Goal: Information Seeking & Learning: Learn about a topic

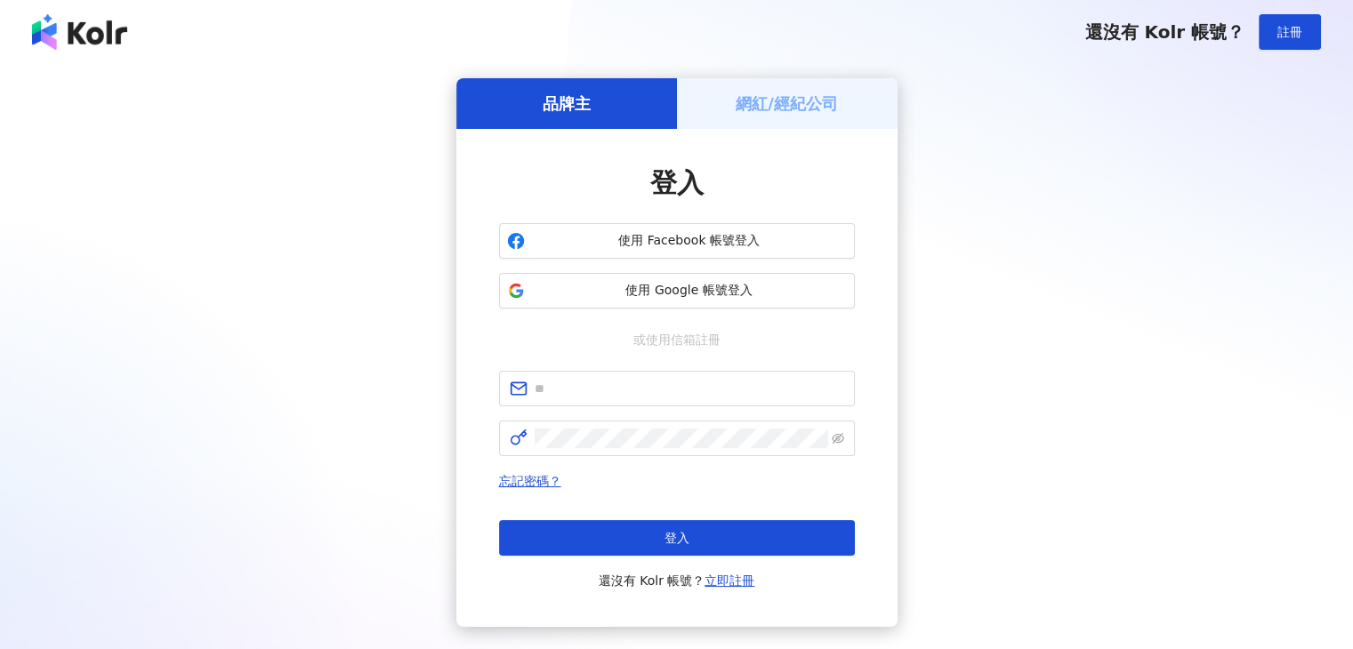
click at [534, 301] on button "使用 Google 帳號登入" at bounding box center [677, 291] width 356 height 36
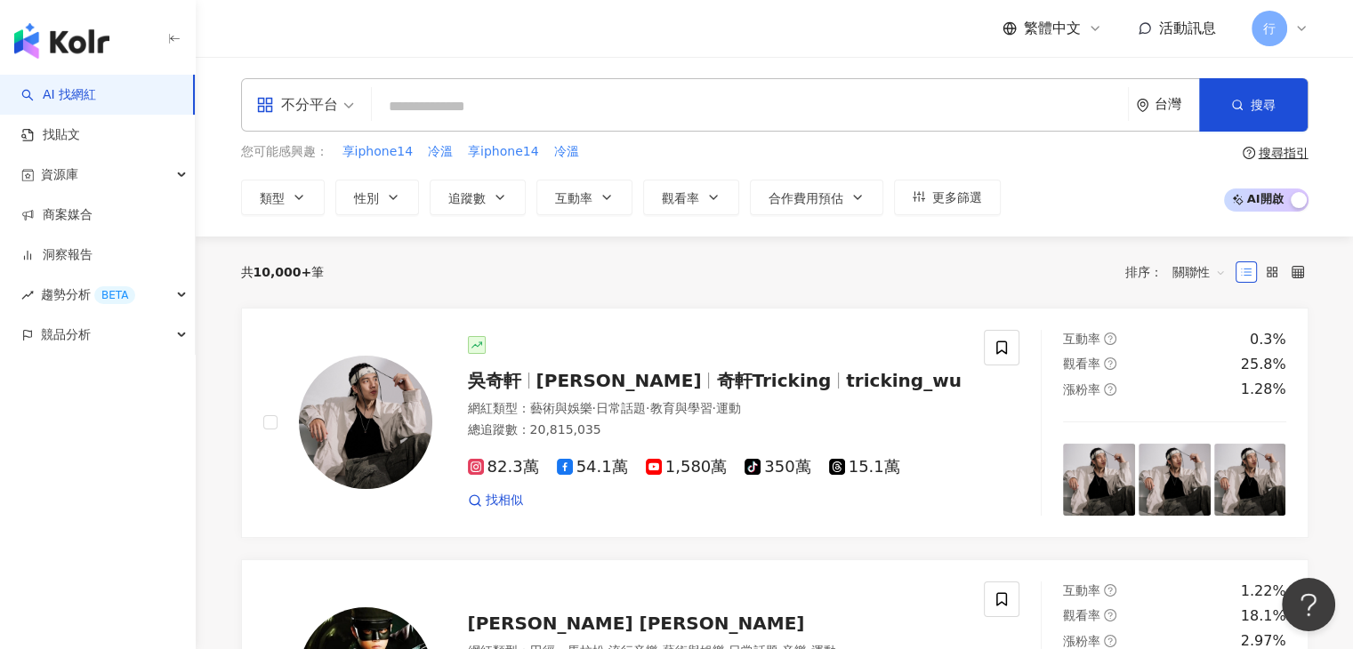
click at [597, 97] on input "search" at bounding box center [750, 107] width 742 height 34
type input "**"
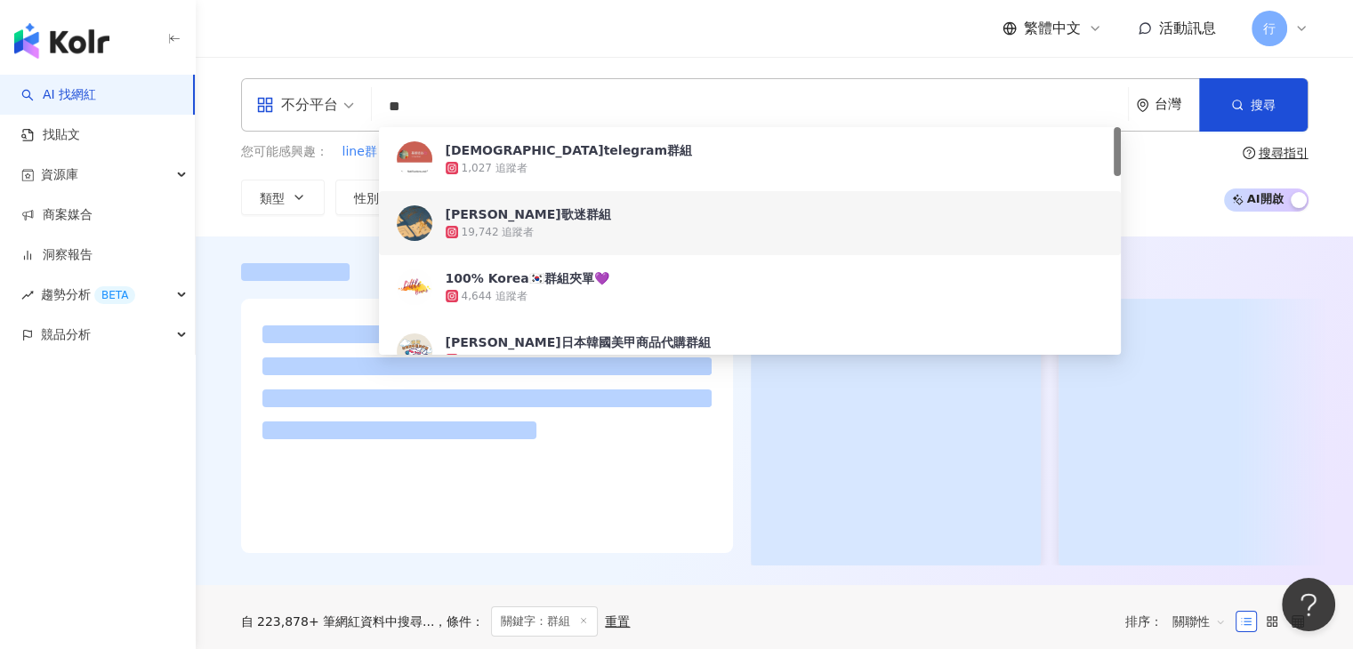
click at [547, 36] on div "繁體中文 活動訊息 行" at bounding box center [775, 28] width 1068 height 57
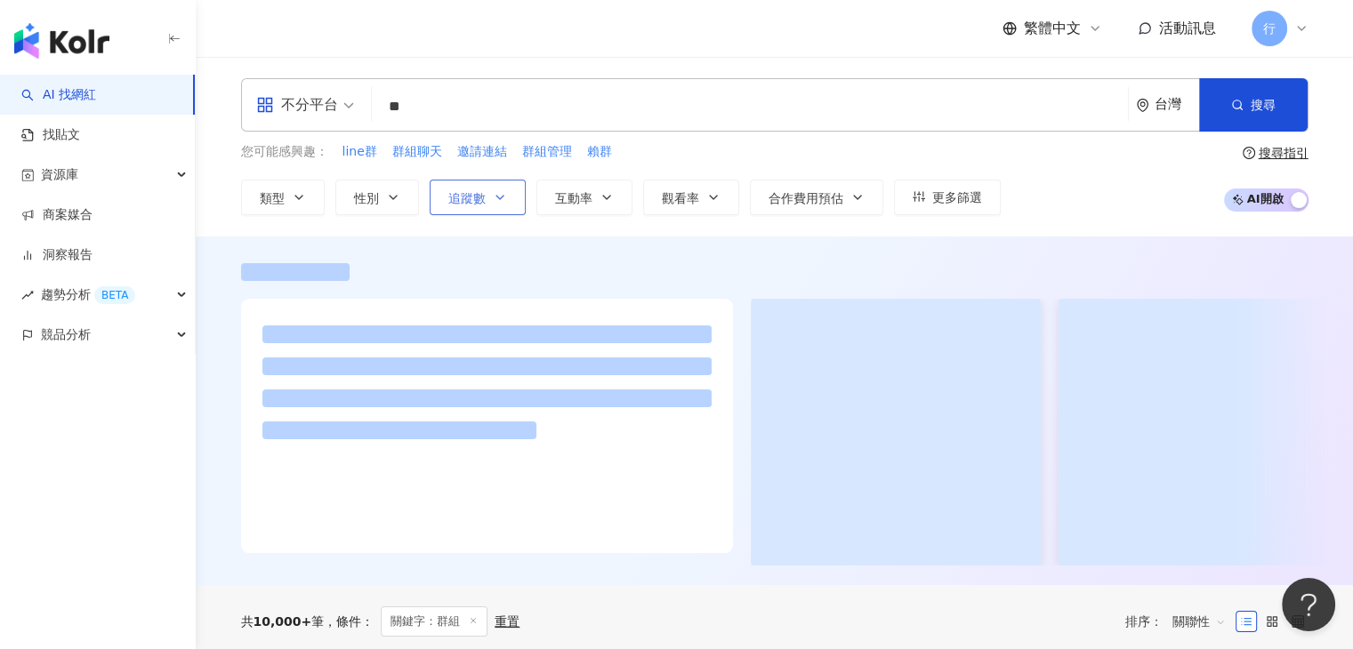
click at [488, 204] on button "追蹤數" at bounding box center [478, 198] width 96 height 36
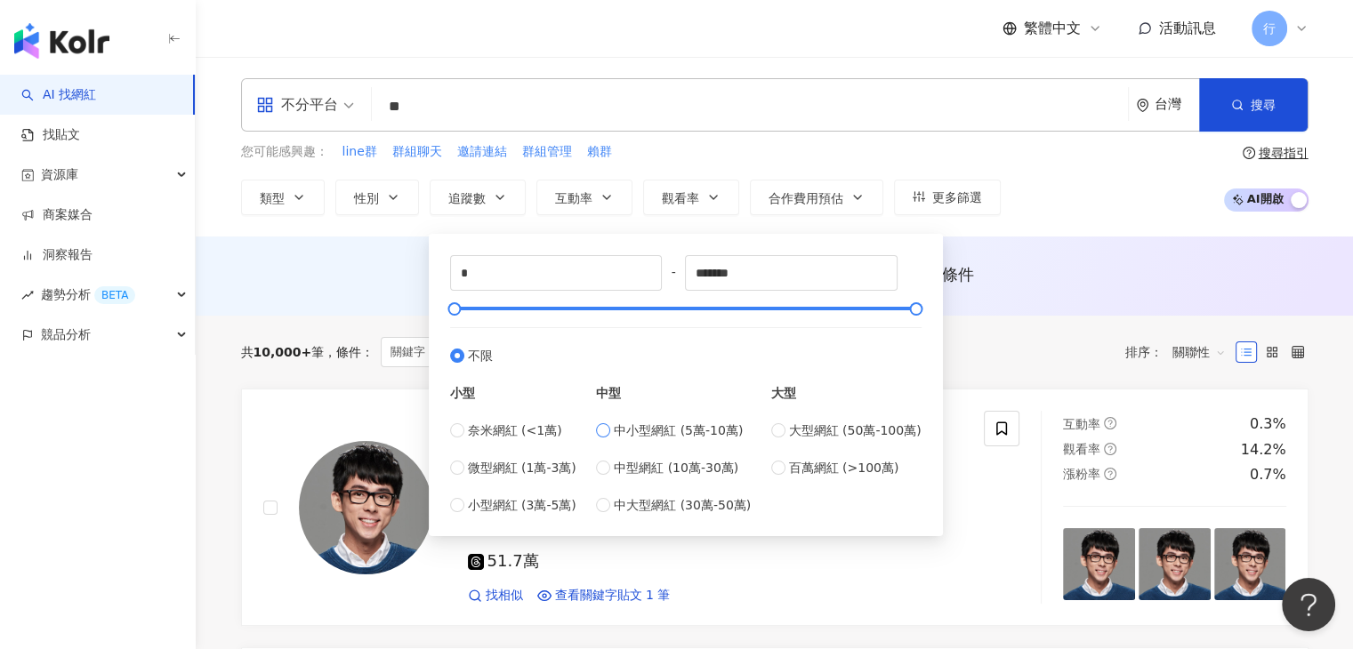
click at [632, 431] on span "中小型網紅 (5萬-10萬)" at bounding box center [678, 431] width 129 height 20
type input "*****"
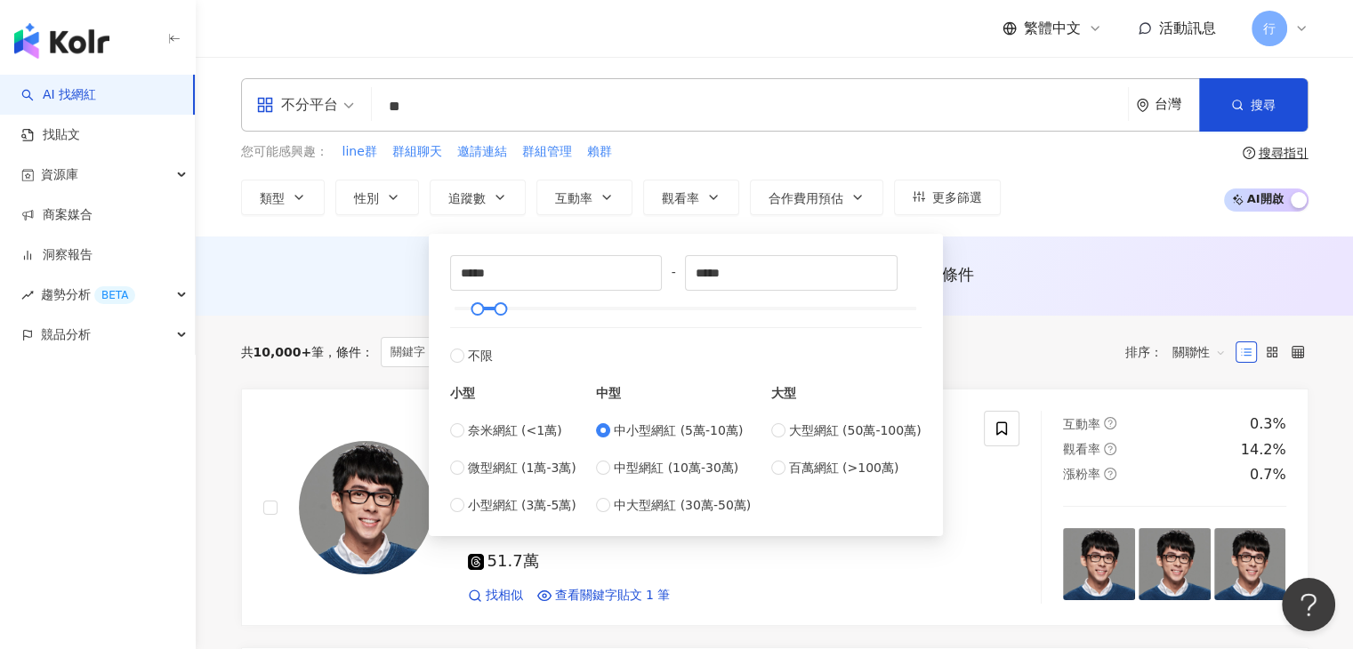
click at [1046, 230] on div "不分平台 ** 台灣 搜尋 84c8860e-c54e-4a1e-bd6c-26b90a92e925 59152948-bb1c-4b15-aa4b-eba5…" at bounding box center [774, 147] width 1157 height 180
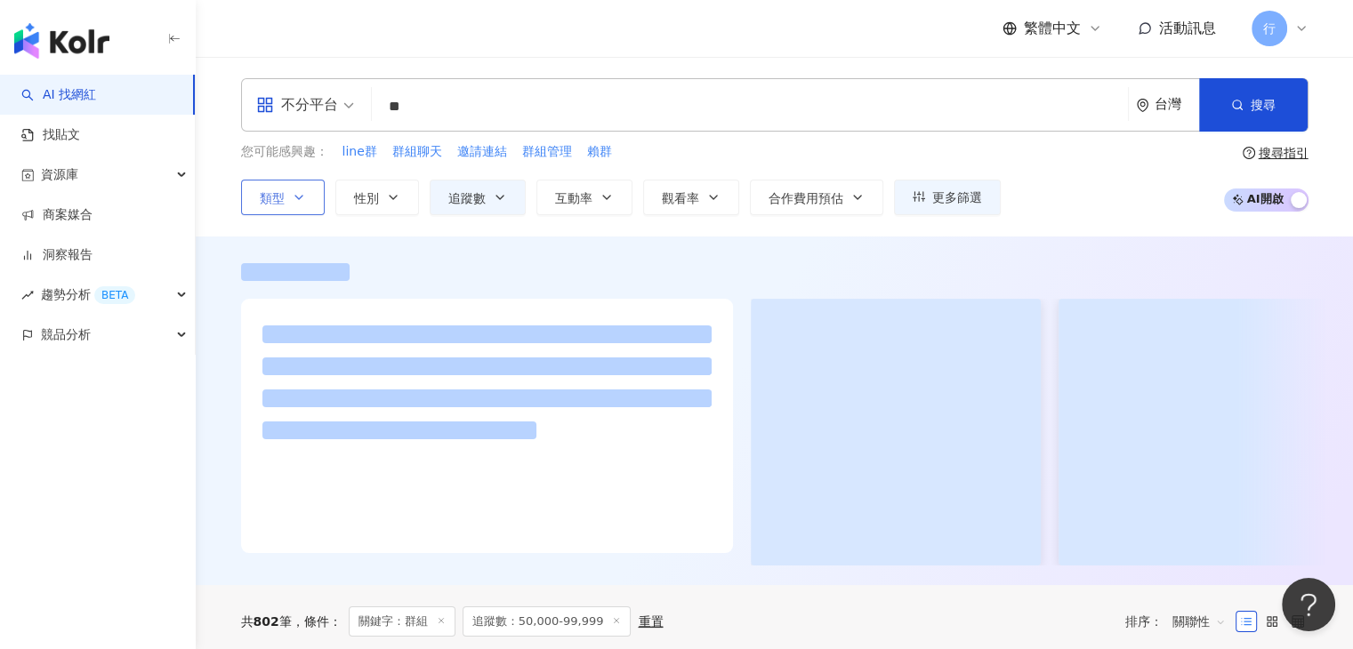
click at [305, 197] on button "類型" at bounding box center [283, 198] width 84 height 36
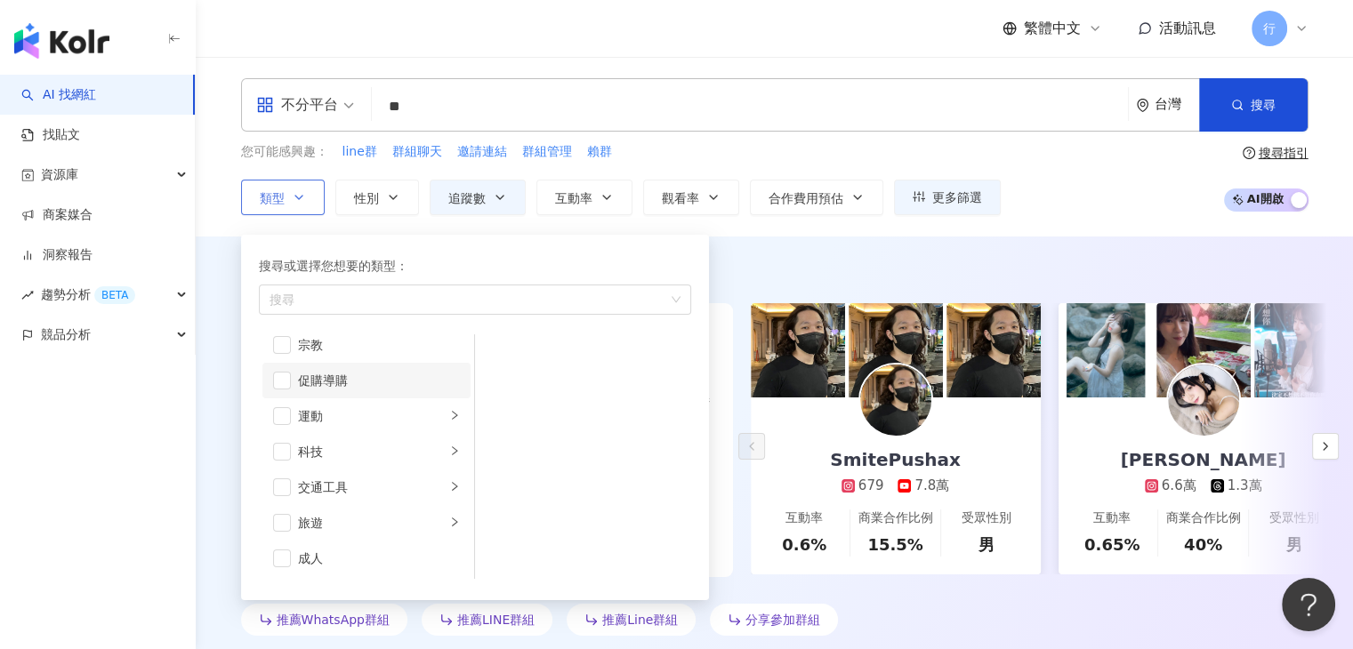
click at [438, 385] on div "促購導購" at bounding box center [379, 381] width 162 height 20
click at [449, 386] on div "button" at bounding box center [454, 380] width 11 height 17
click at [505, 430] on span "button" at bounding box center [498, 427] width 18 height 18
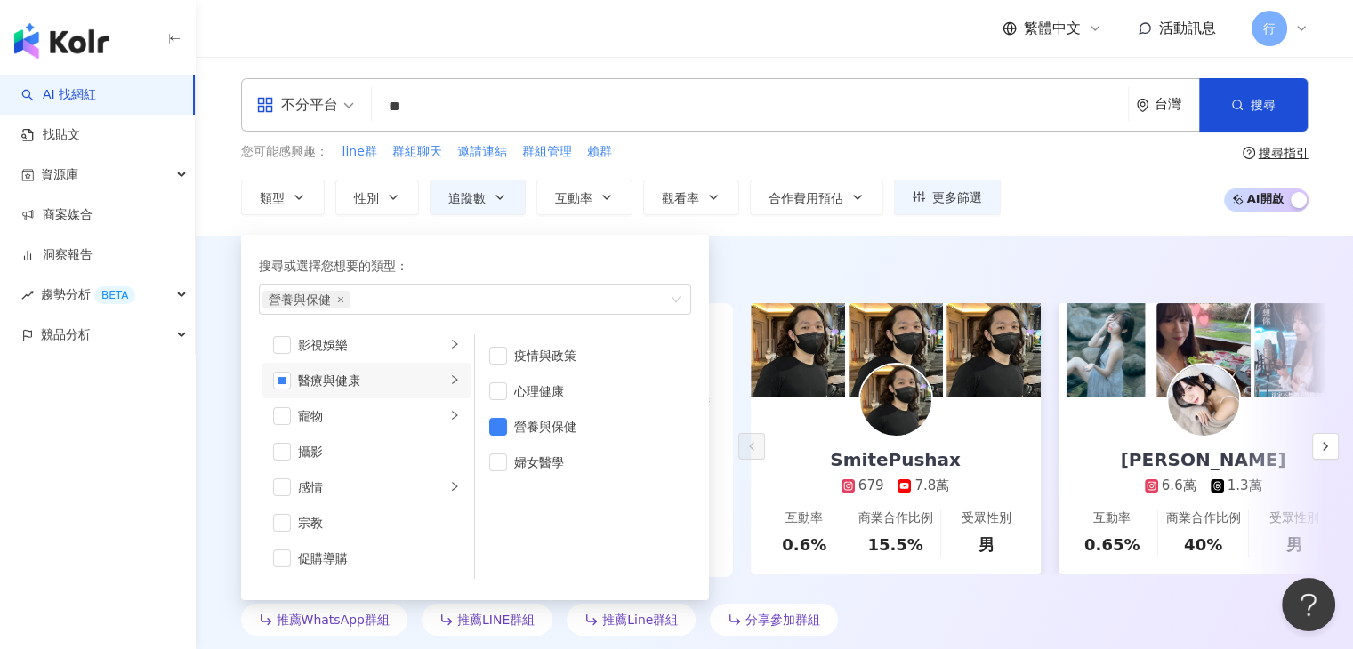
click at [761, 264] on div "AI 推薦 ： 推薦群組的網紅" at bounding box center [775, 274] width 1068 height 22
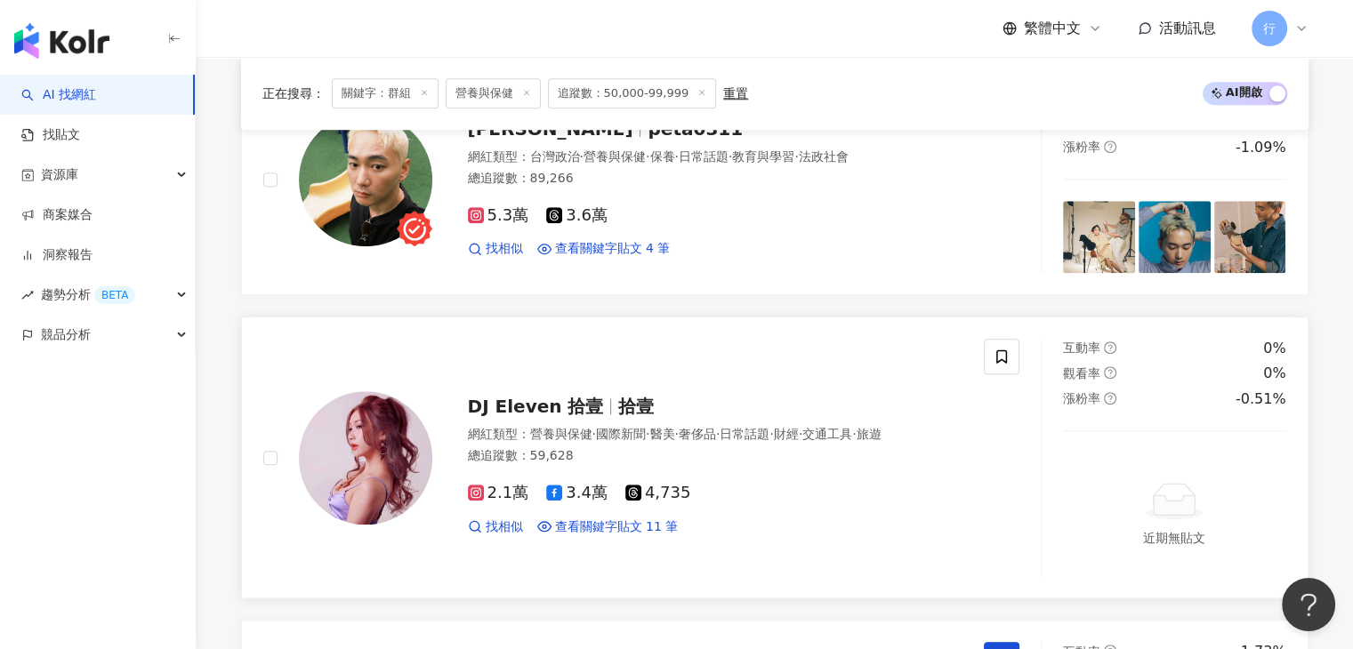
scroll to position [1957, 0]
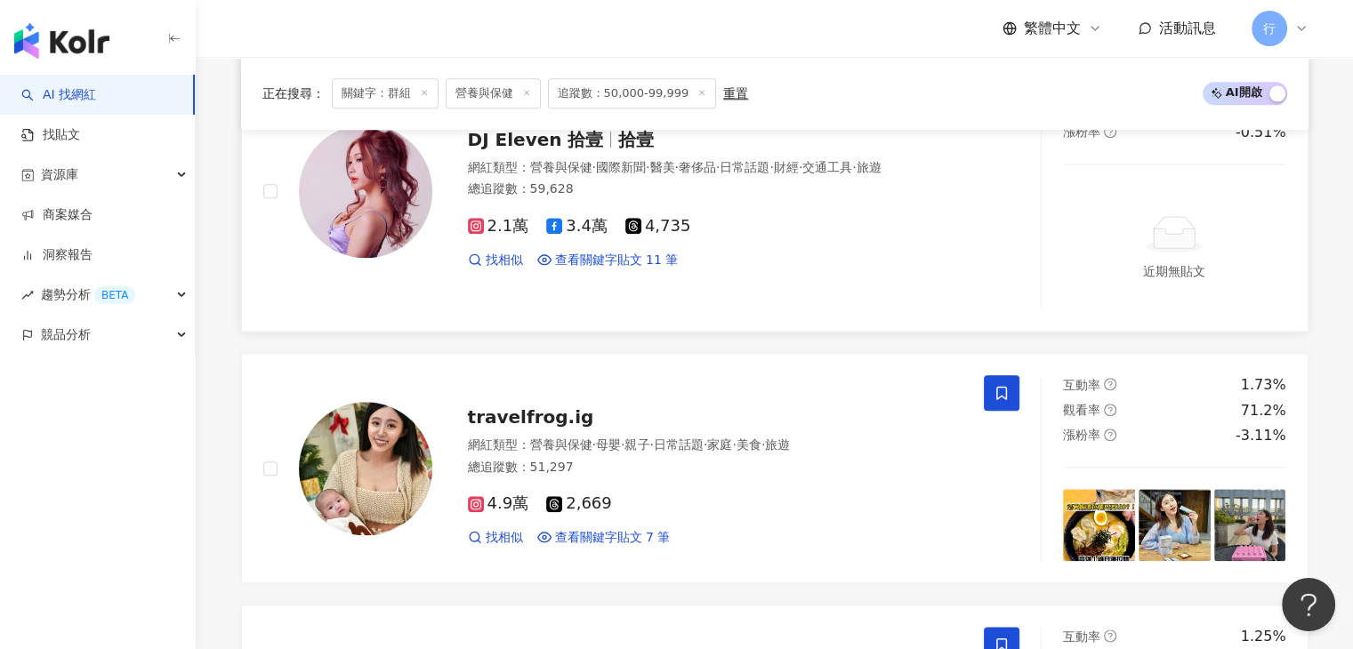
drag, startPoint x: 536, startPoint y: 403, endPoint x: 755, endPoint y: 278, distance: 252.6
click at [755, 278] on div "DJ Eleven 拾壹 拾壹 網紅類型 ： 營養與保健 · 國際新聞 · 醫美 · 奢侈品 · 日常話題 · 財經 · 交通工具 · 旅遊 總追蹤數 ： 5…" at bounding box center [623, 191] width 721 height 238
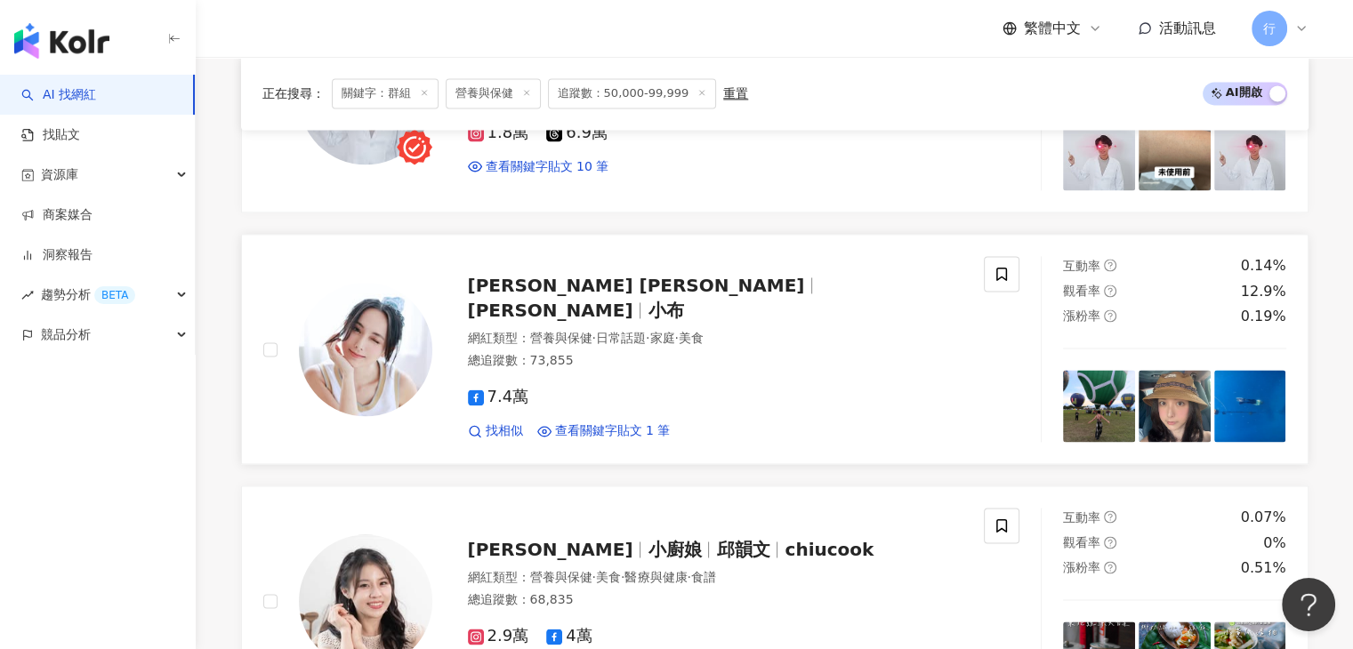
scroll to position [2669, 0]
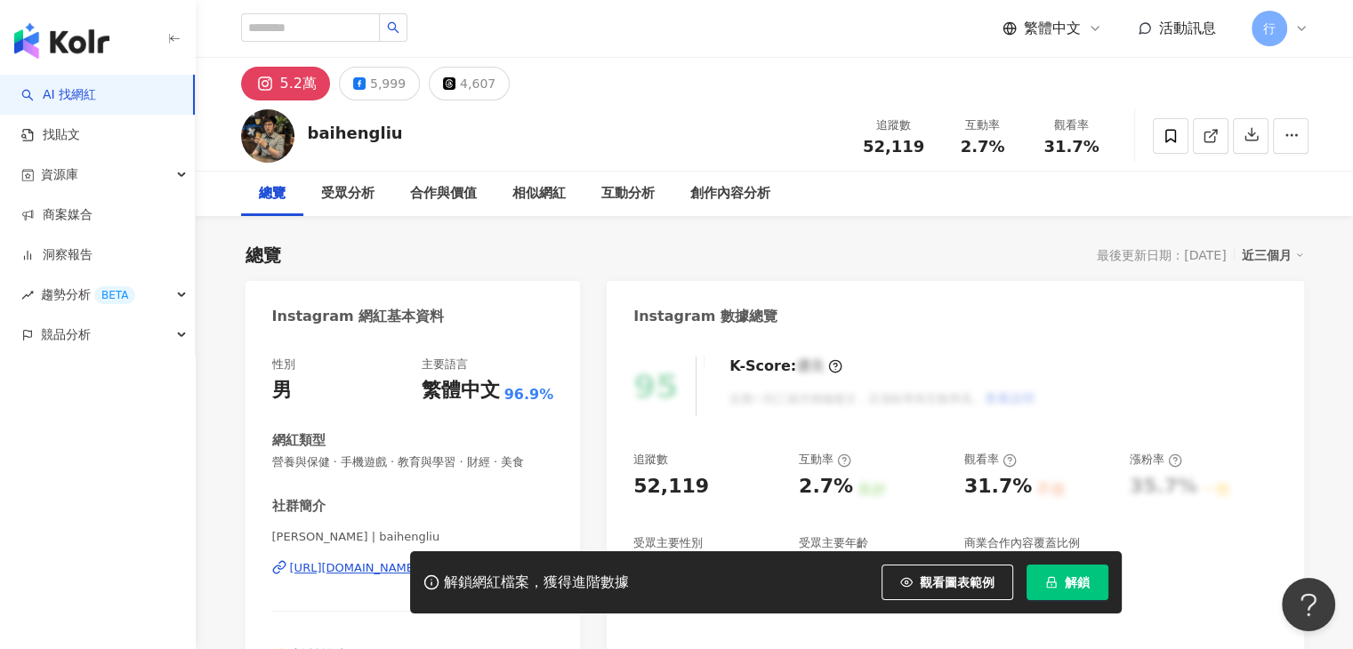
scroll to position [445, 0]
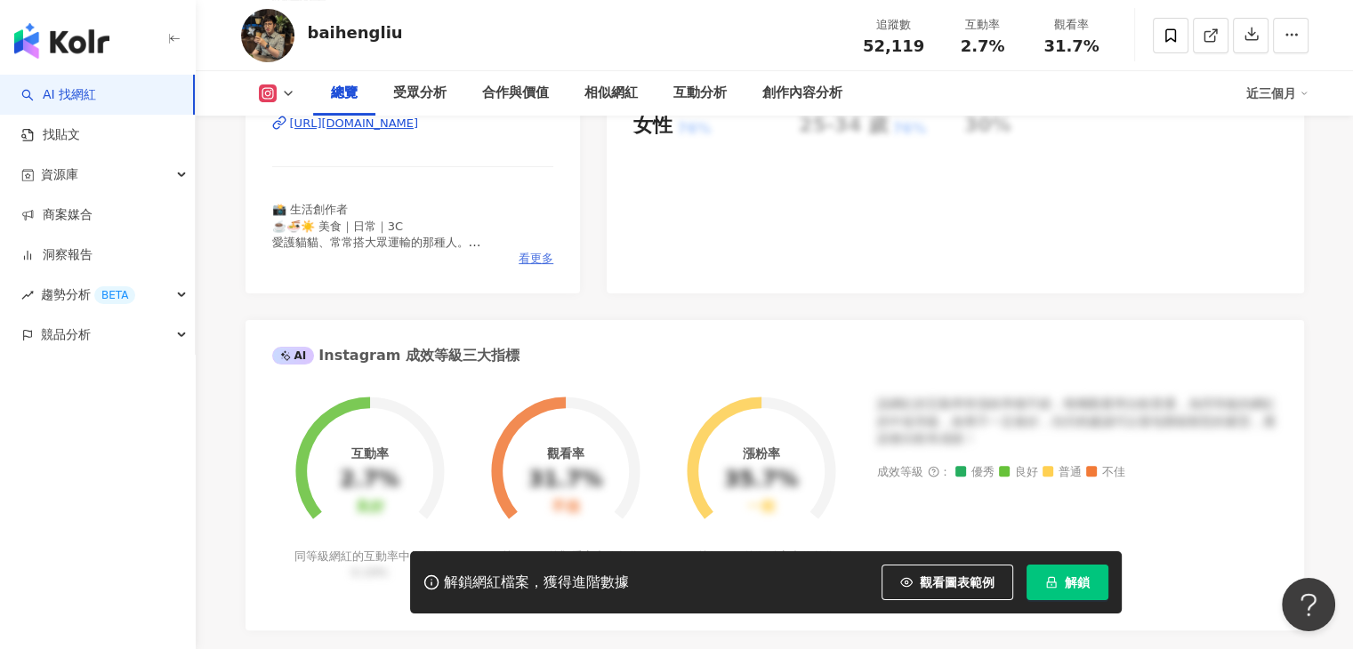
click at [544, 259] on span "看更多" at bounding box center [536, 259] width 35 height 16
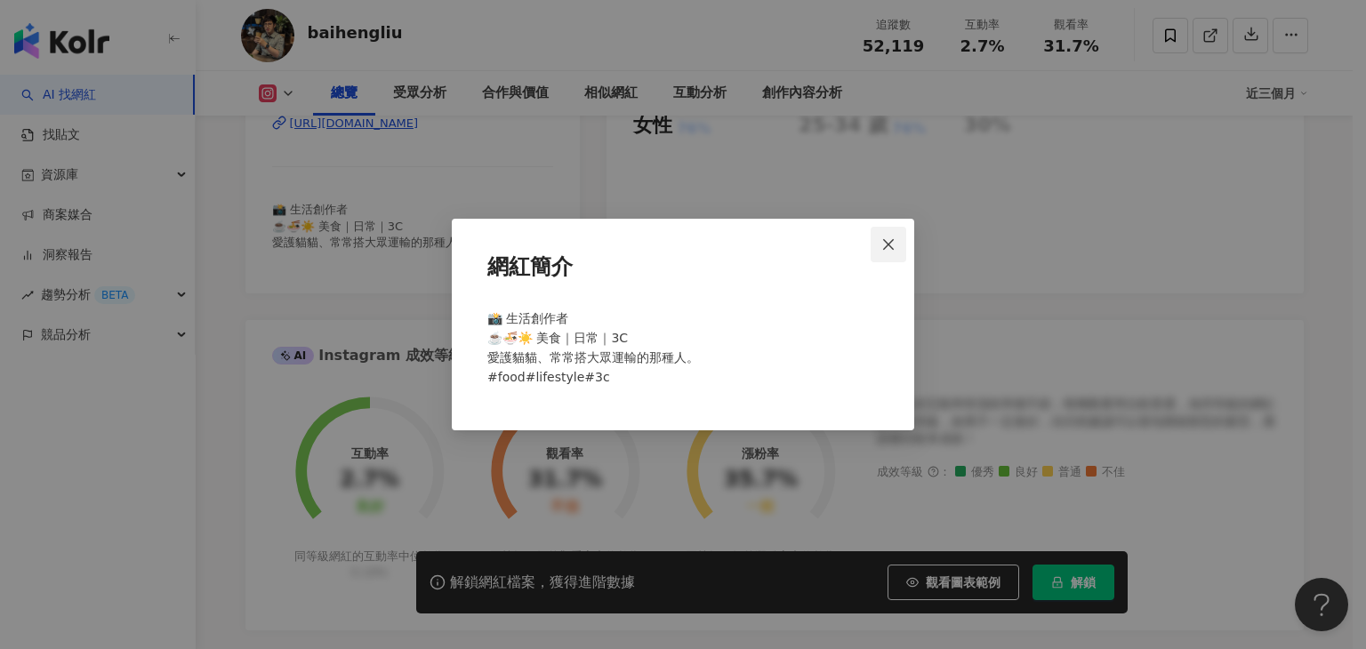
click at [882, 251] on button "Close" at bounding box center [889, 245] width 36 height 36
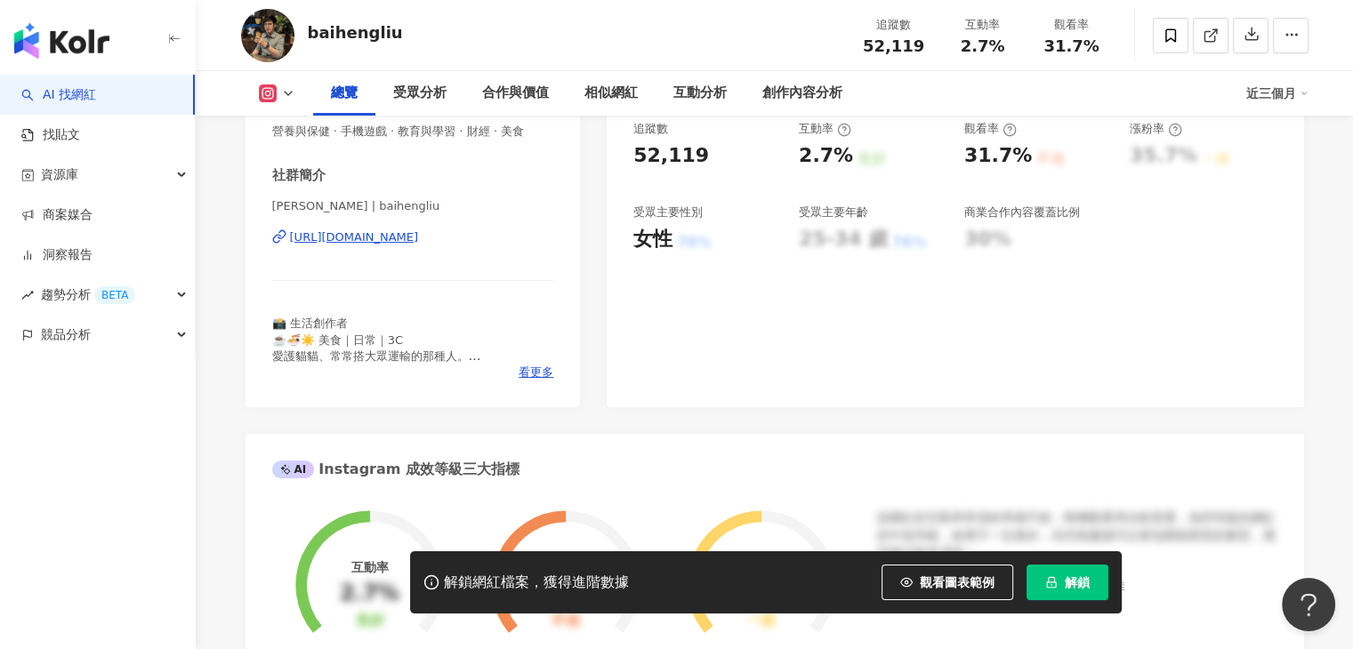
scroll to position [356, 0]
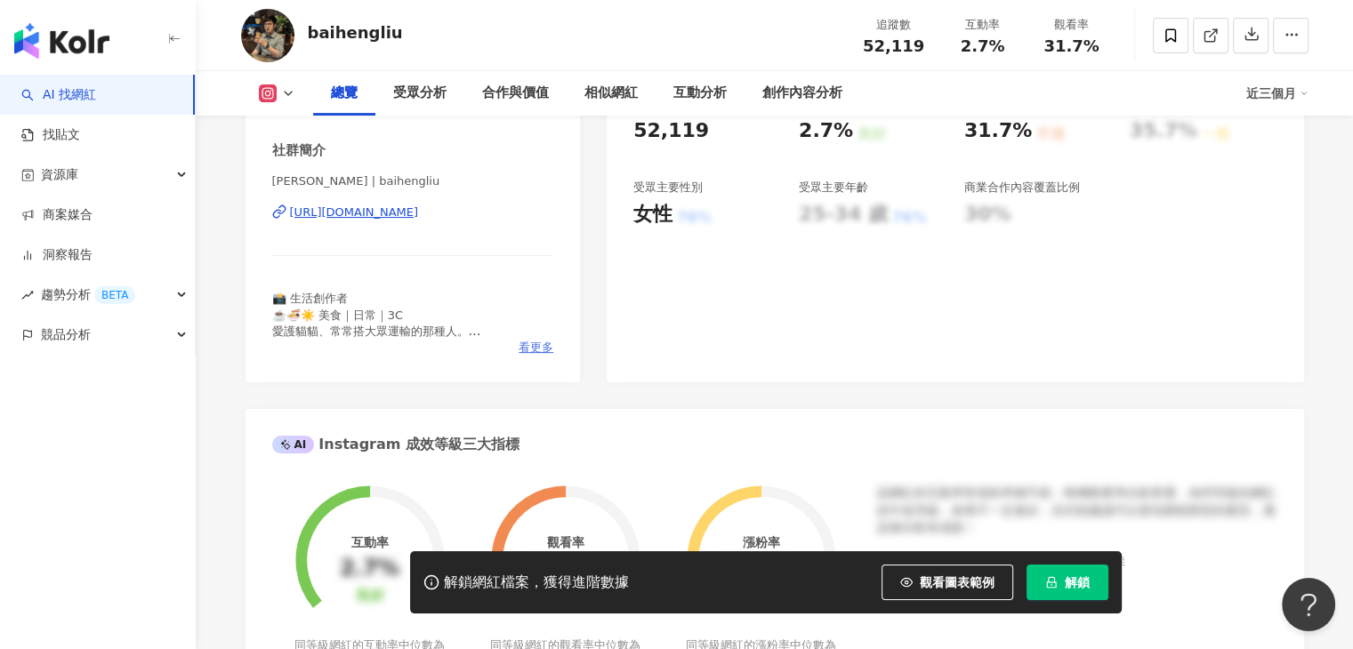
click at [545, 343] on span "看更多" at bounding box center [536, 348] width 35 height 16
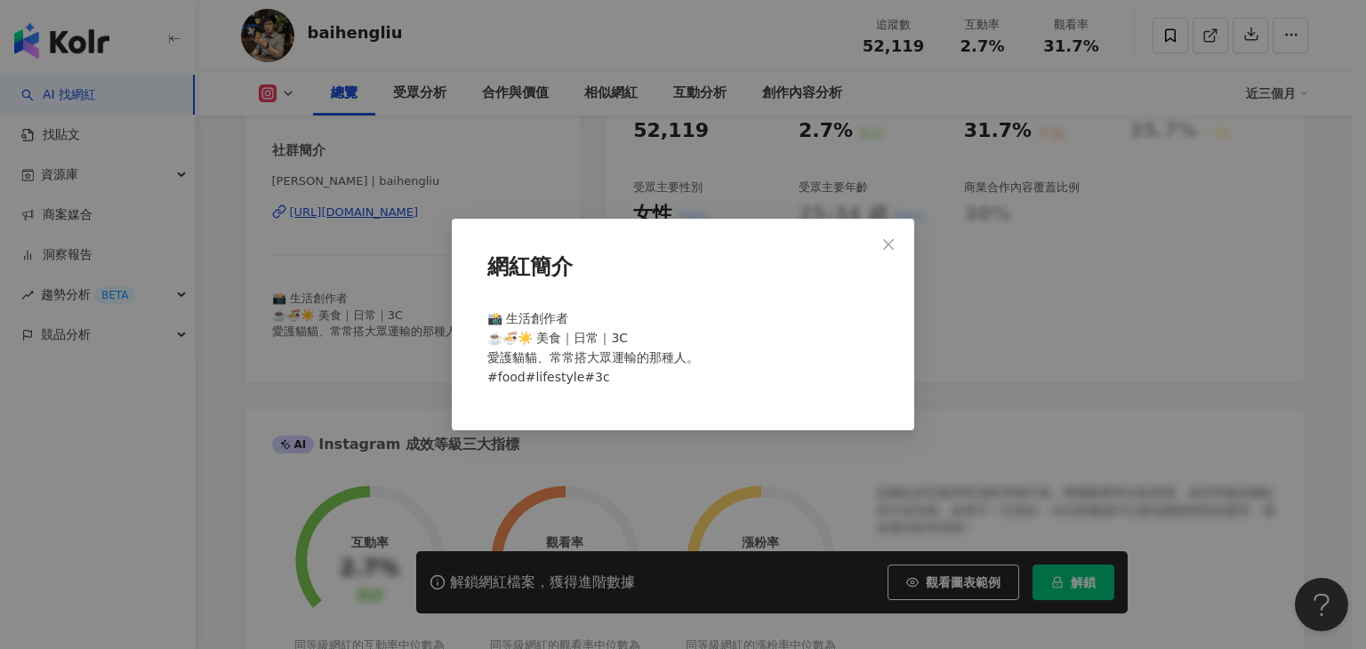
click at [580, 191] on div "網紅簡介 📸 生活創作者 ☕️🍜☀️ 美食｜日常｜3C 愛護貓貓、常常搭大眾運輸的那種人。 #food#lifestyle#3c" at bounding box center [683, 324] width 1366 height 649
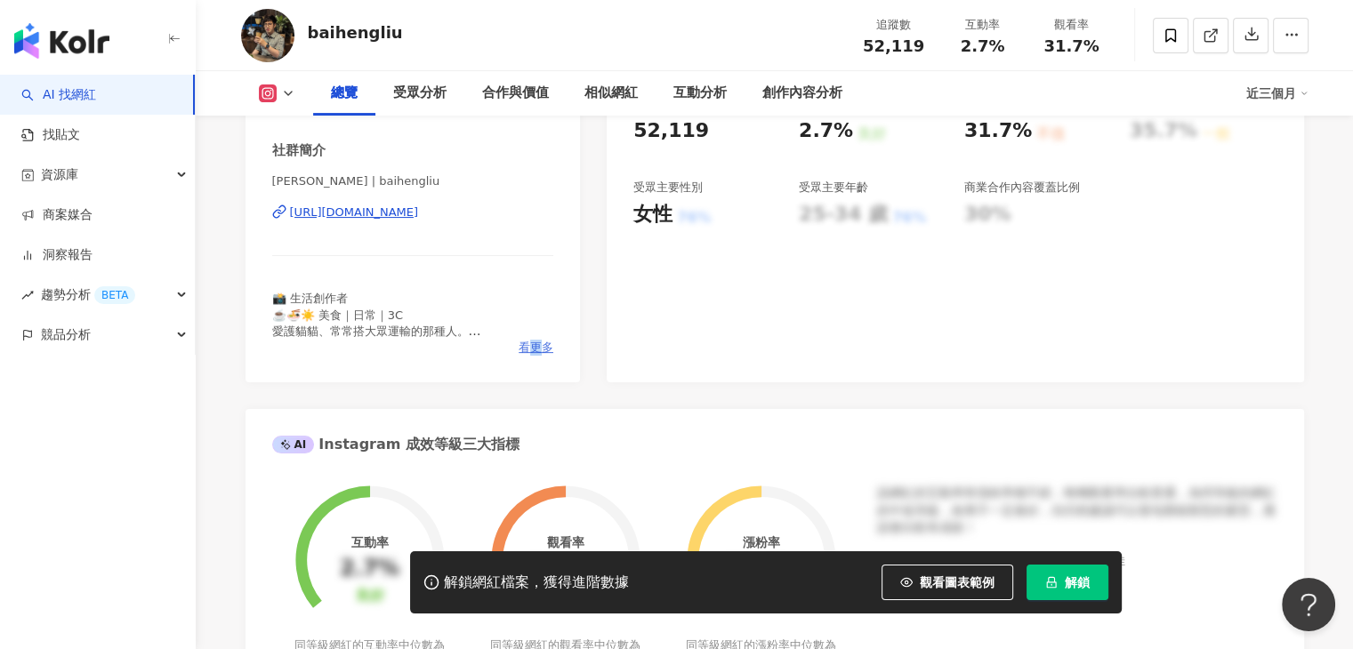
drag, startPoint x: 538, startPoint y: 340, endPoint x: 530, endPoint y: 346, distance: 10.1
click at [530, 346] on span "看更多" at bounding box center [536, 348] width 35 height 16
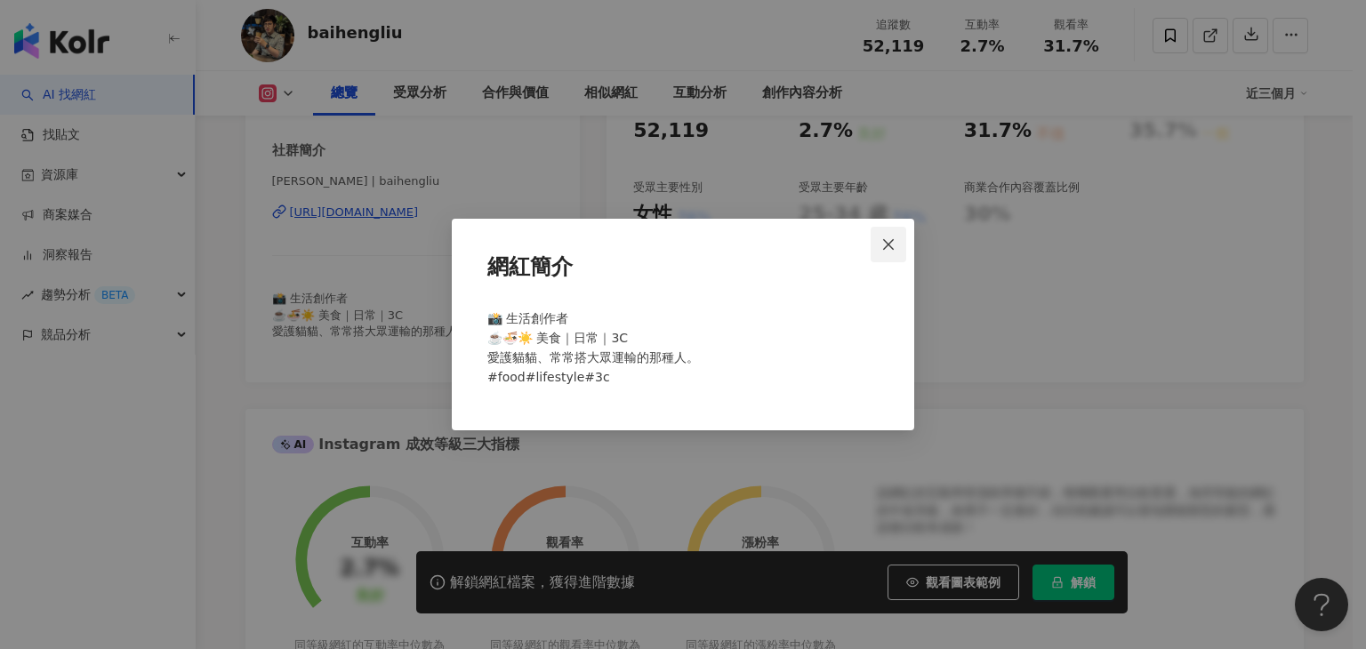
click at [897, 238] on span "Close" at bounding box center [889, 245] width 36 height 14
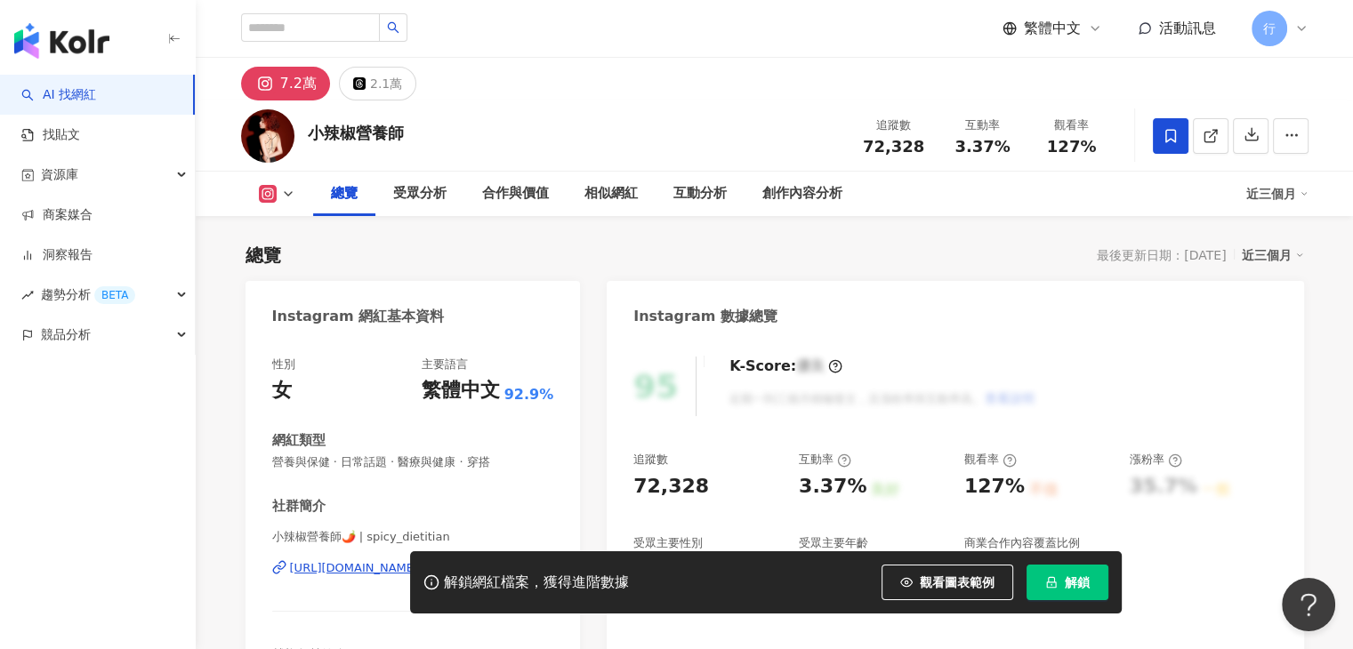
scroll to position [267, 0]
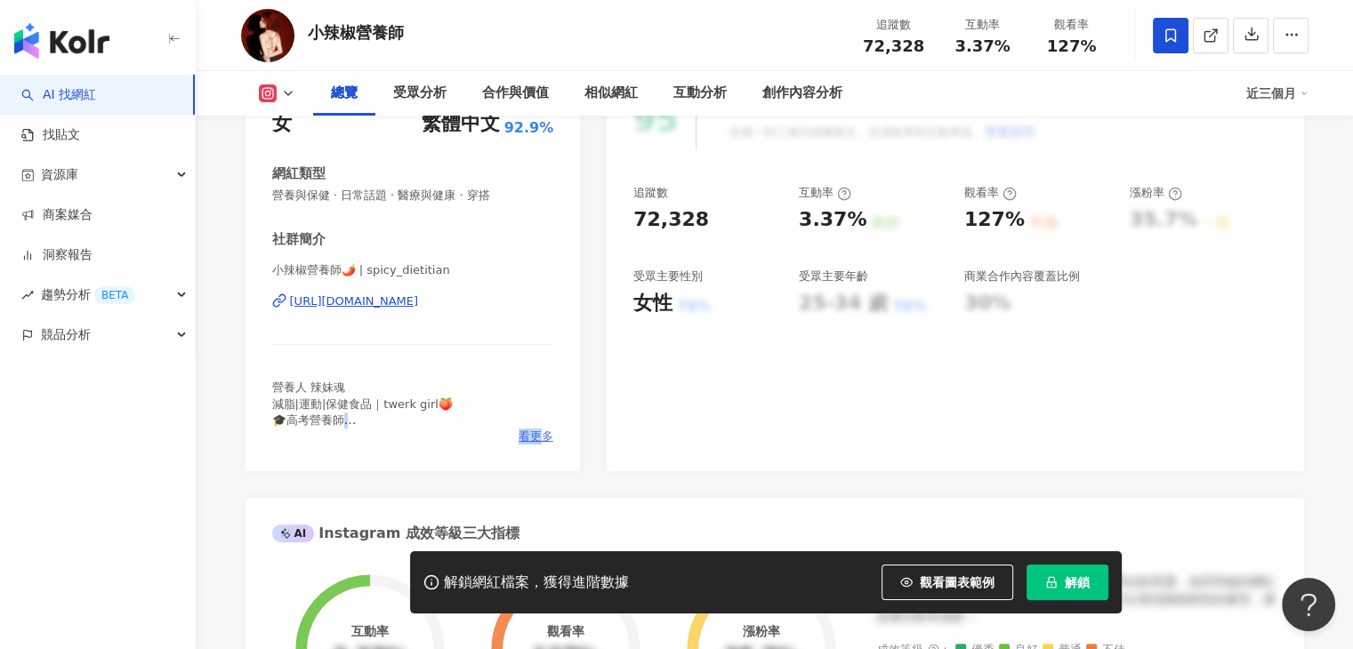
click at [537, 428] on div "社群簡介 小辣椒營養師🌶️ | spicy_dietitian https://www.instagram.com/spicy_dietitian/ 營養人 …" at bounding box center [413, 337] width 282 height 214
click at [536, 441] on span "看更多" at bounding box center [536, 437] width 35 height 16
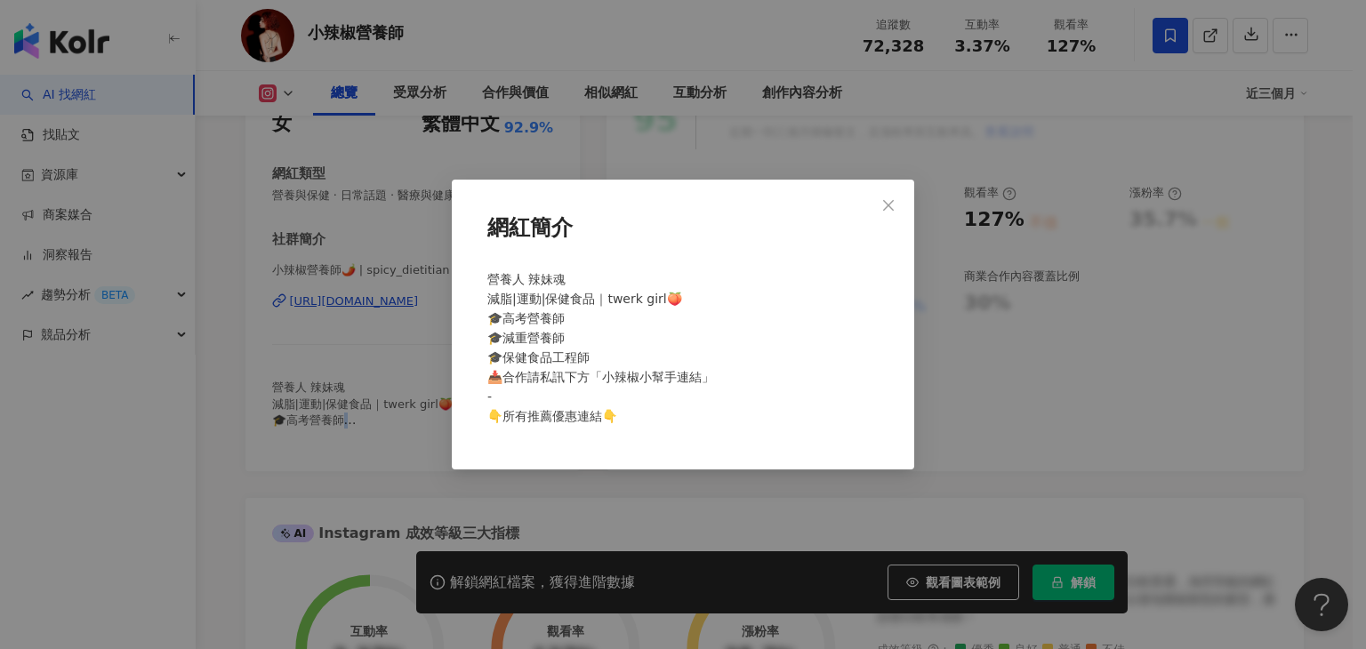
click at [880, 198] on span "Close" at bounding box center [889, 205] width 36 height 14
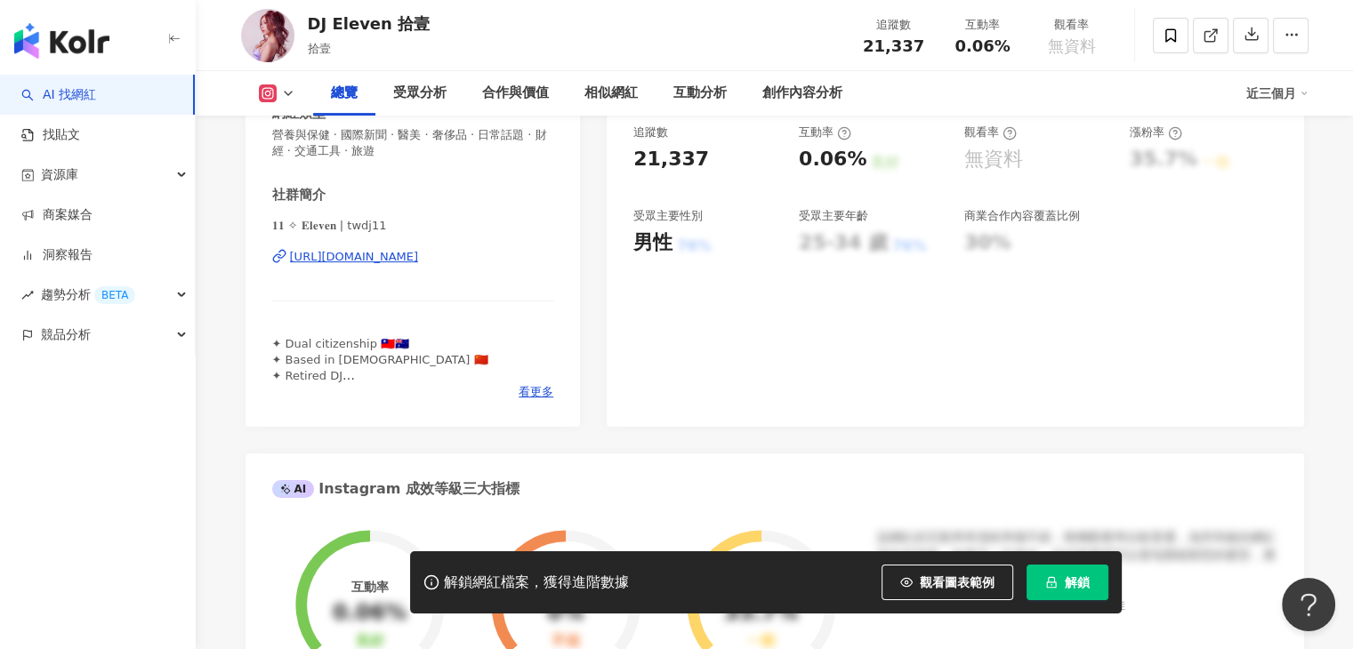
scroll to position [356, 0]
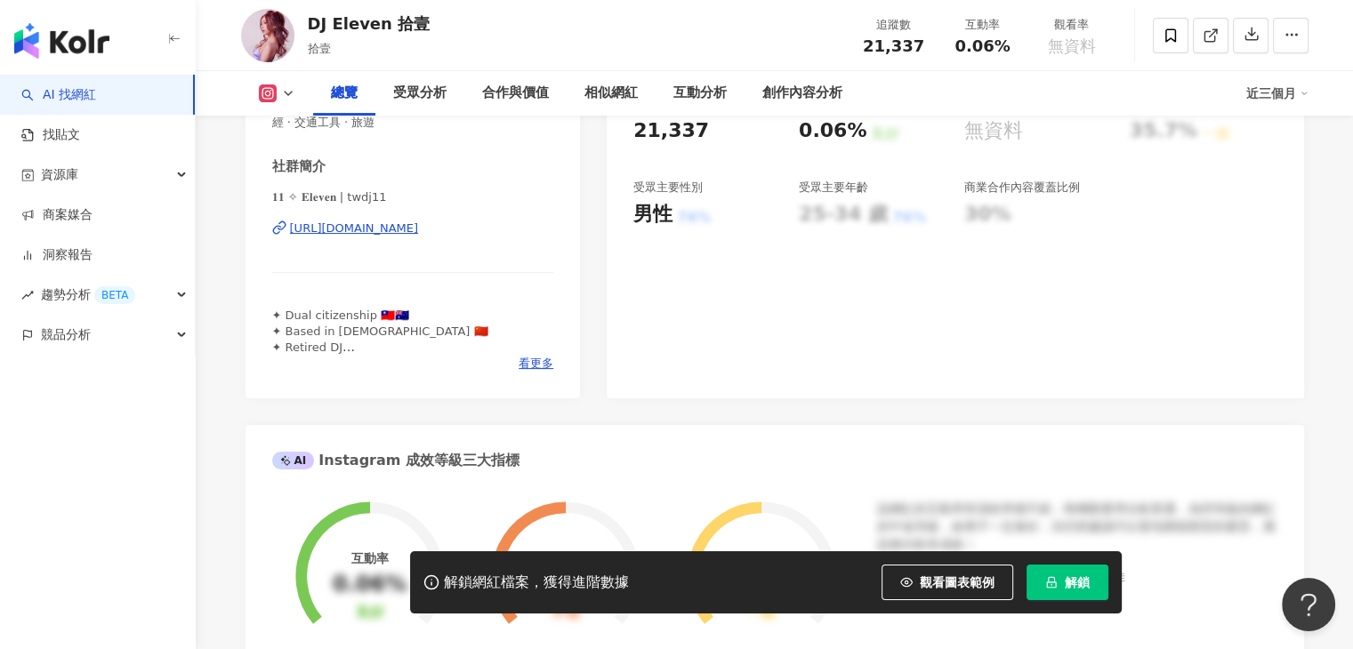
click at [531, 353] on div "✦ Dual citizenship 🇹🇼🇦🇺 ✦ Based in [DEMOGRAPHIC_DATA] 🇨🇳 ✦ Retired DJ ✦ INTJ . …" at bounding box center [413, 332] width 282 height 49
click at [533, 359] on span "看更多" at bounding box center [536, 364] width 35 height 16
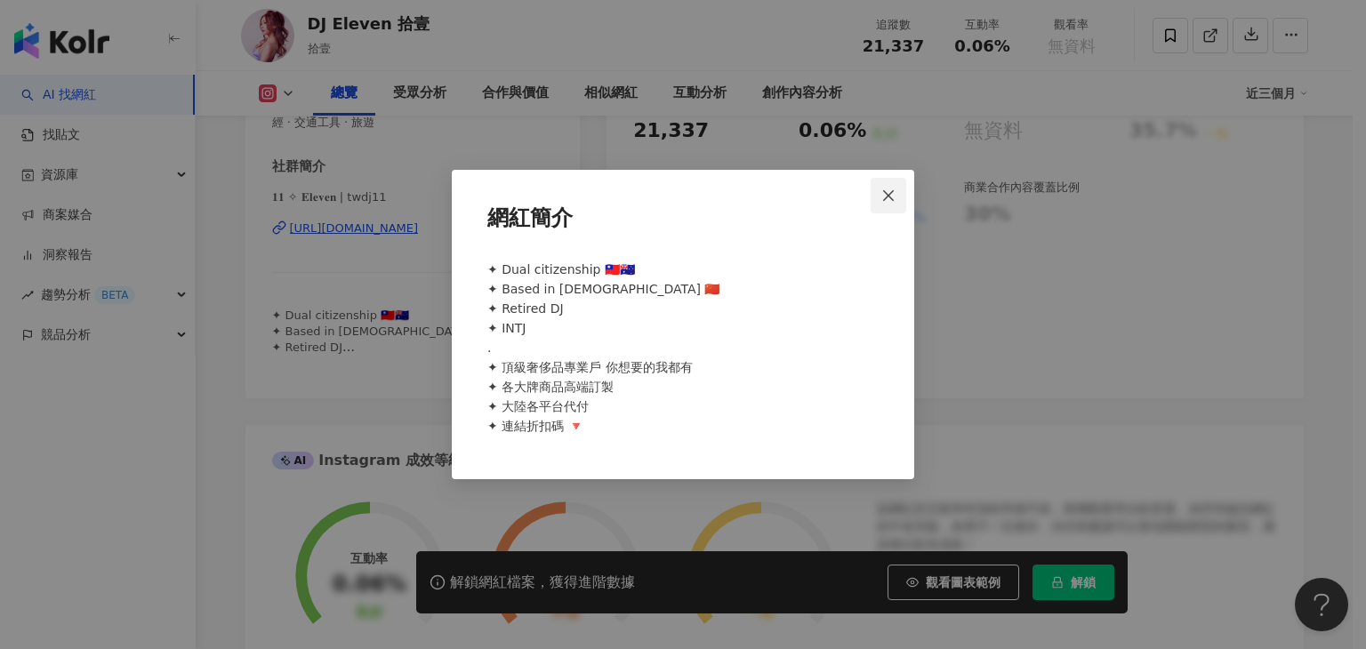
click at [883, 197] on icon "close" at bounding box center [889, 196] width 14 height 14
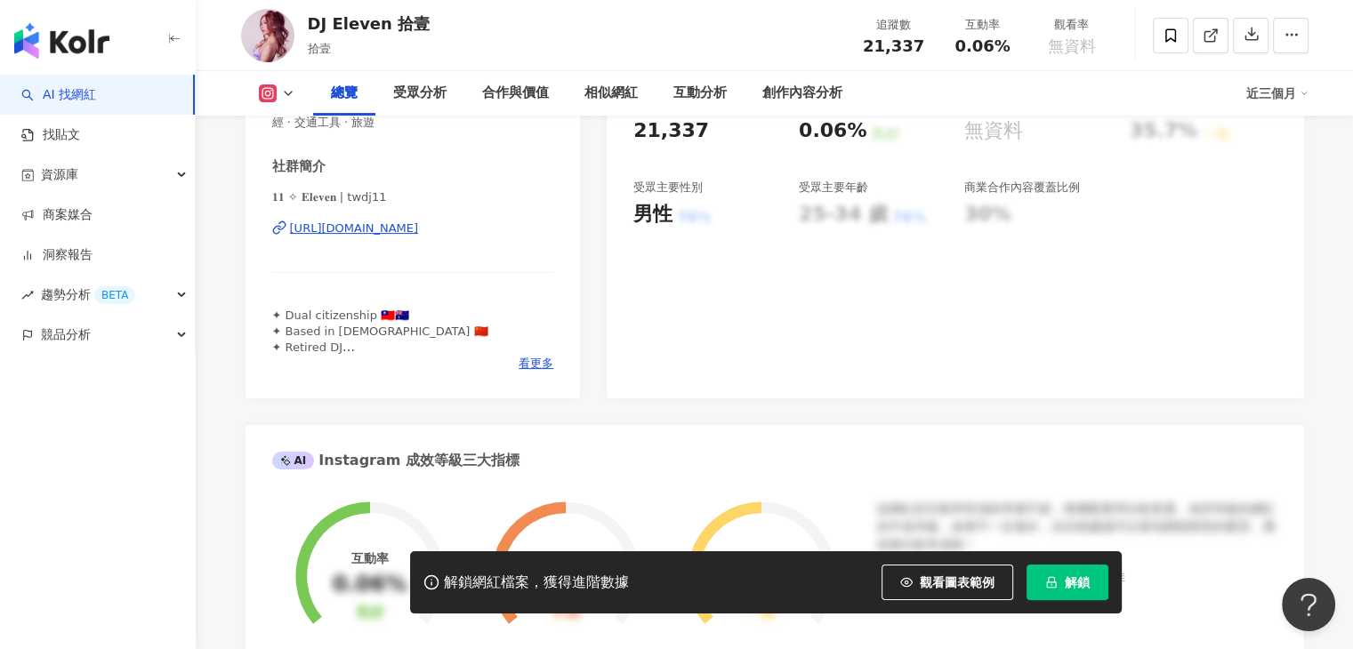
click at [526, 351] on div "✦ Dual citizenship 🇹🇼🇦🇺 ✦ Based in [DEMOGRAPHIC_DATA] 🇨🇳 ✦ Retired DJ ✦ INTJ . …" at bounding box center [413, 332] width 282 height 49
click at [521, 364] on div "社群簡介 𝟏𝟏 ✧ 𝐄𝐥𝐞𝐯𝐞𝐧 | twdj11 [URL][DOMAIN_NAME] ✦ Dual citizenship 🇹🇼🇦🇺 ✦ Based in…" at bounding box center [413, 264] width 282 height 214
click at [520, 364] on span "看更多" at bounding box center [536, 364] width 35 height 16
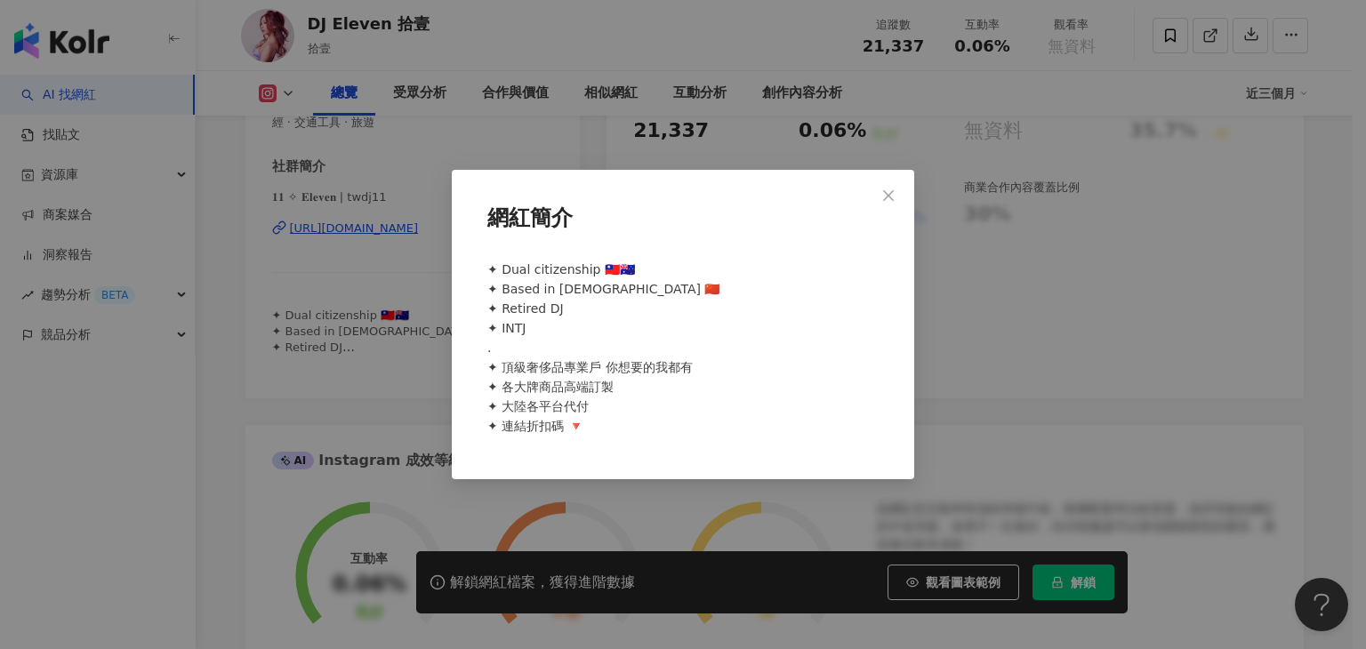
click at [984, 372] on div "網紅簡介 ✦ Dual citizenship 🇹🇼🇦🇺 ✦ Based in China 🇨🇳 ✦ Retired DJ ✦ INTJ . ✦ 頂級奢侈品專…" at bounding box center [683, 324] width 1366 height 649
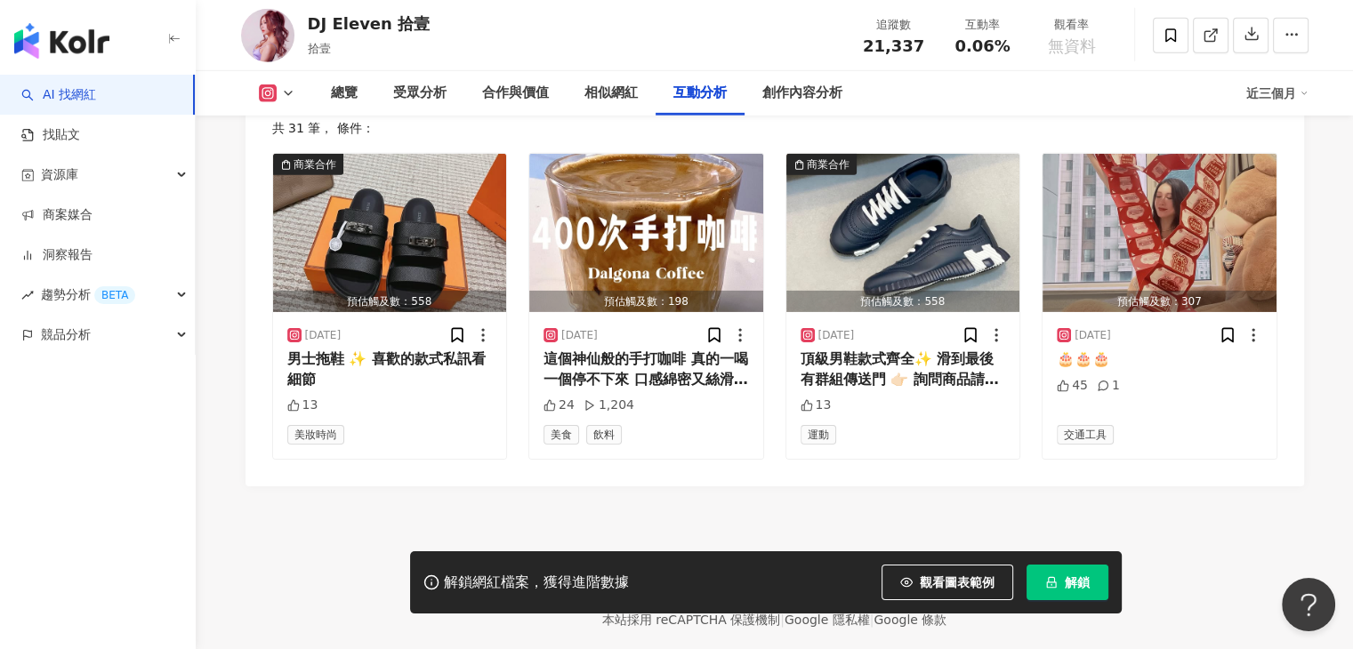
scroll to position [1, 0]
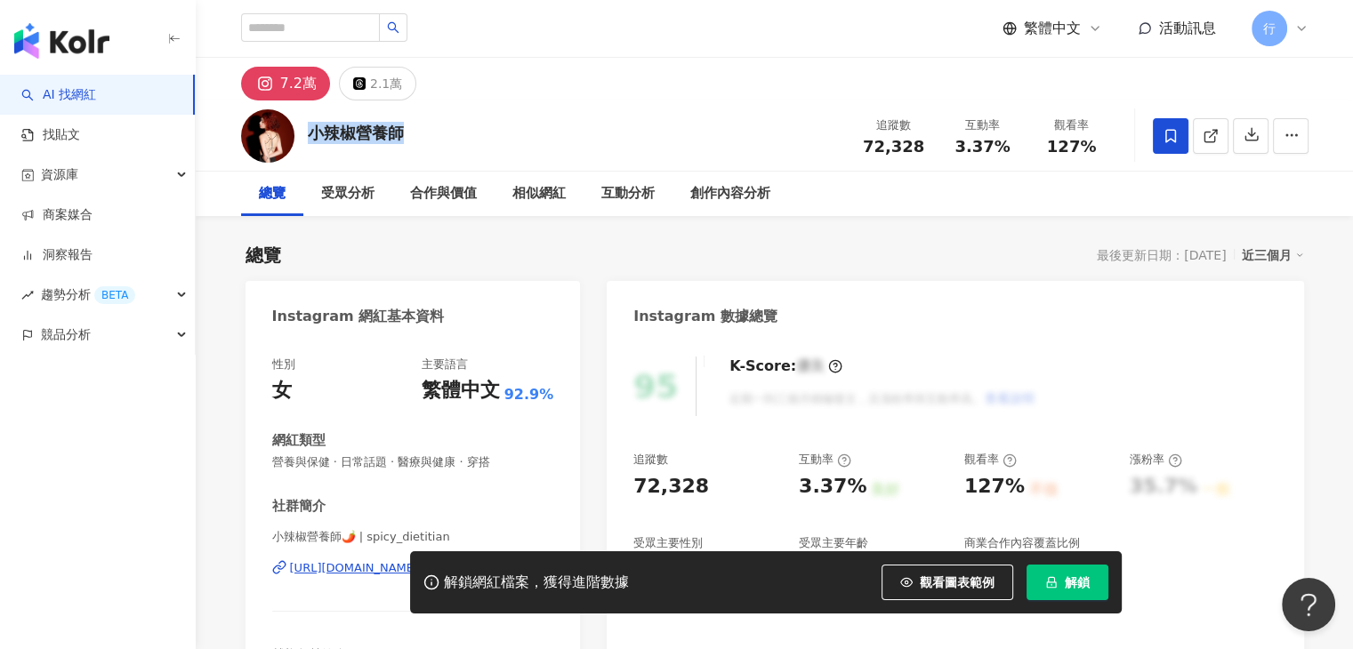
drag, startPoint x: 420, startPoint y: 139, endPoint x: 313, endPoint y: 140, distance: 106.8
click at [313, 140] on div "小辣椒營養師 追蹤數 72,328 互動率 3.37% 觀看率 127%" at bounding box center [774, 136] width 1139 height 70
copy div "小辣椒營養師"
click at [650, 94] on div "7.2萬 2.1萬" at bounding box center [774, 79] width 1139 height 43
click at [1165, 143] on icon at bounding box center [1171, 136] width 16 height 16
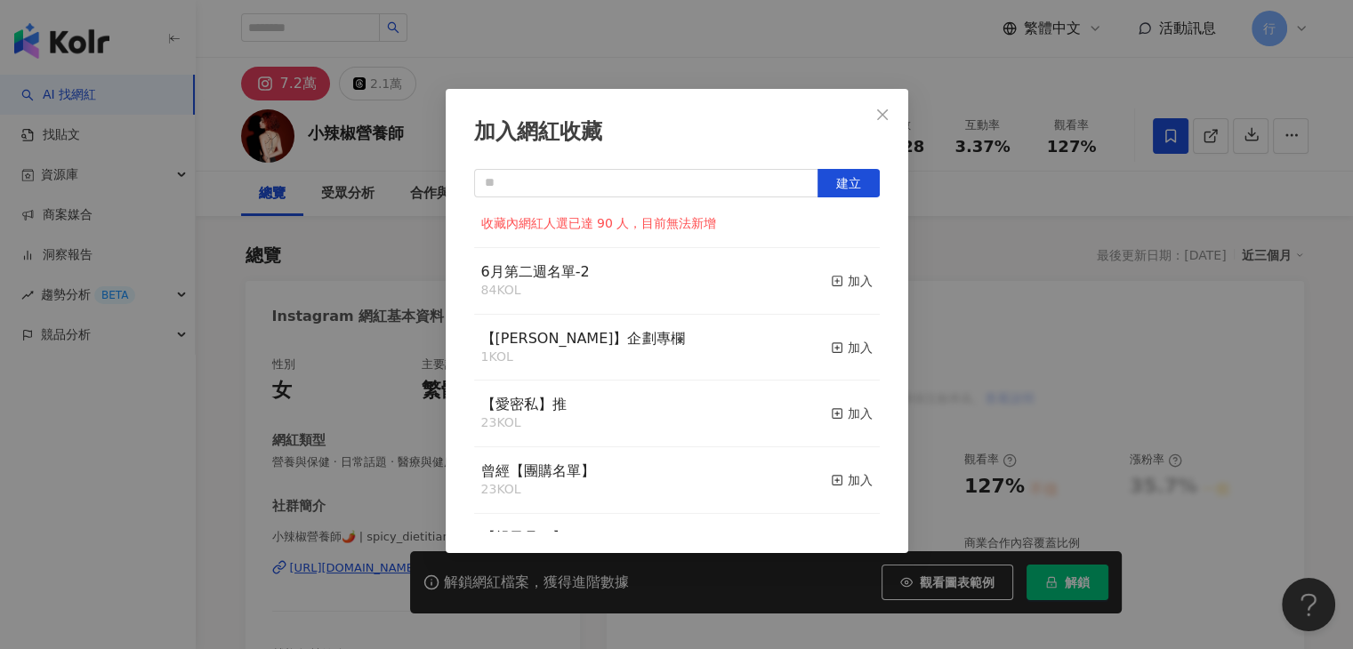
scroll to position [1338, 0]
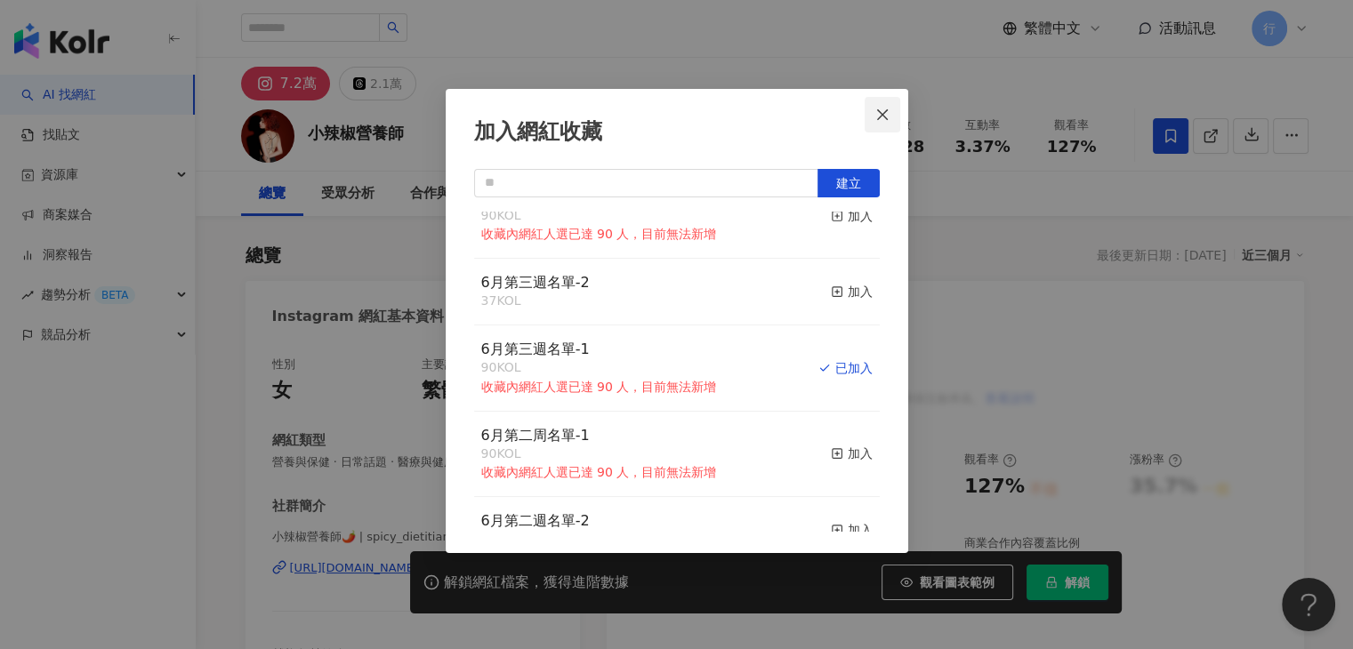
click at [886, 115] on icon "close" at bounding box center [882, 115] width 14 height 14
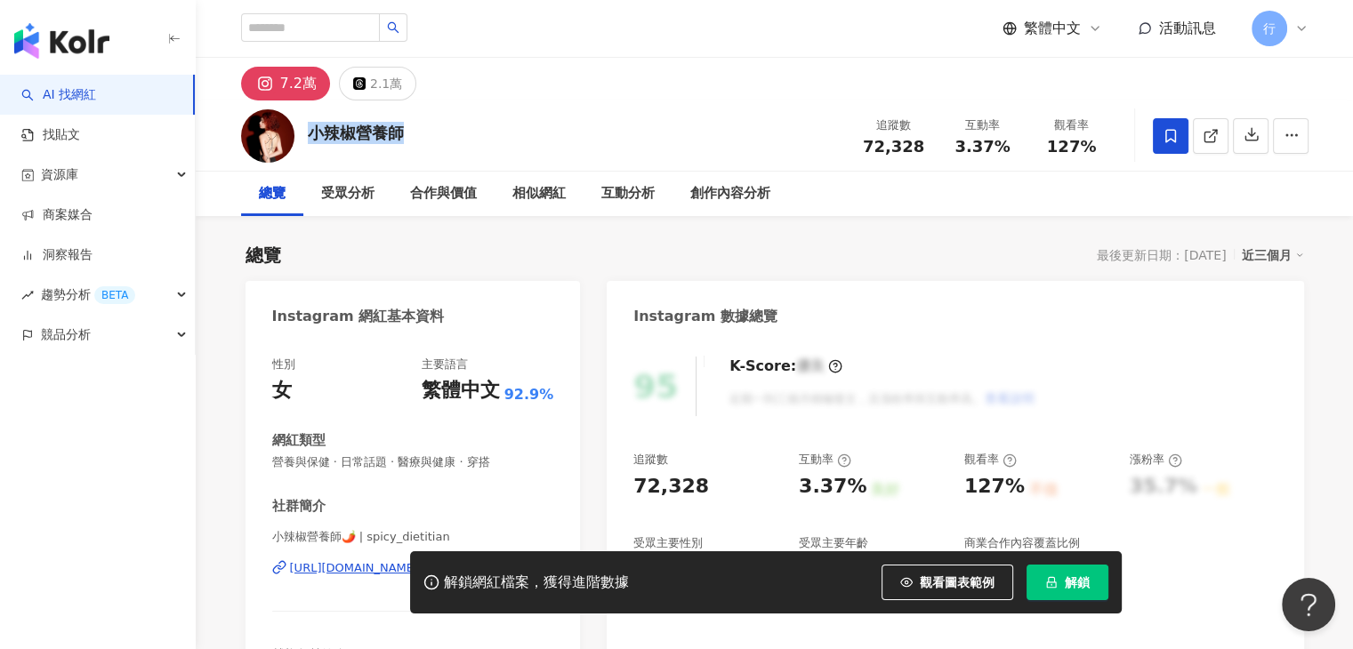
drag, startPoint x: 452, startPoint y: 135, endPoint x: 306, endPoint y: 122, distance: 146.5
click at [306, 122] on div "小辣椒營養師 追蹤數 72,328 互動率 3.37% 觀看率 127%" at bounding box center [774, 136] width 1139 height 70
copy div "小辣椒營養師"
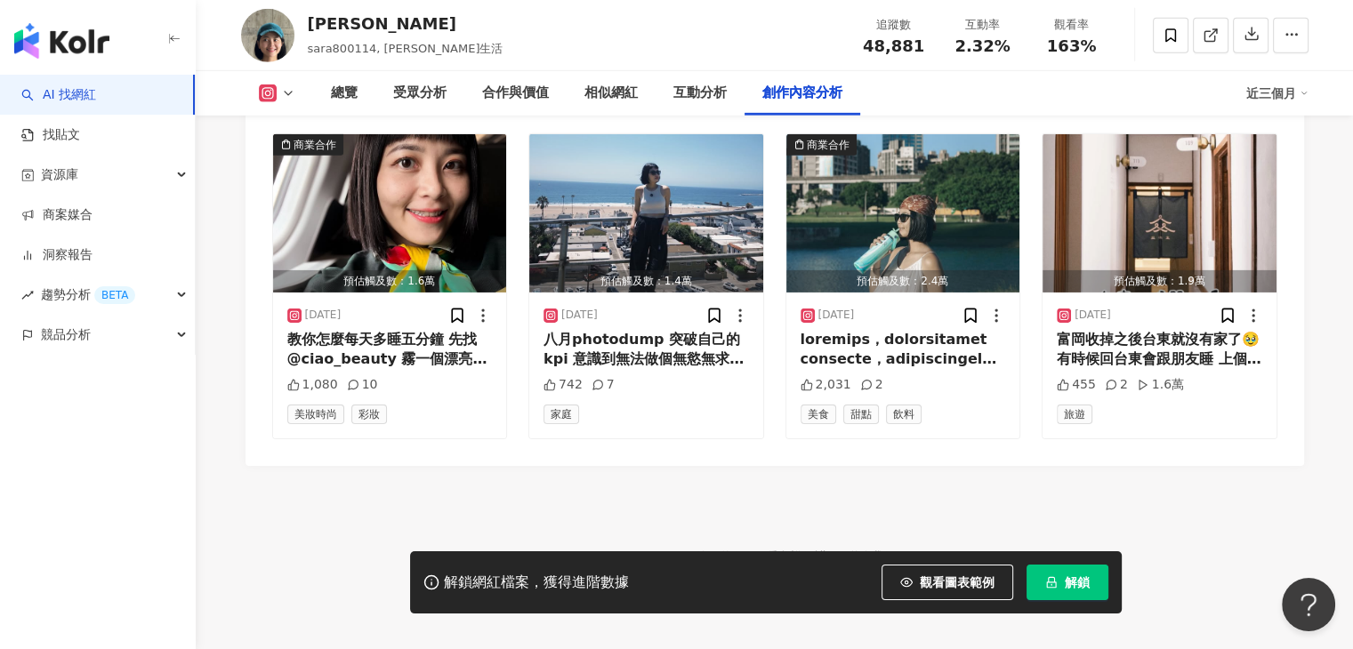
scroll to position [5485, 0]
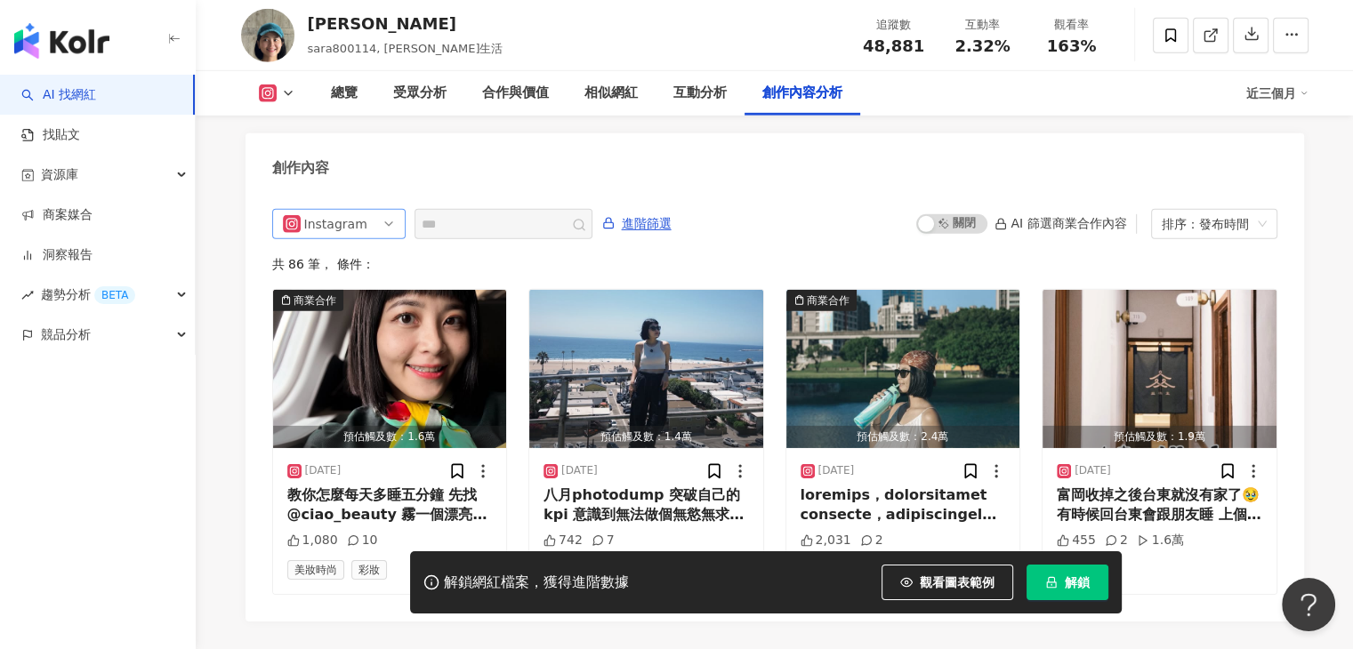
click at [369, 210] on span "Instagram" at bounding box center [339, 224] width 112 height 28
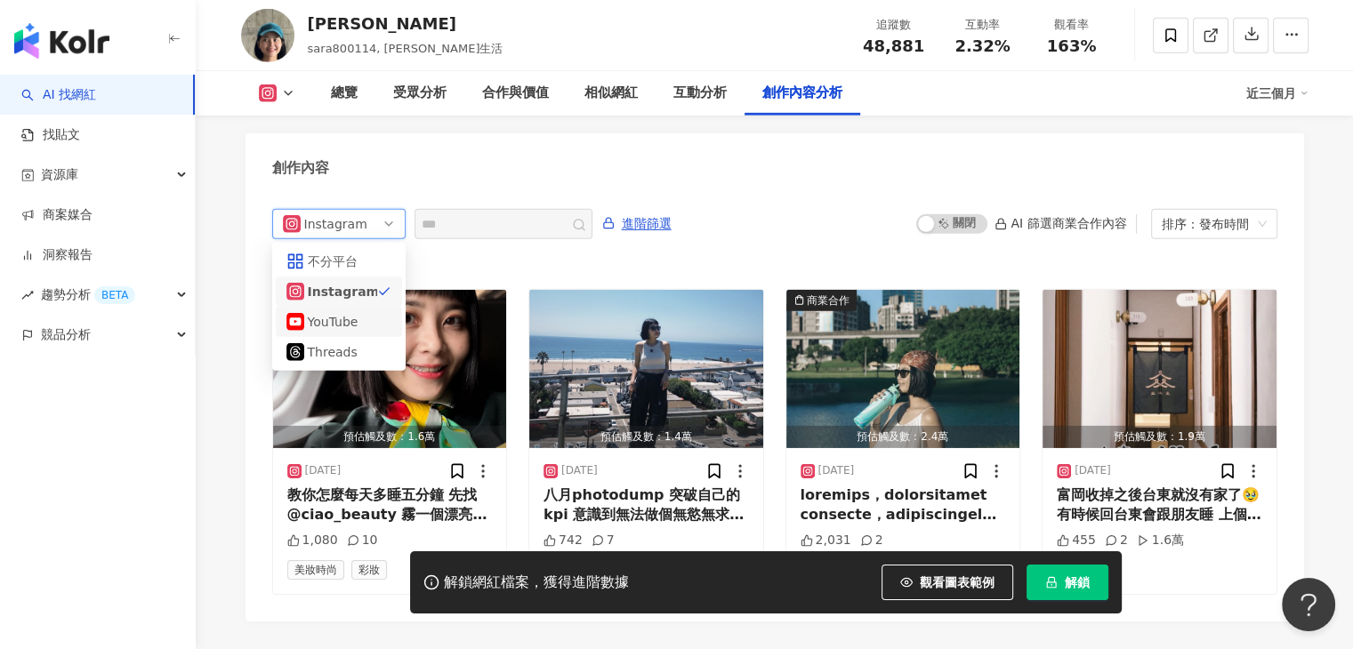
drag, startPoint x: 358, startPoint y: 293, endPoint x: 358, endPoint y: 310, distance: 17.8
click at [358, 310] on div "YouTube" at bounding box center [339, 322] width 126 height 30
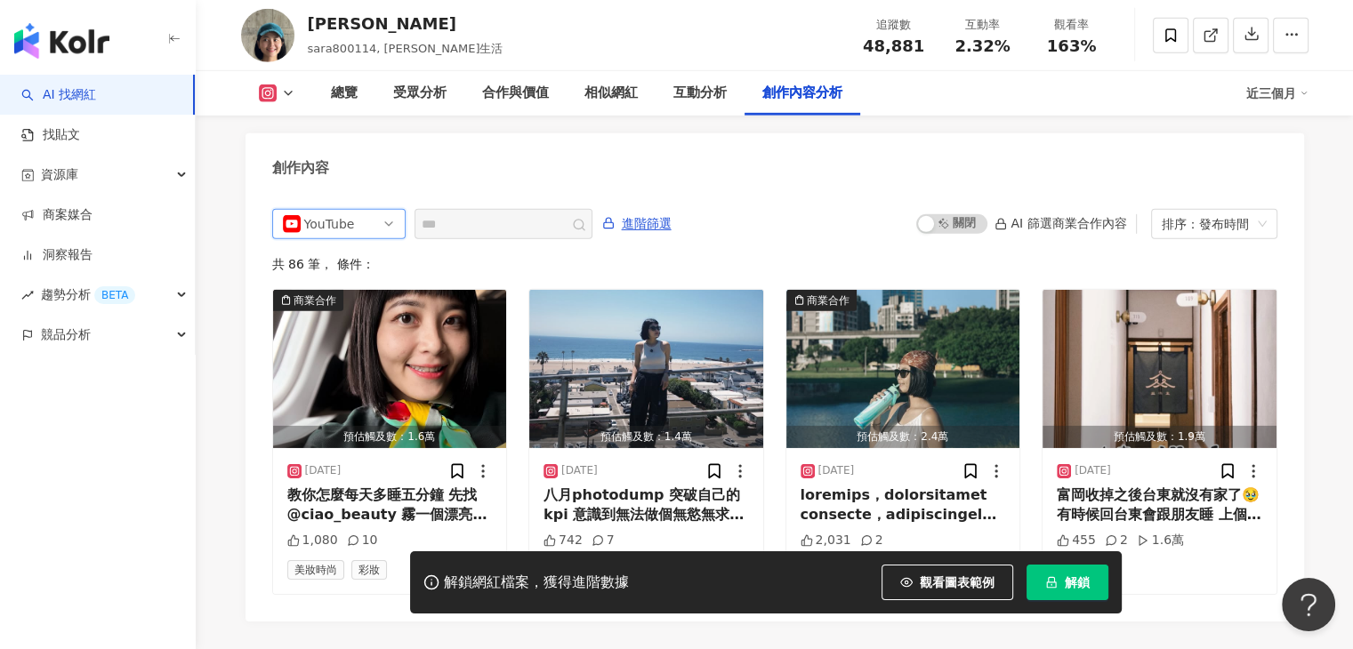
click at [286, 91] on icon at bounding box center [288, 93] width 14 height 14
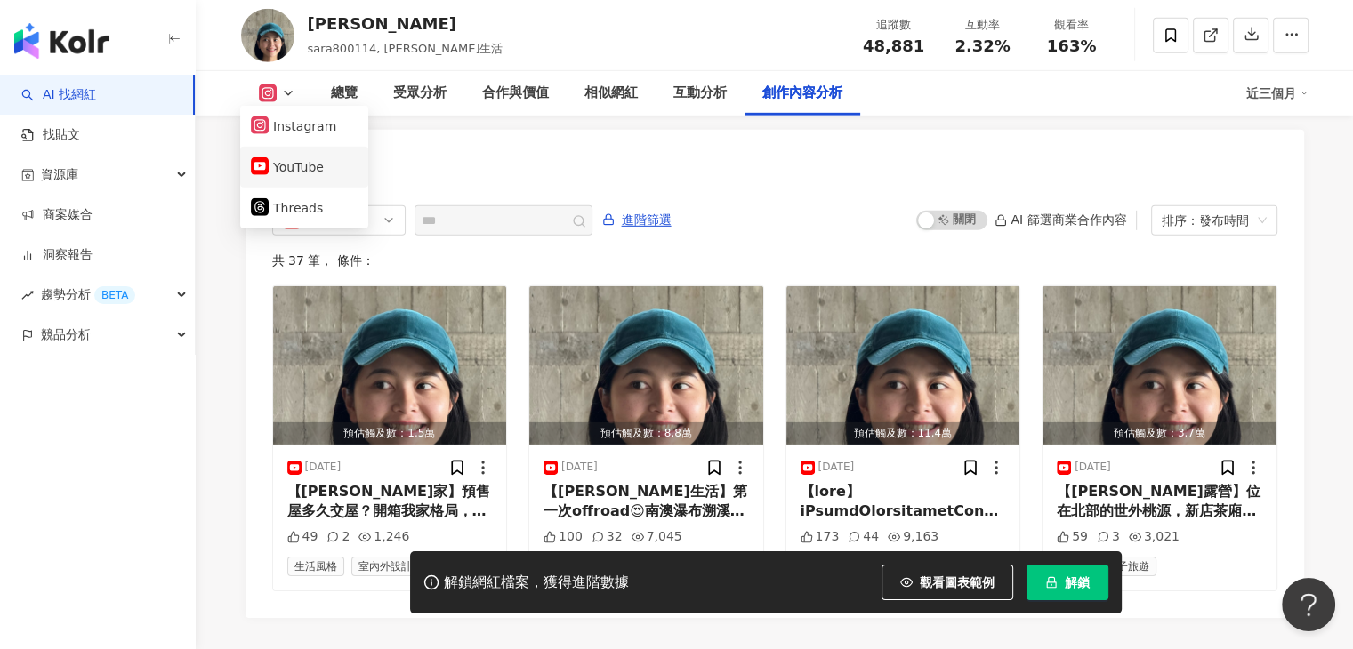
click at [285, 173] on button "YouTube" at bounding box center [304, 167] width 107 height 25
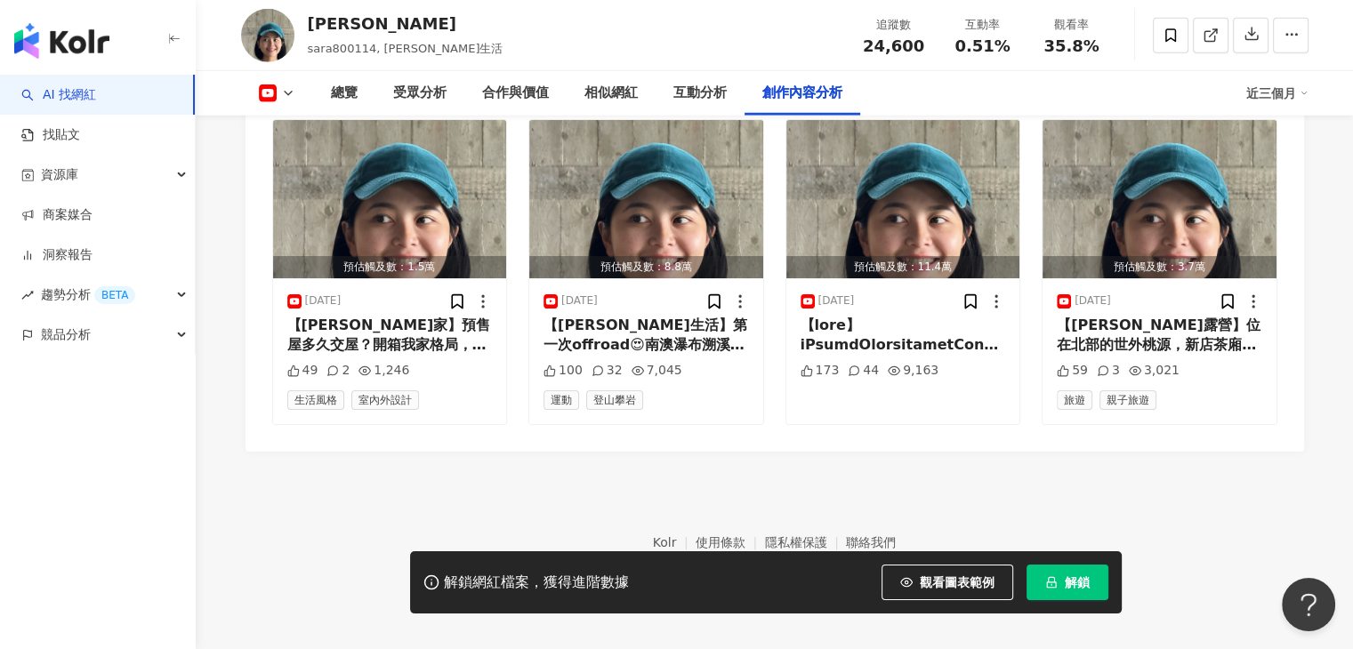
scroll to position [4871, 0]
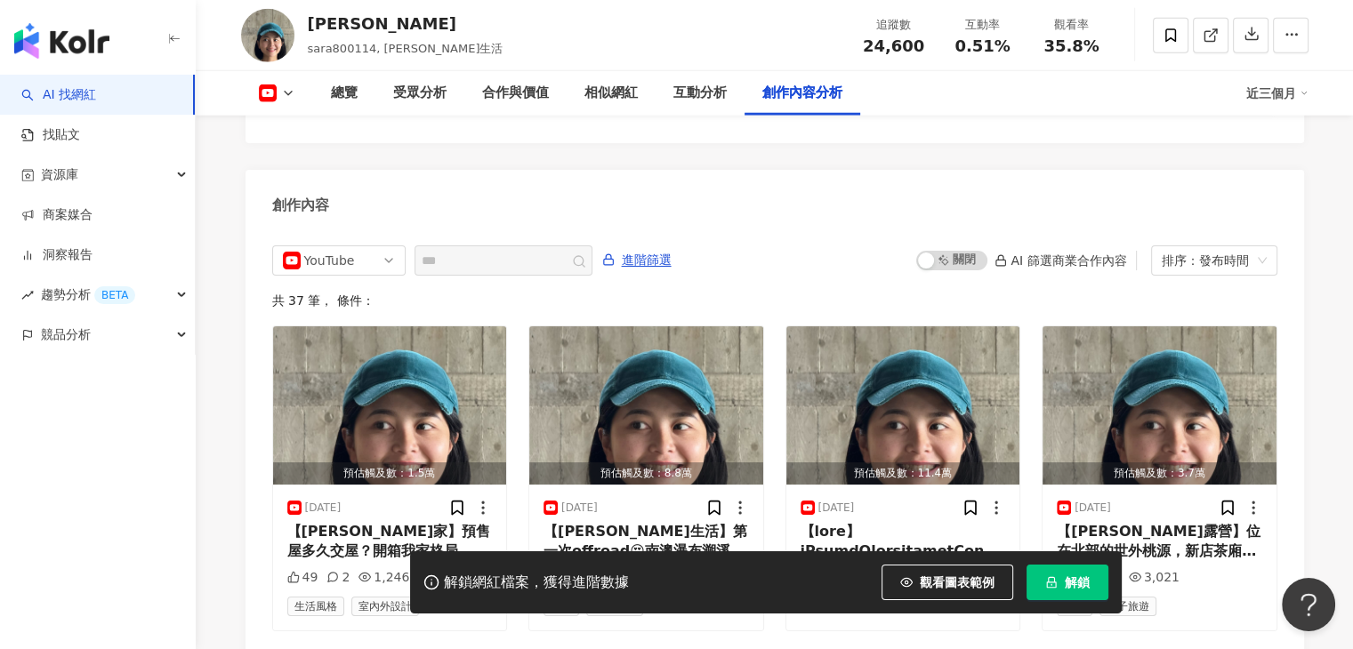
click at [286, 93] on icon at bounding box center [288, 93] width 14 height 14
click at [290, 93] on icon at bounding box center [288, 93] width 14 height 14
click at [292, 97] on icon at bounding box center [288, 93] width 14 height 14
click at [294, 128] on button "Instagram" at bounding box center [304, 127] width 107 height 25
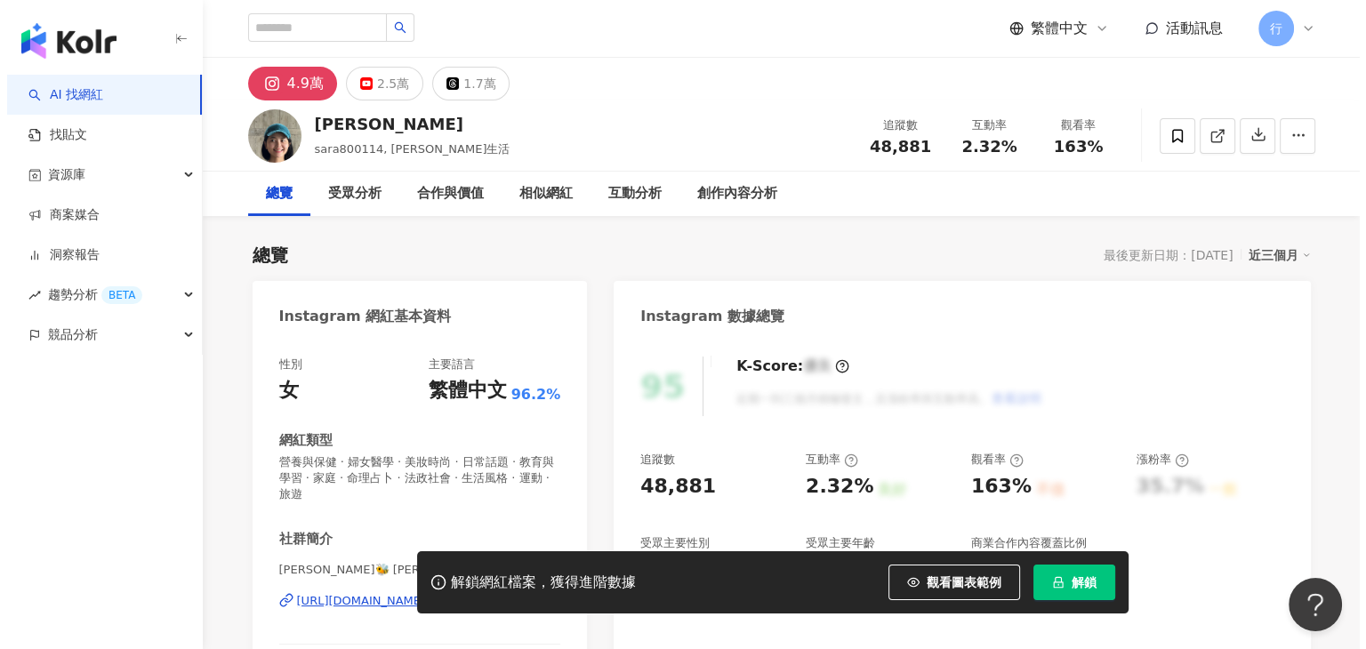
scroll to position [267, 0]
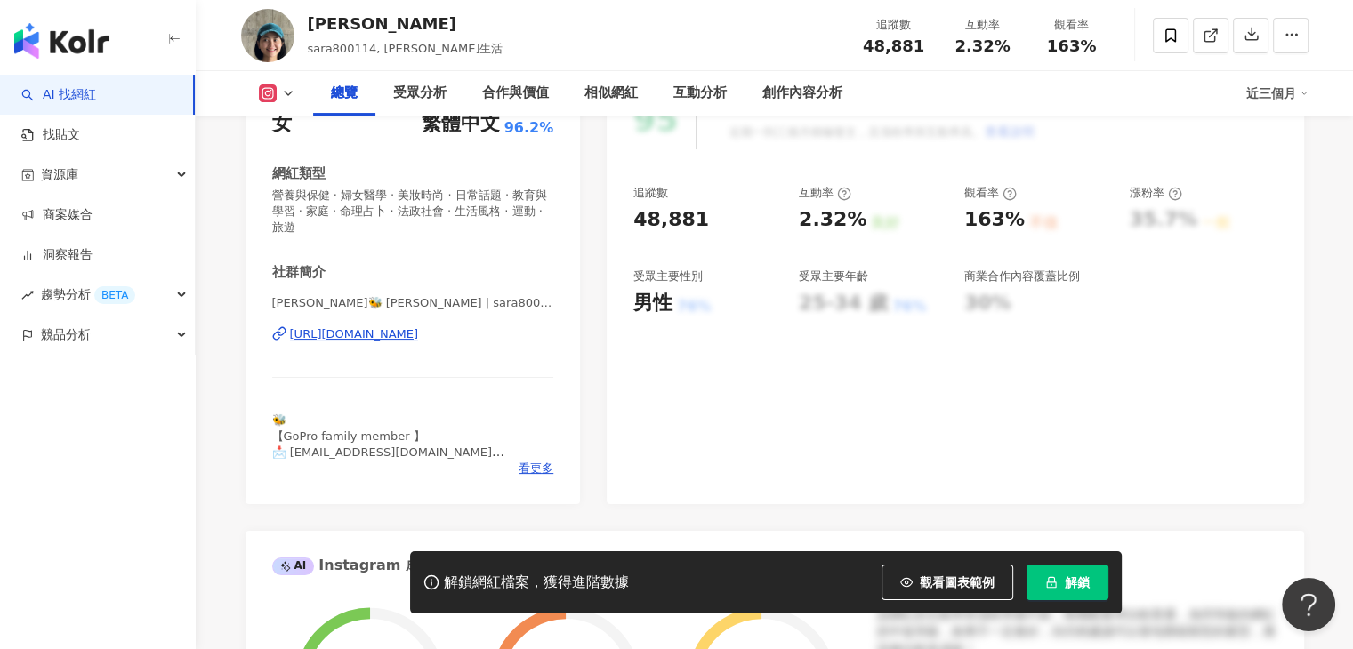
click at [534, 484] on div "性別 女 主要語言 繁體中文 96.2% 網紅類型 營養與保健 · 婦女醫學 · 美妝時尚 · 日常話題 · 教育與學習 · 家庭 · 命理占卜 · 法政社會…" at bounding box center [413, 288] width 335 height 432
click at [543, 478] on div "性別 女 主要語言 繁體中文 96.2% 網紅類型 營養與保健 · 婦女醫學 · 美妝時尚 · 日常話題 · 教育與學習 · 家庭 · 命理占卜 · 法政社會…" at bounding box center [413, 288] width 335 height 432
click at [543, 469] on span "看更多" at bounding box center [536, 469] width 35 height 16
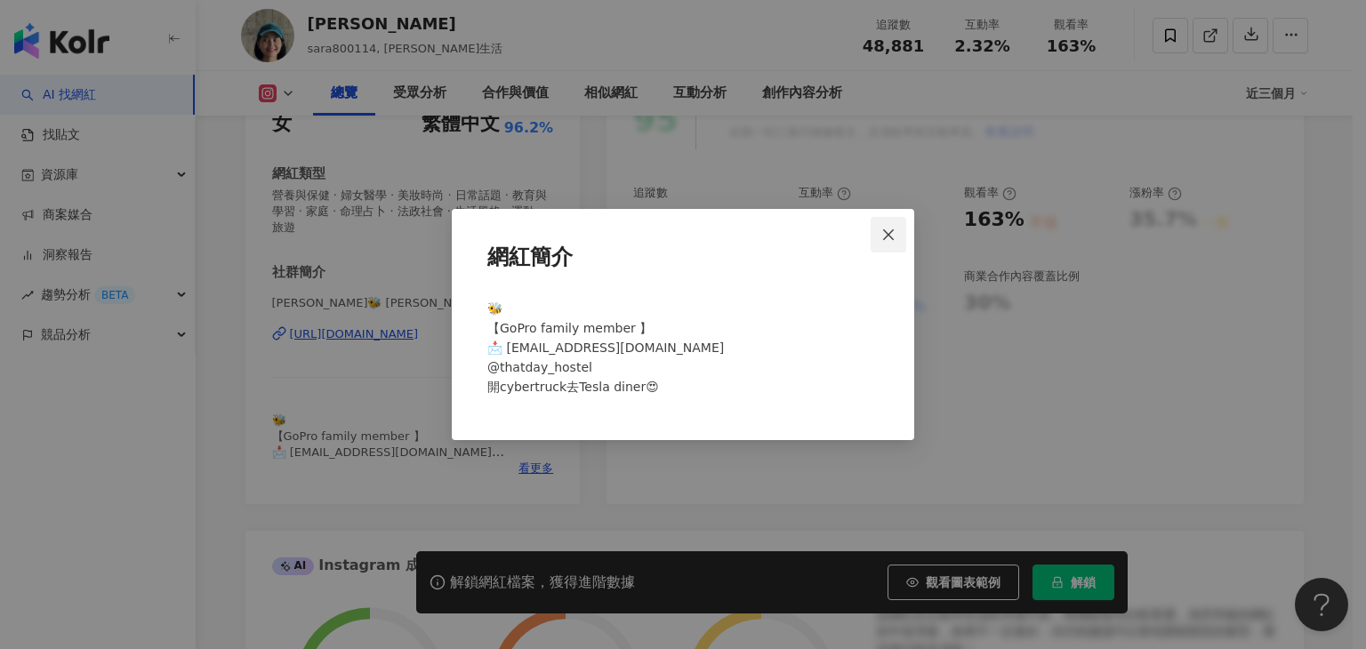
click at [888, 234] on icon "close" at bounding box center [888, 234] width 11 height 11
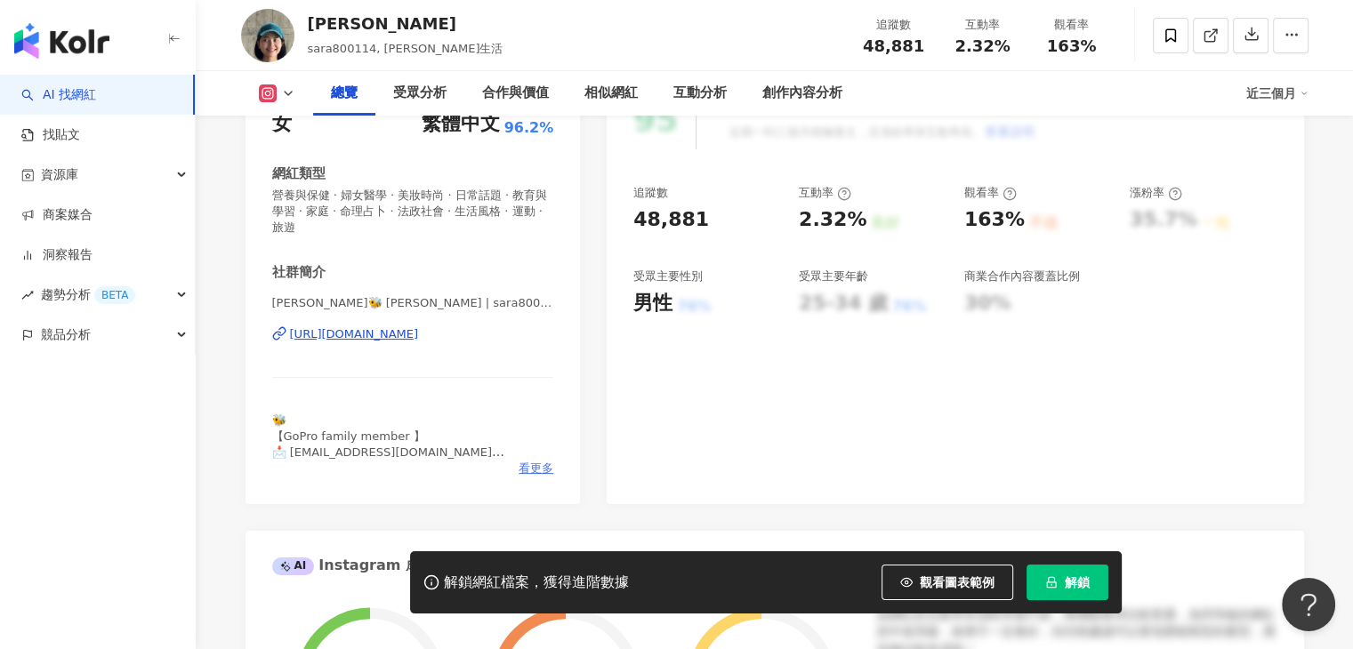
click at [538, 471] on span "看更多" at bounding box center [536, 469] width 35 height 16
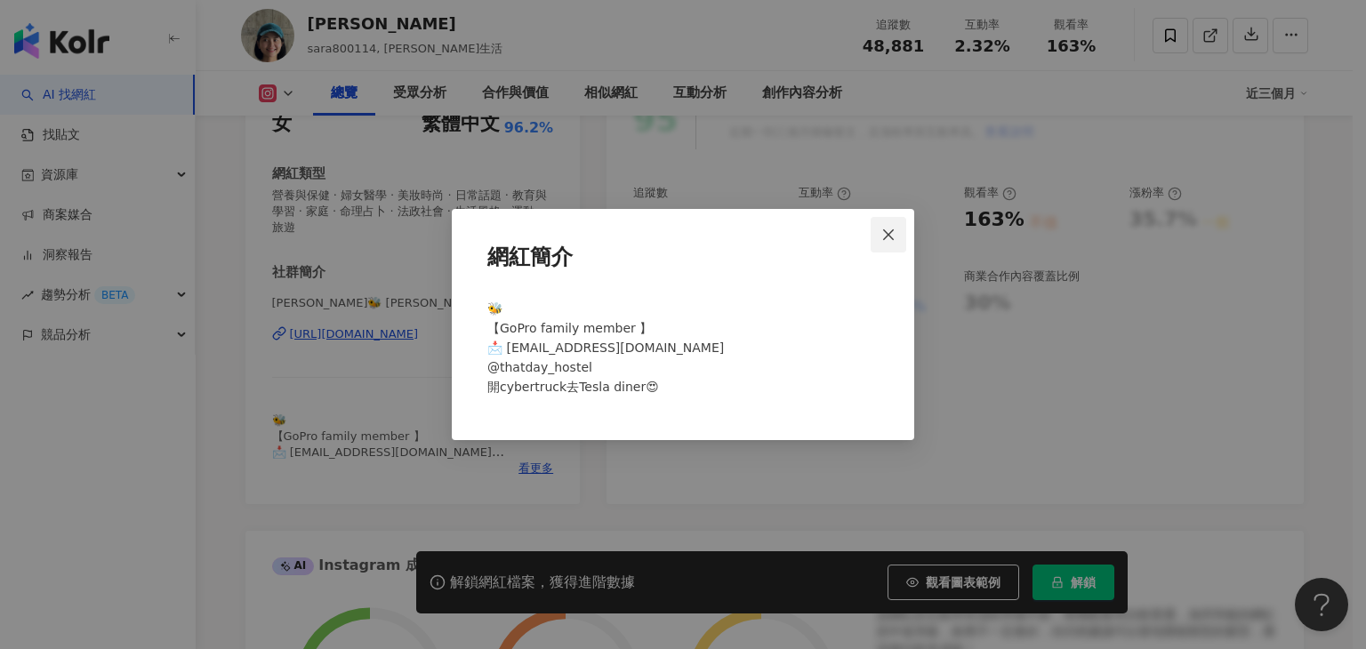
click at [899, 230] on span "Close" at bounding box center [889, 235] width 36 height 14
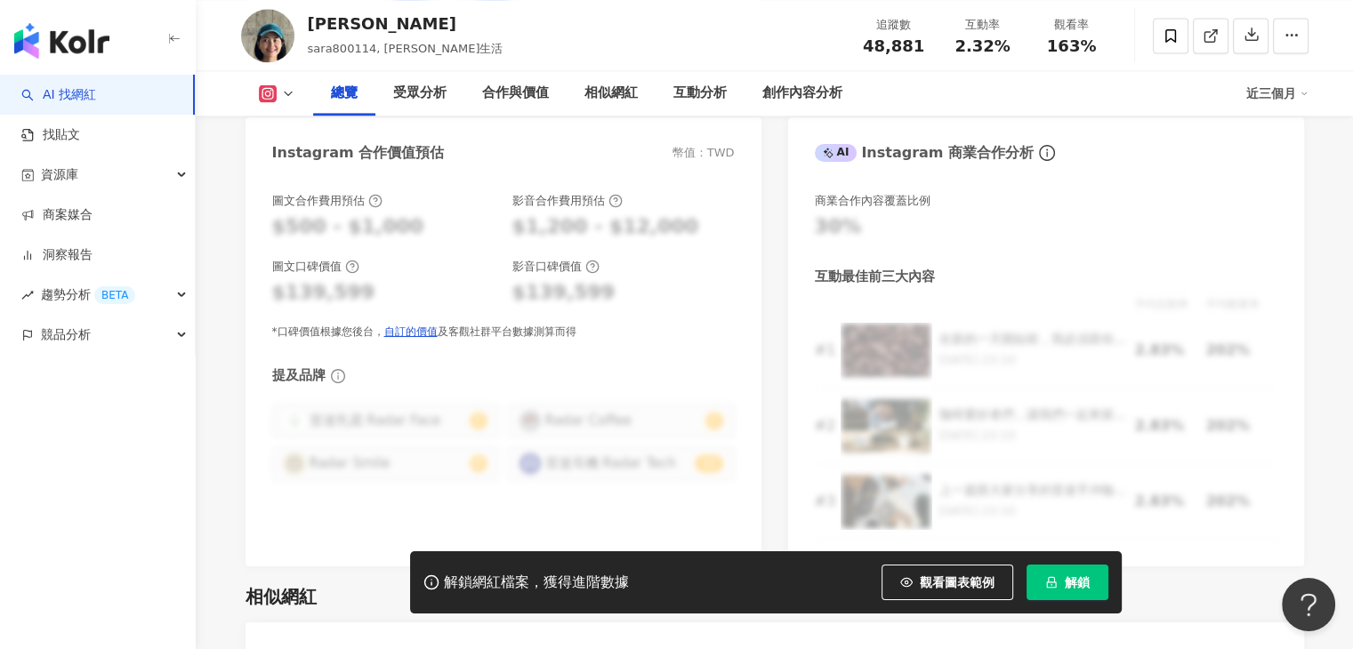
scroll to position [911, 0]
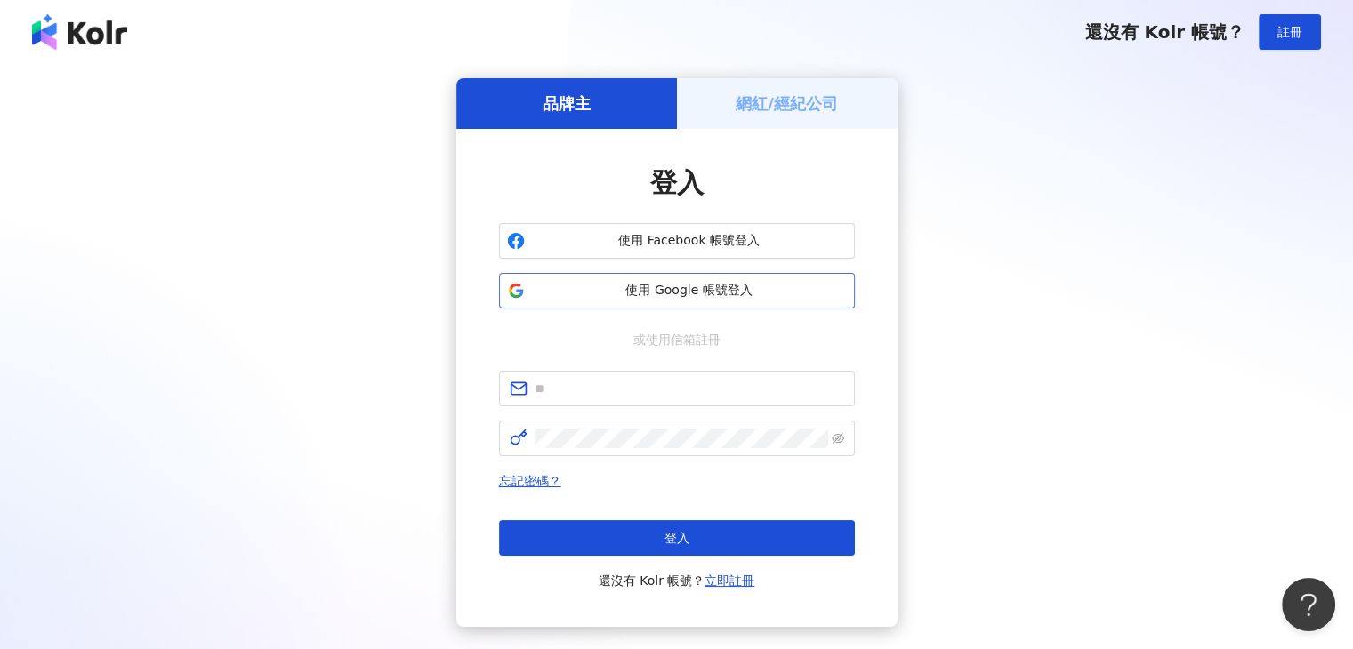
click at [693, 300] on button "使用 Google 帳號登入" at bounding box center [677, 291] width 356 height 36
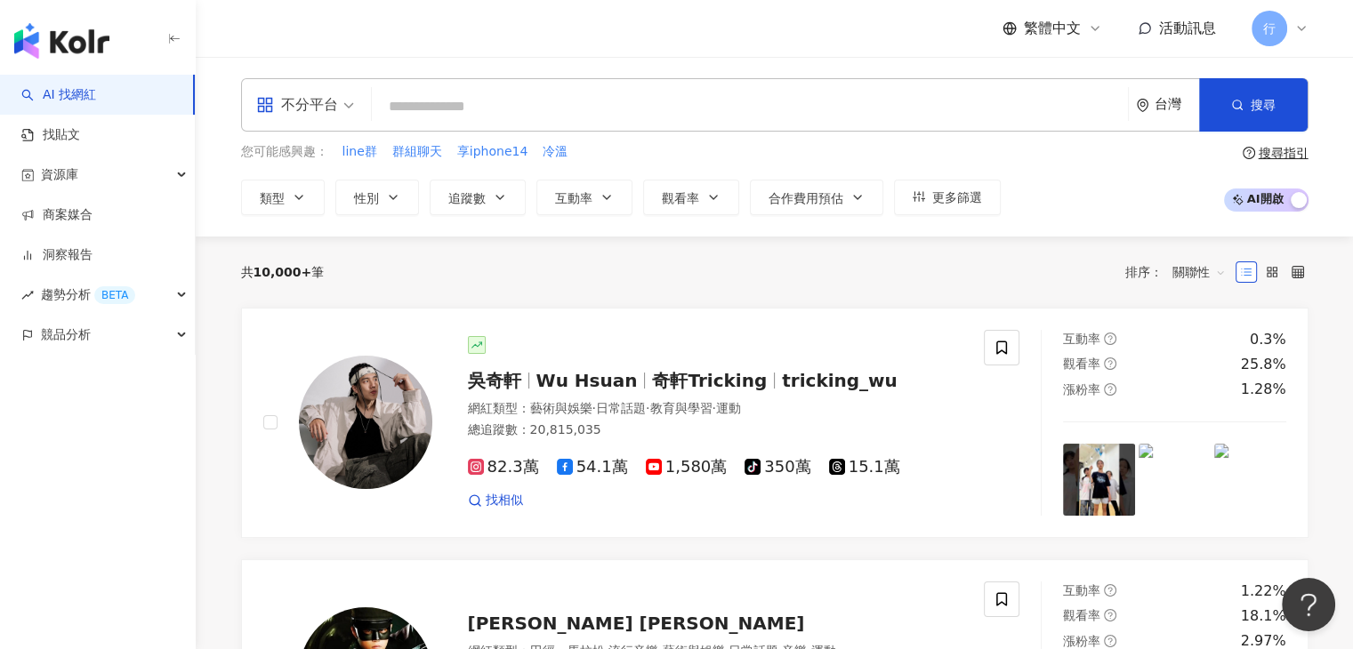
click at [450, 109] on input "search" at bounding box center [750, 107] width 742 height 34
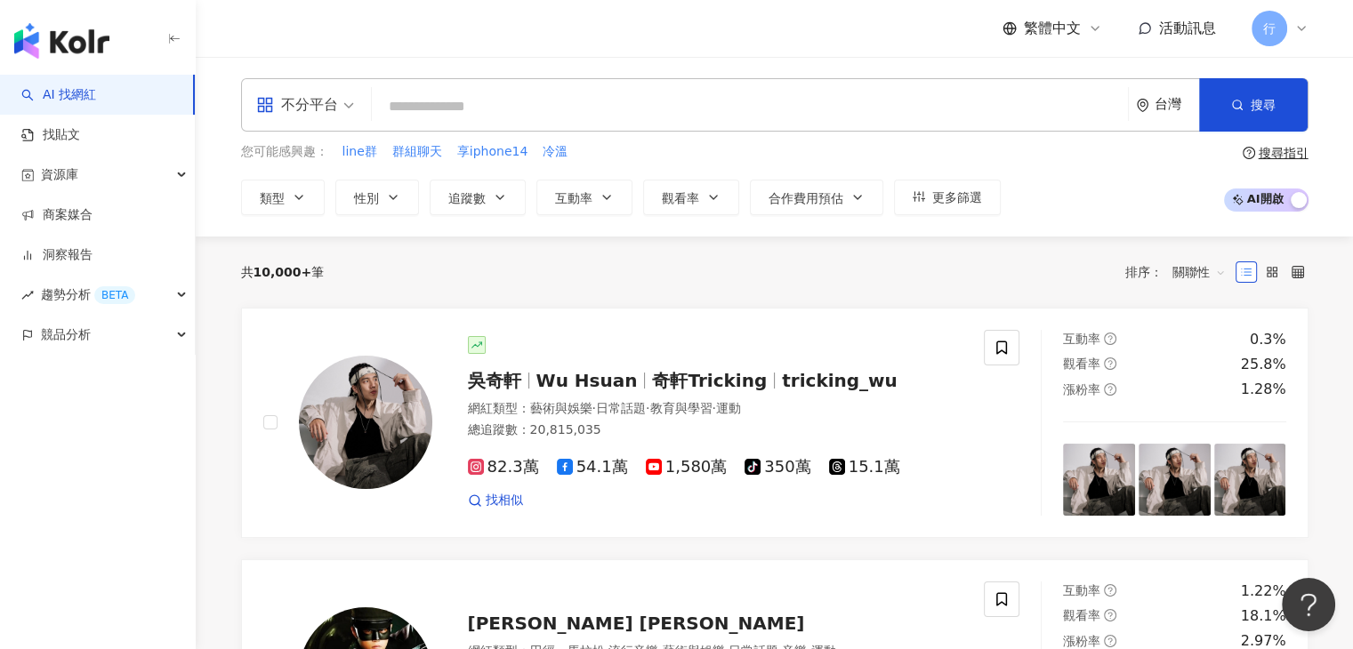
paste input "*****"
click at [1250, 118] on button "搜尋" at bounding box center [1253, 104] width 109 height 53
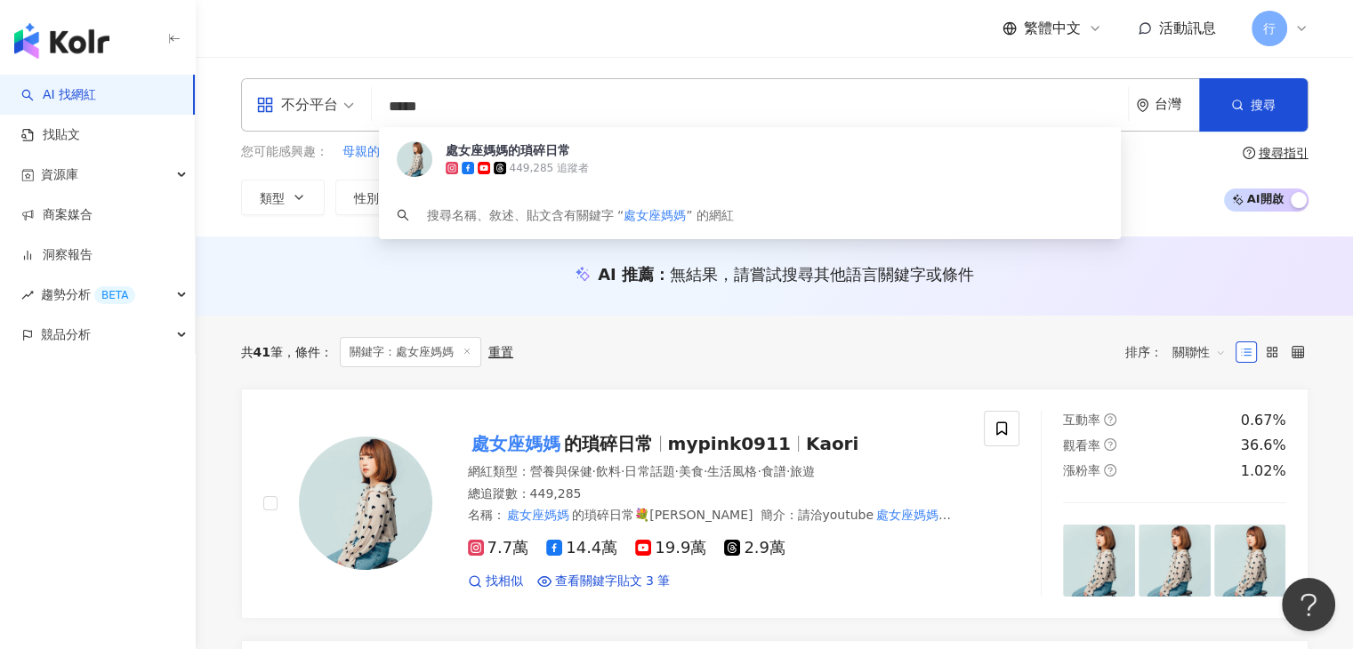
drag, startPoint x: 594, startPoint y: 116, endPoint x: 375, endPoint y: 81, distance: 221.6
click at [375, 81] on div "不分平台 ***** 台灣 搜尋 a481911c-7e11-4c36-9d1a-6c3b9b7e6cb7 處女座媽媽的瑣碎日常 449,285 追蹤者 搜尋…" at bounding box center [775, 104] width 1068 height 53
paste input "search"
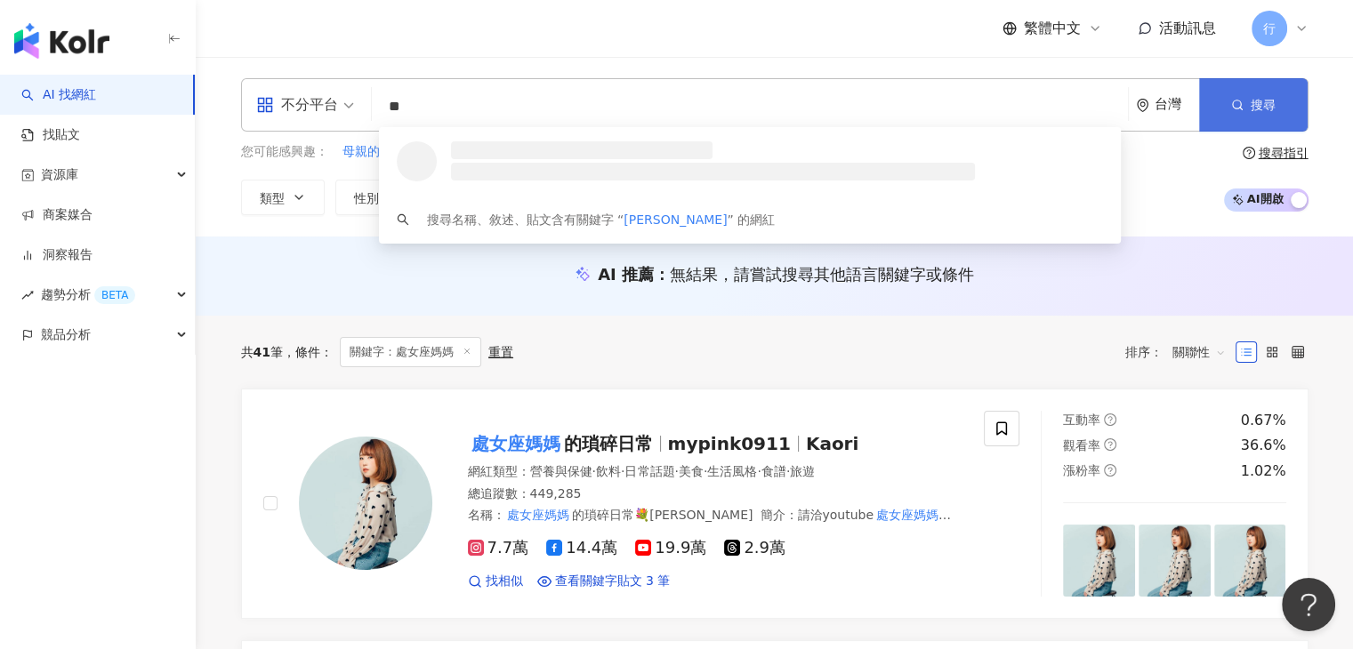
type input "**"
click at [1206, 86] on button "搜尋" at bounding box center [1253, 104] width 109 height 53
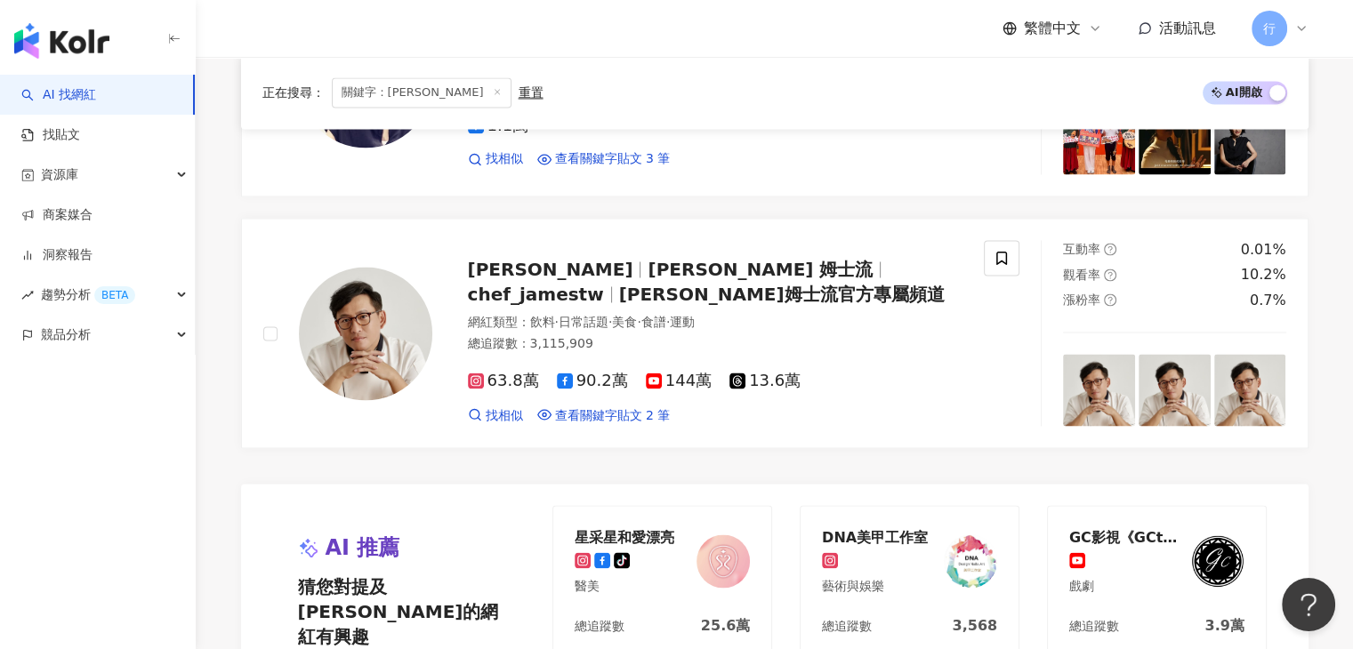
scroll to position [3203, 0]
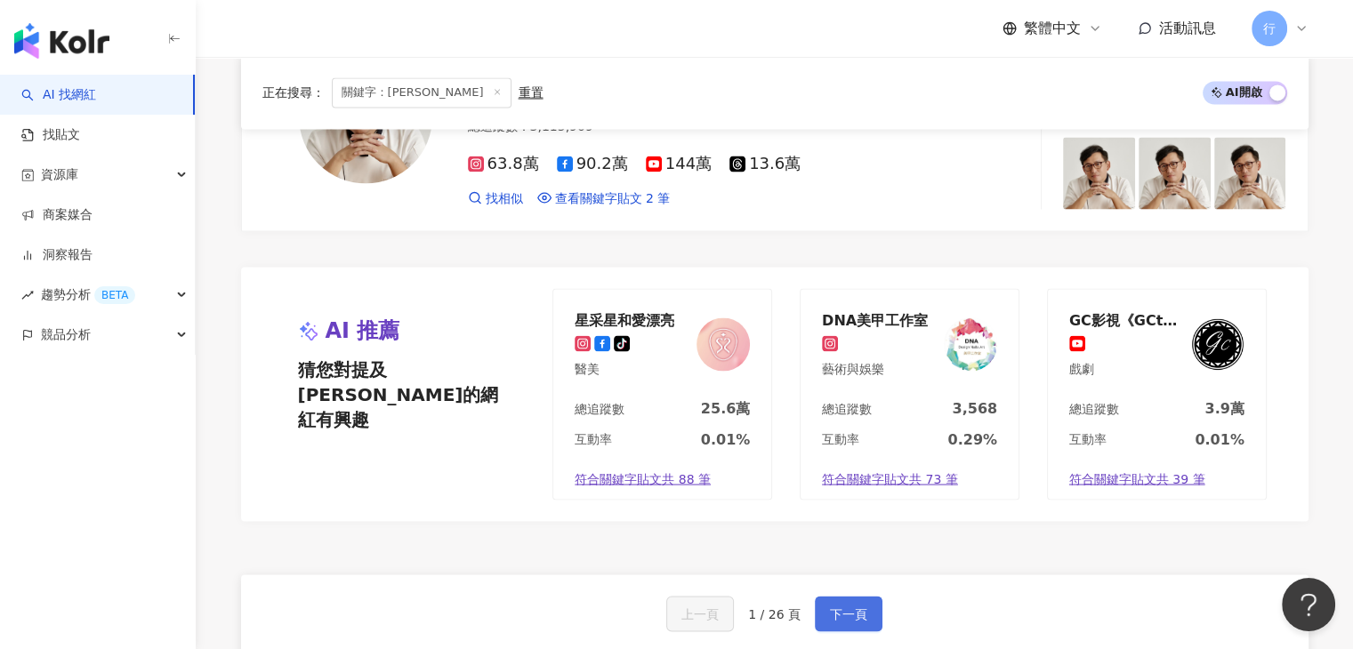
click at [822, 606] on button "下一頁" at bounding box center [849, 614] width 68 height 36
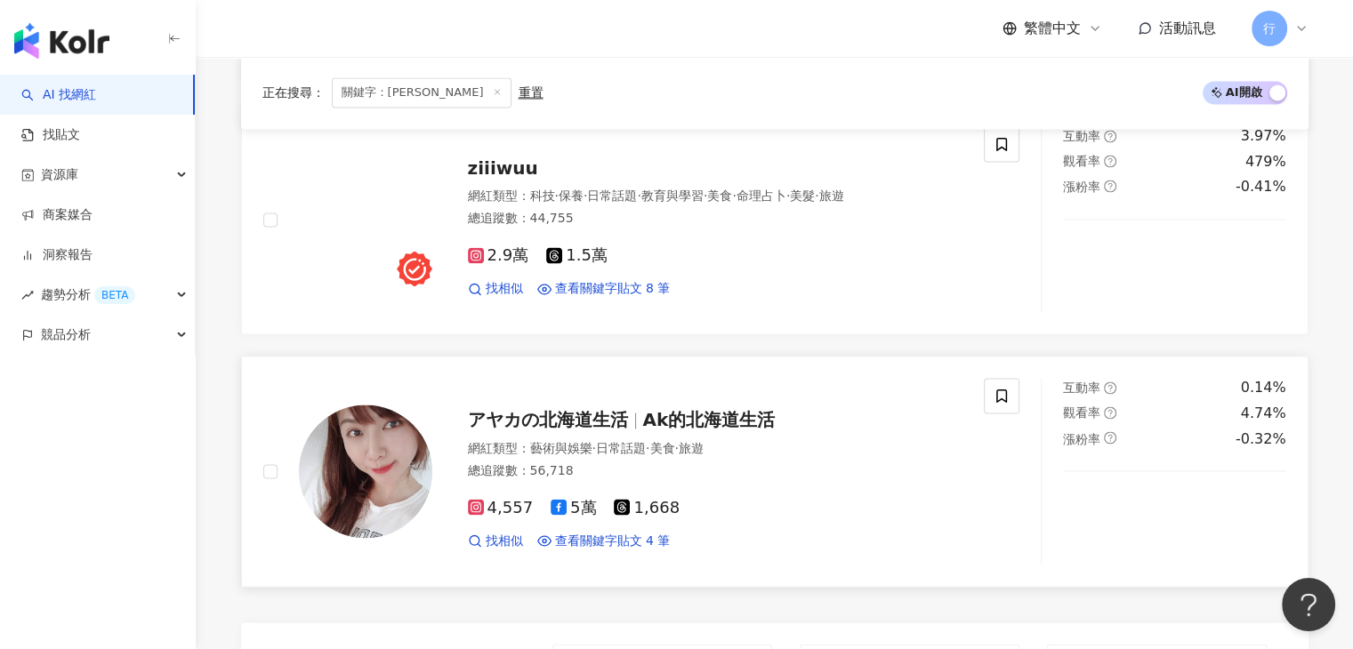
scroll to position [3394, 0]
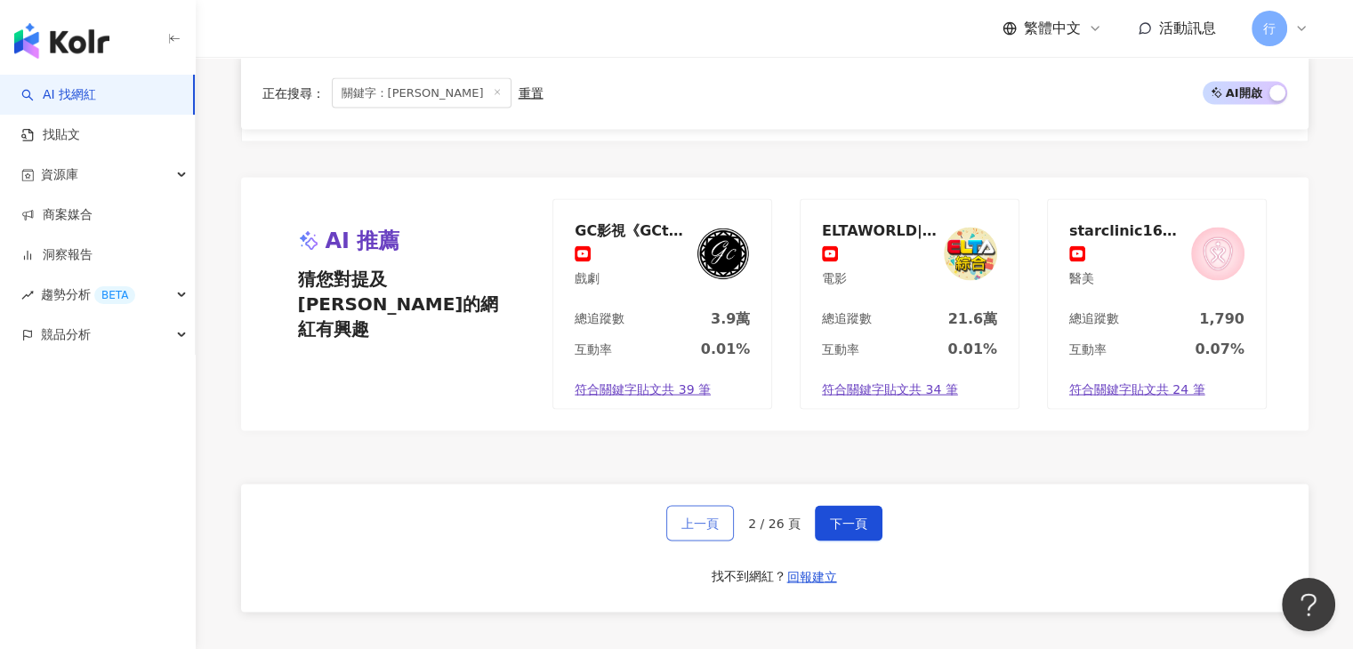
click at [697, 517] on span "上一頁" at bounding box center [699, 524] width 37 height 14
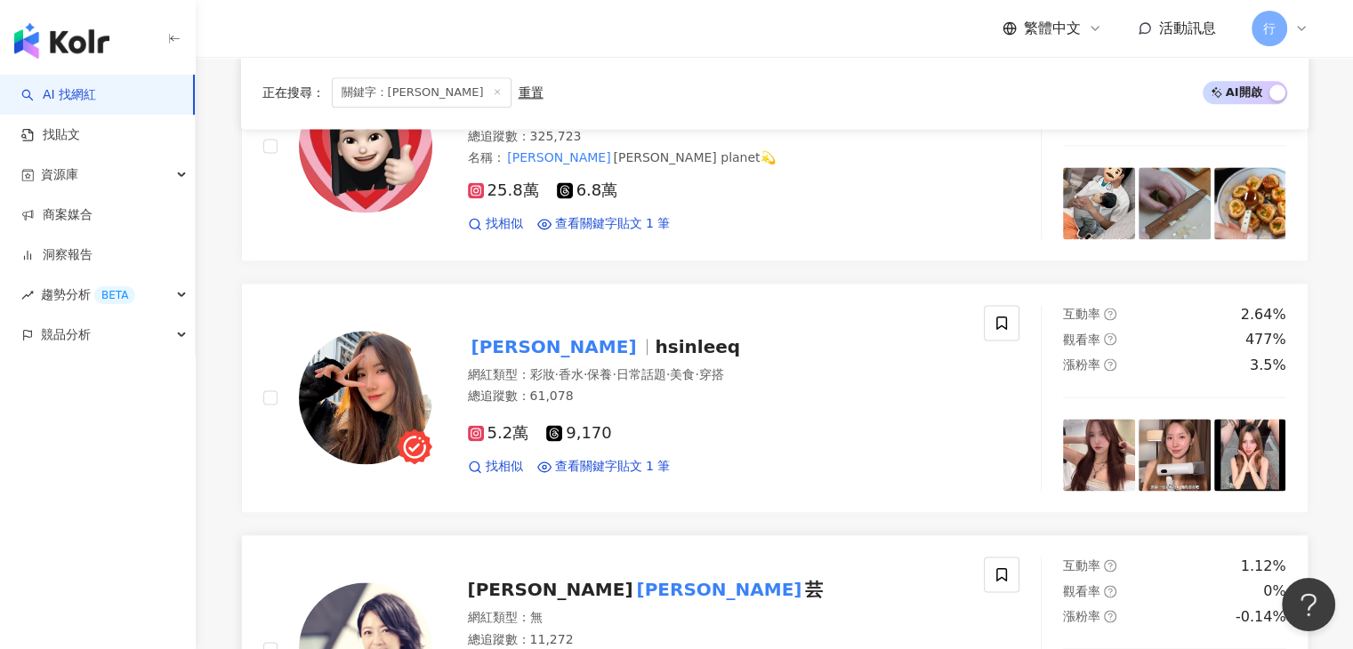
scroll to position [2684, 0]
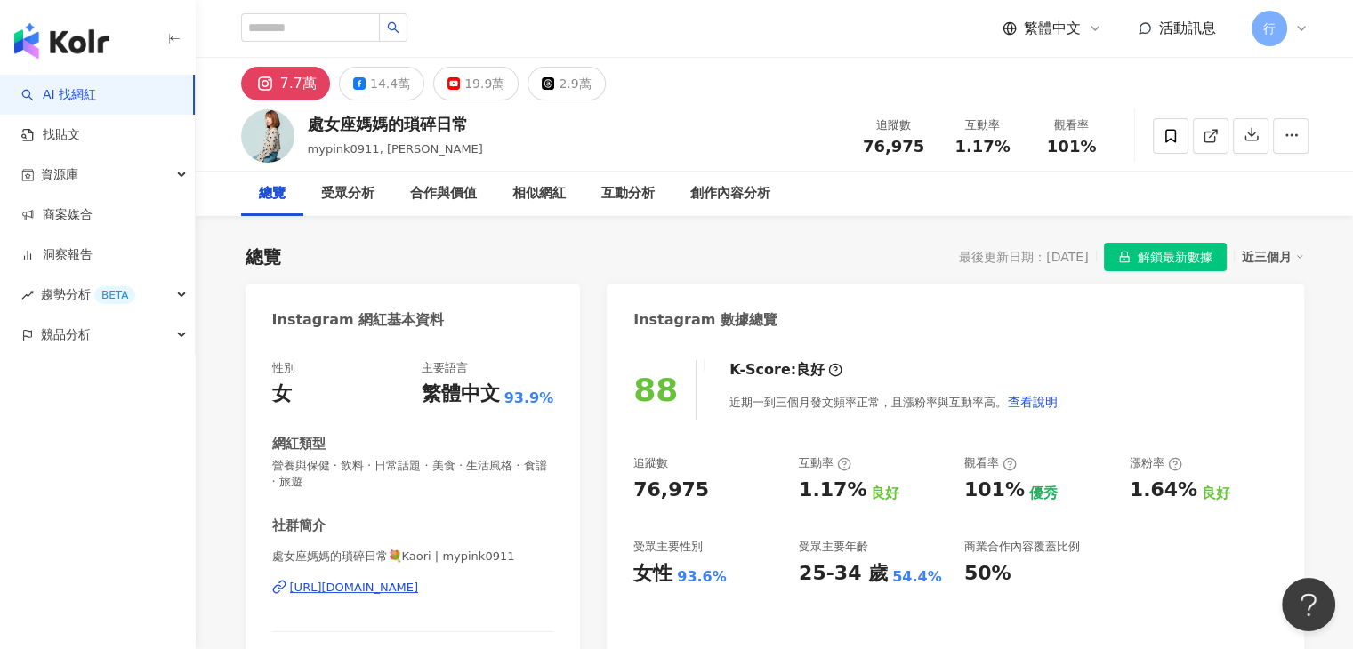
scroll to position [356, 0]
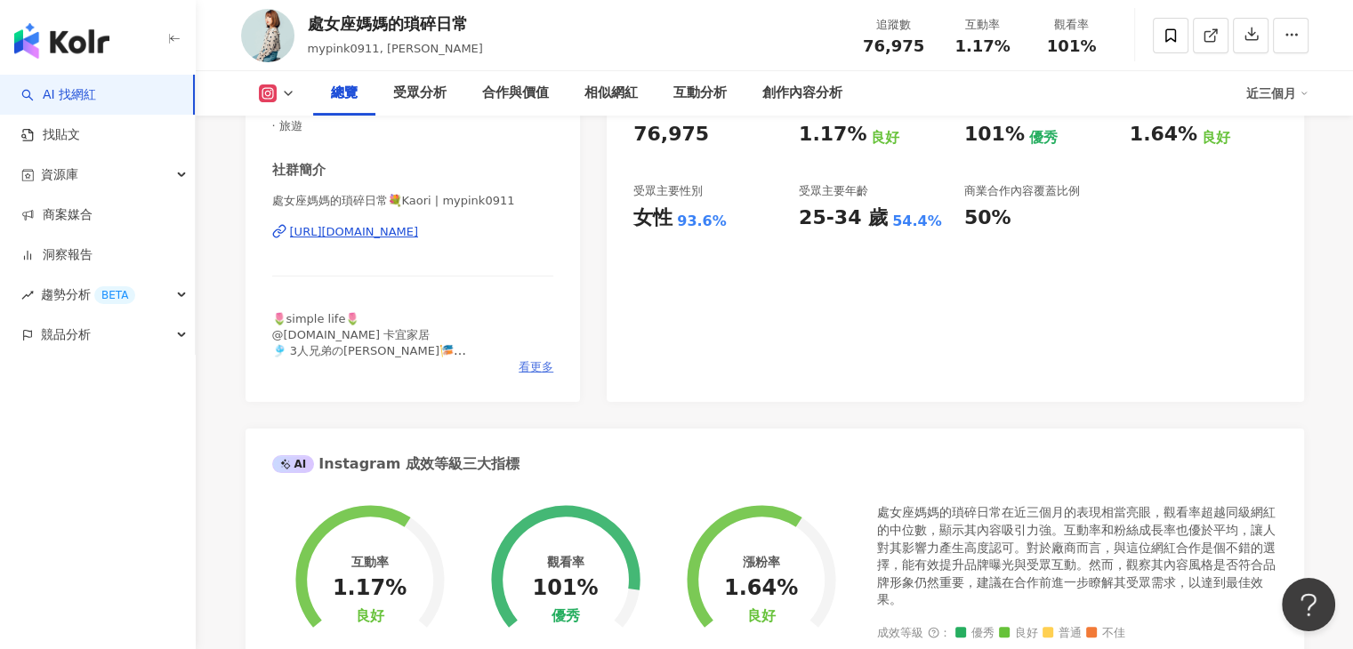
click at [531, 367] on span "看更多" at bounding box center [536, 367] width 35 height 16
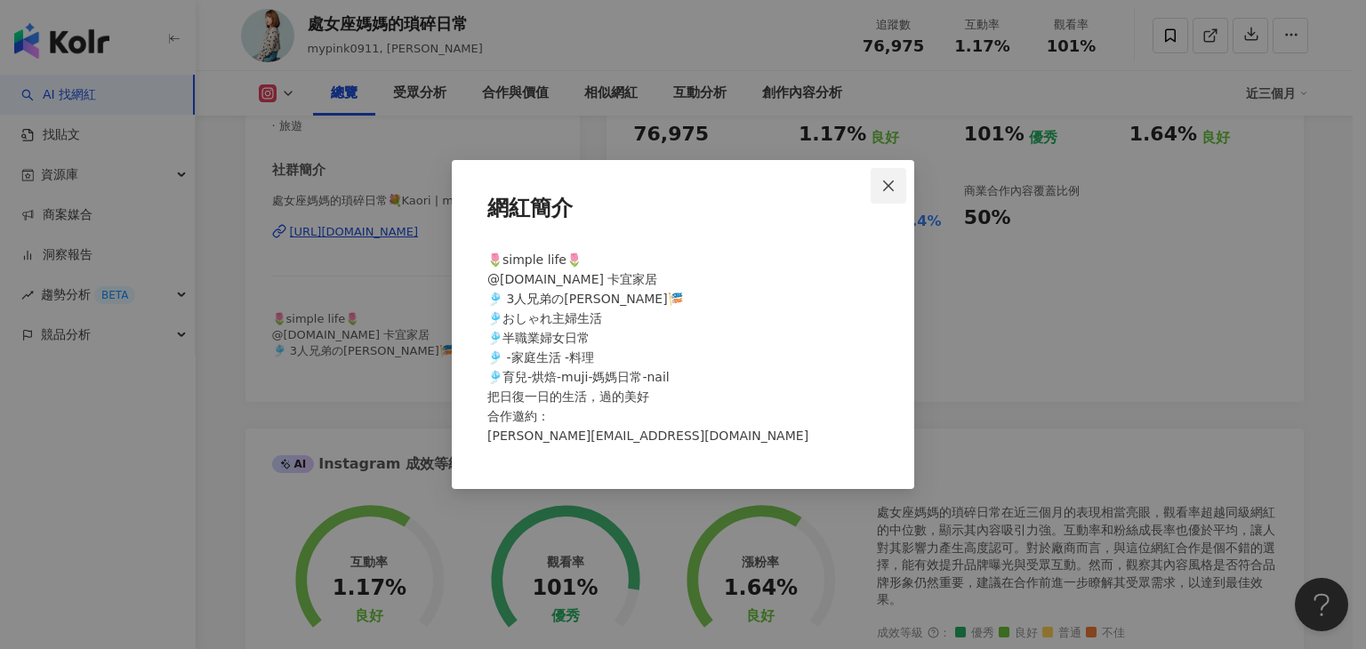
click at [893, 183] on icon "close" at bounding box center [889, 186] width 14 height 14
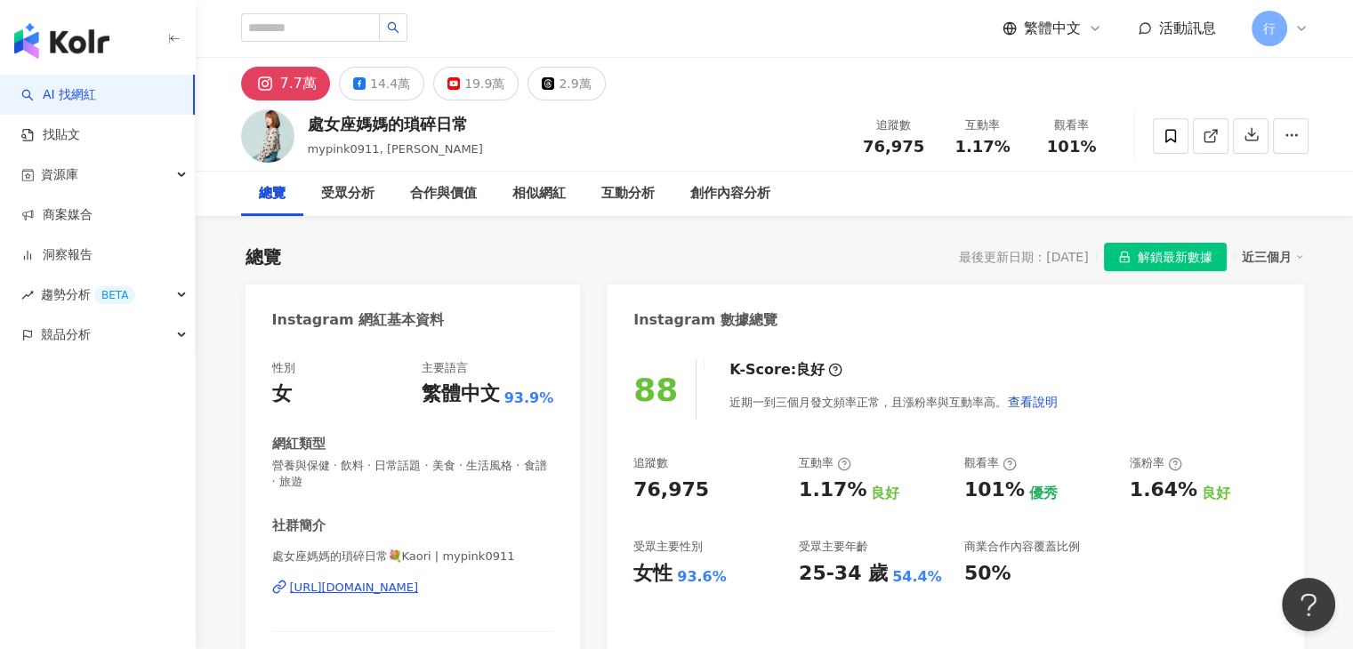
scroll to position [445, 0]
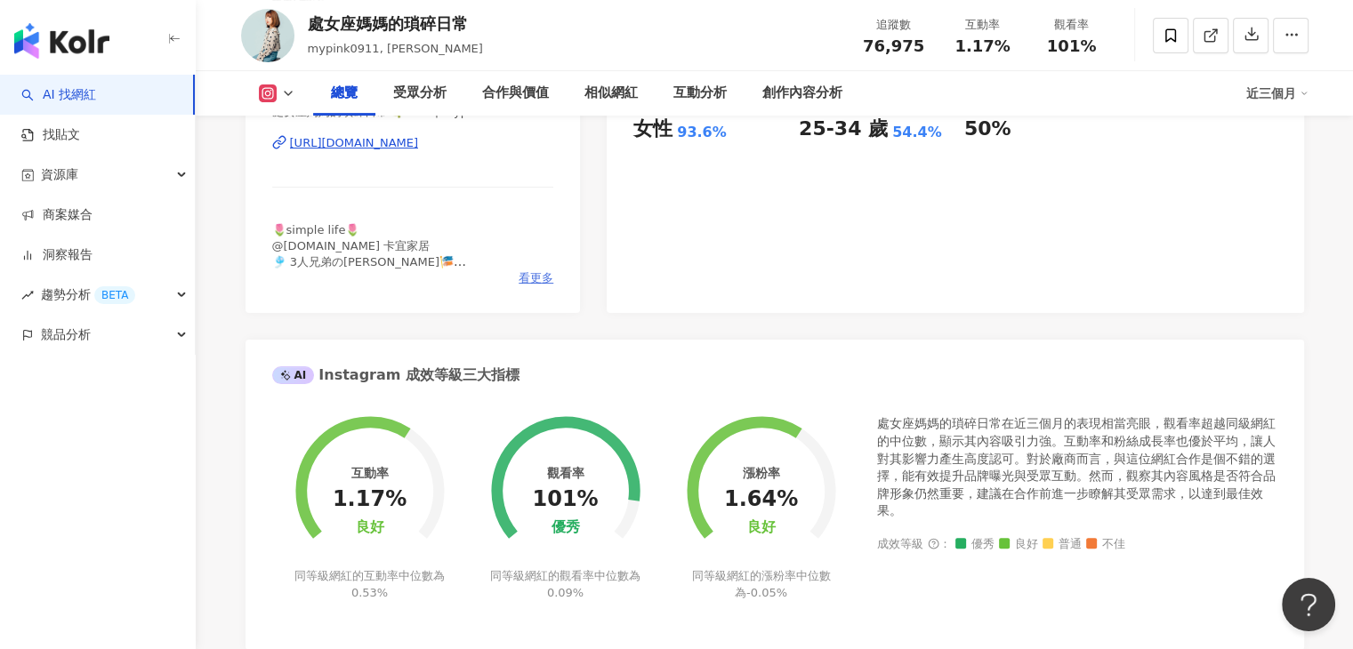
click at [552, 271] on span "看更多" at bounding box center [536, 278] width 35 height 16
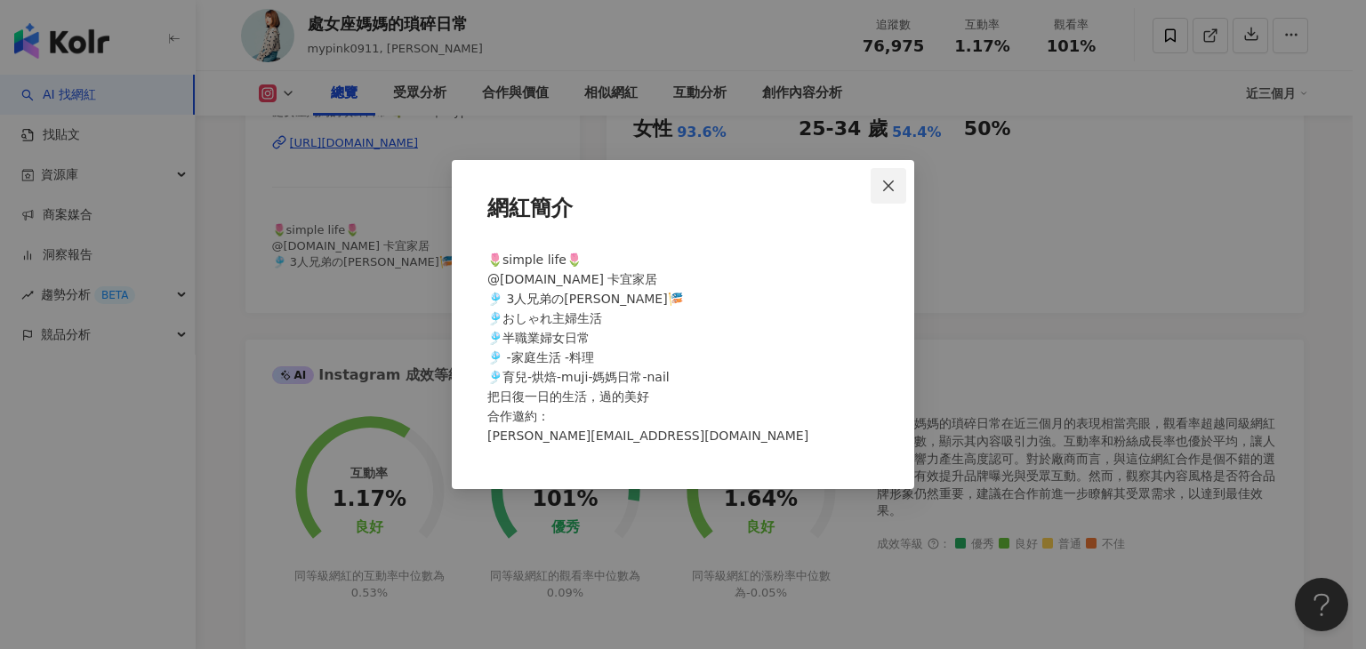
click at [890, 194] on button "Close" at bounding box center [889, 186] width 36 height 36
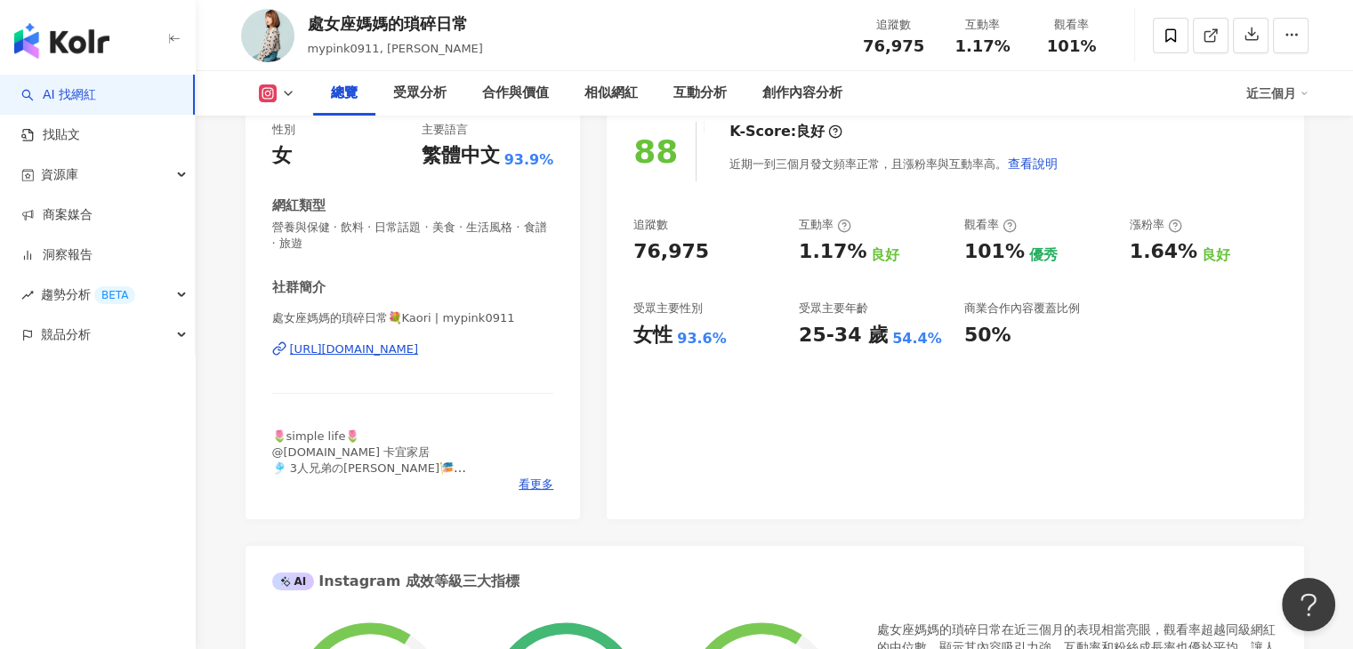
scroll to position [0, 0]
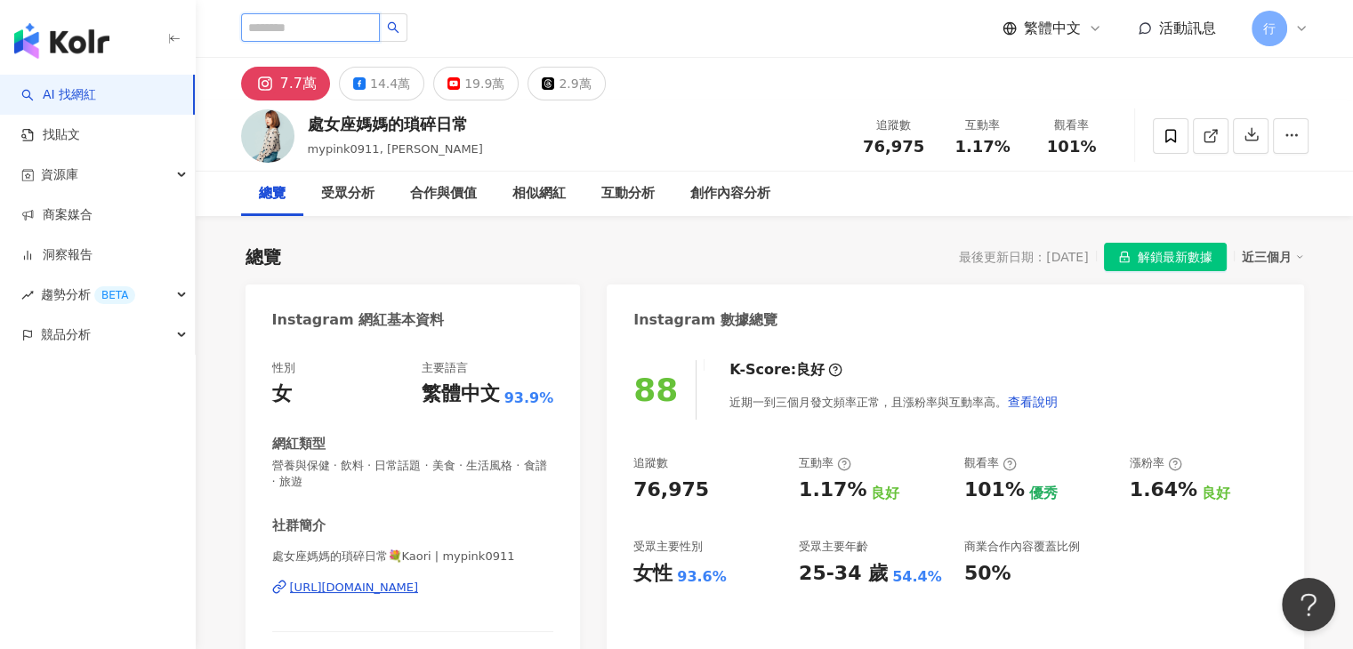
click at [325, 38] on input "search" at bounding box center [310, 27] width 139 height 28
paste input "**********"
type input "**********"
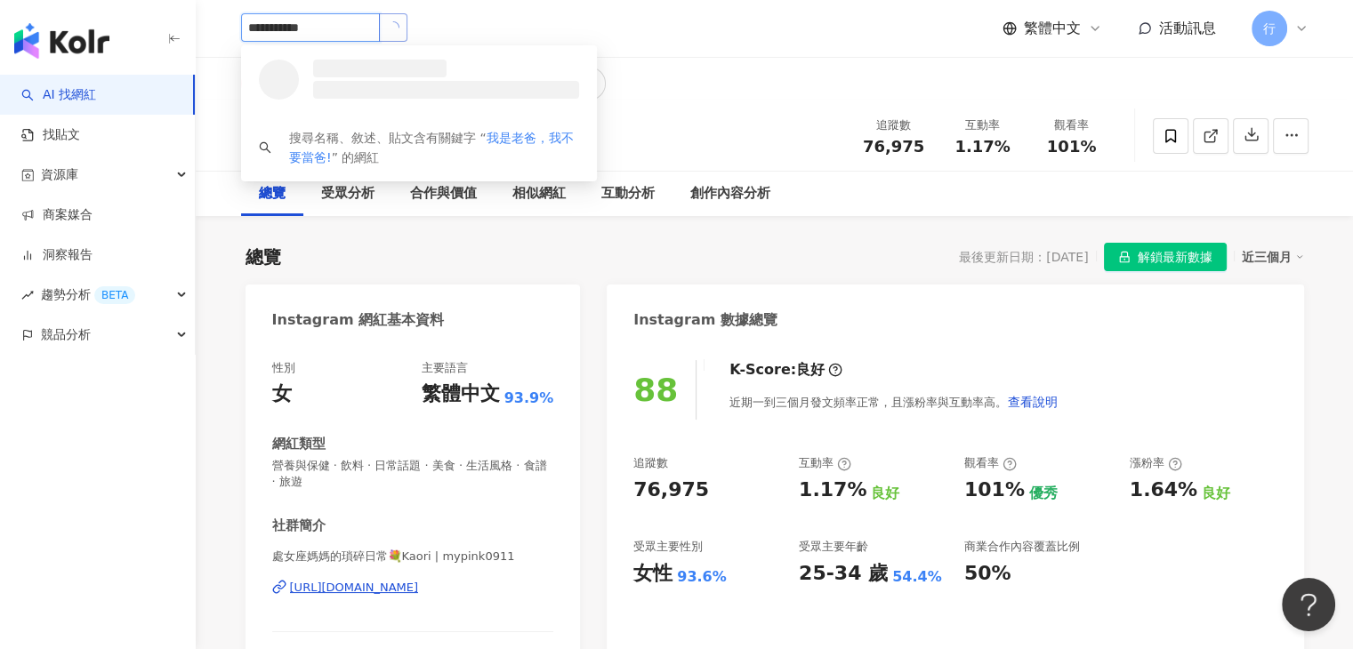
click at [407, 40] on button "button" at bounding box center [393, 27] width 28 height 28
click at [519, 59] on div "我是老爸,我不要當爸! 1,247,985 追蹤者 找相似" at bounding box center [419, 77] width 356 height 64
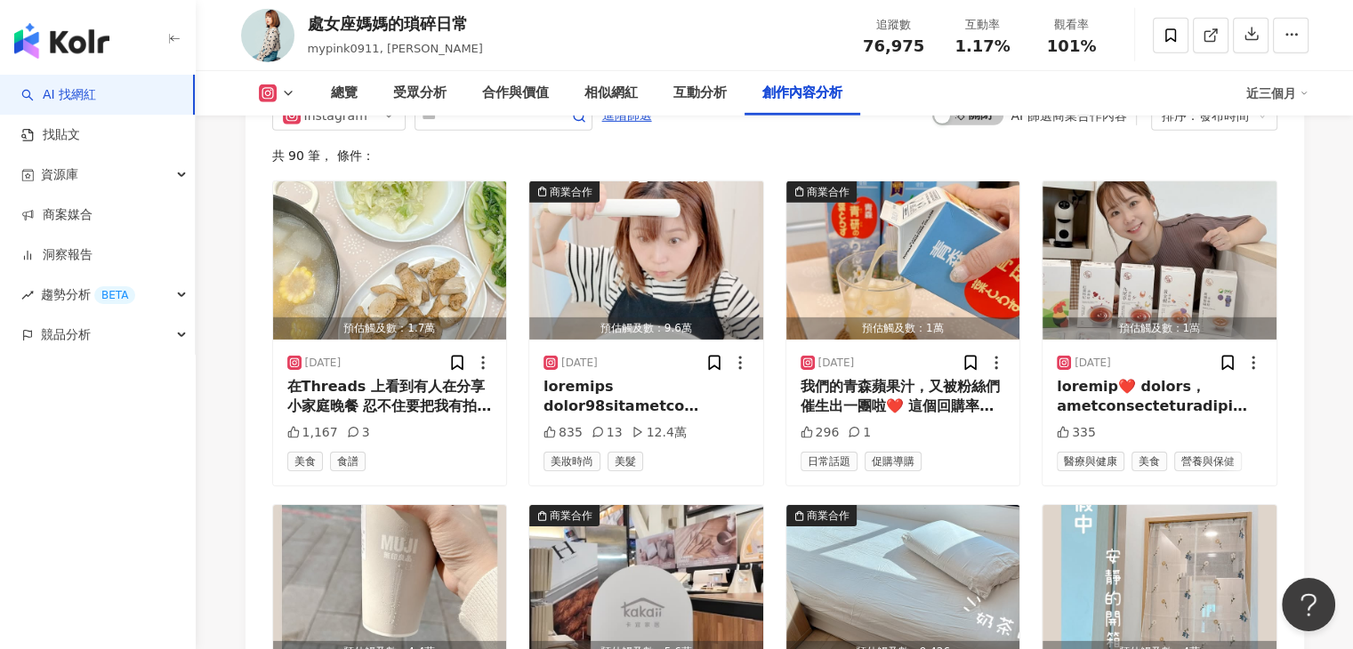
scroll to position [5605, 0]
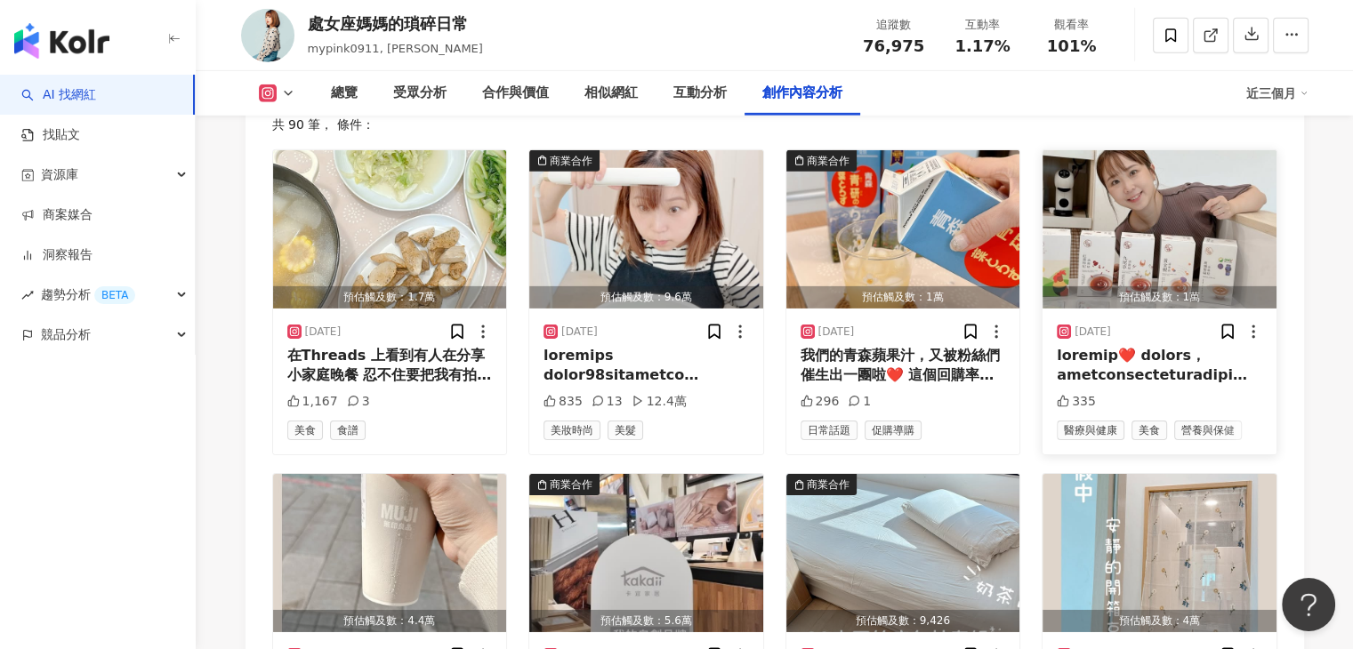
drag, startPoint x: 1075, startPoint y: 348, endPoint x: 1083, endPoint y: 353, distance: 9.6
click at [1083, 353] on div at bounding box center [1159, 366] width 205 height 40
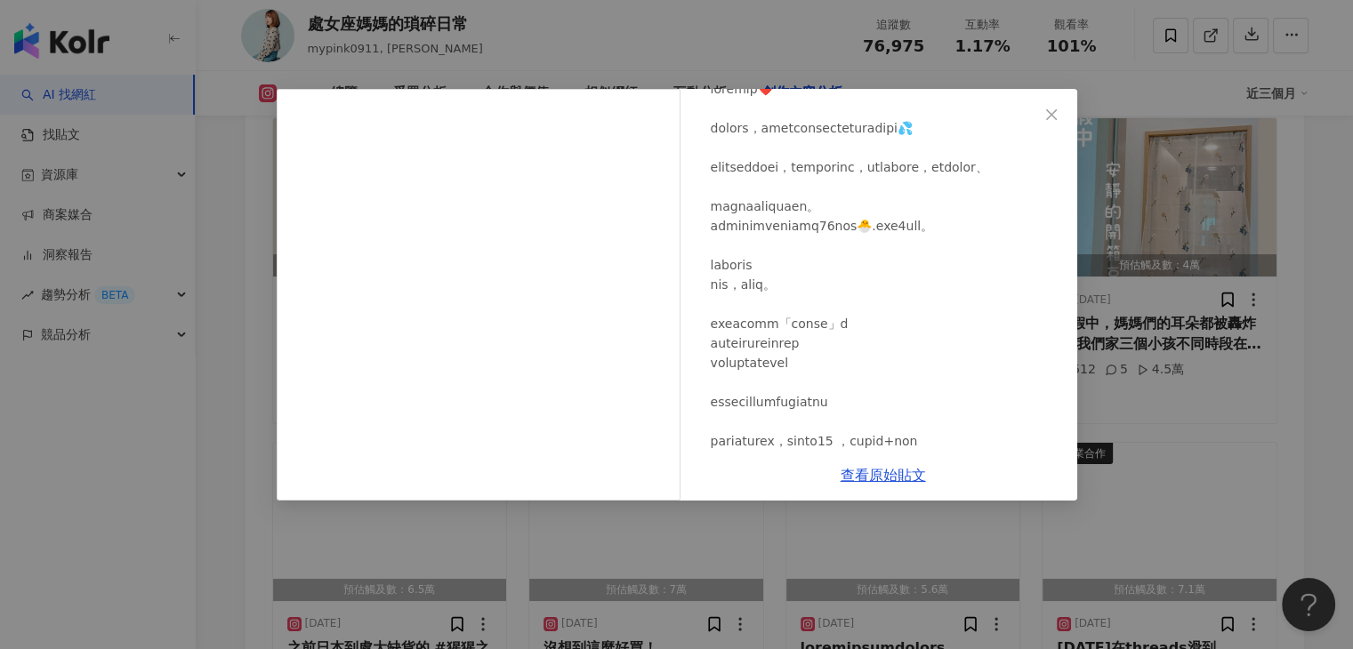
scroll to position [356, 0]
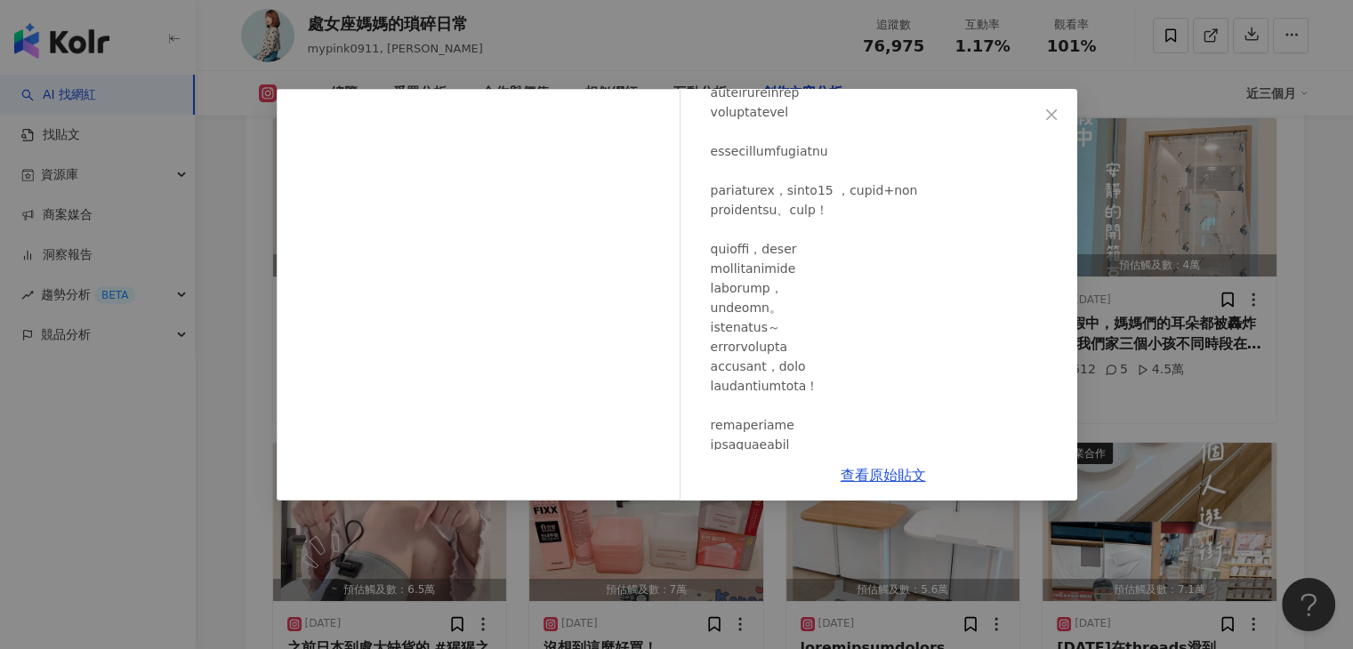
click at [1318, 170] on div "處女座媽媽的瑣碎日常 2025/8/11 335 查看原始貼文" at bounding box center [676, 324] width 1353 height 649
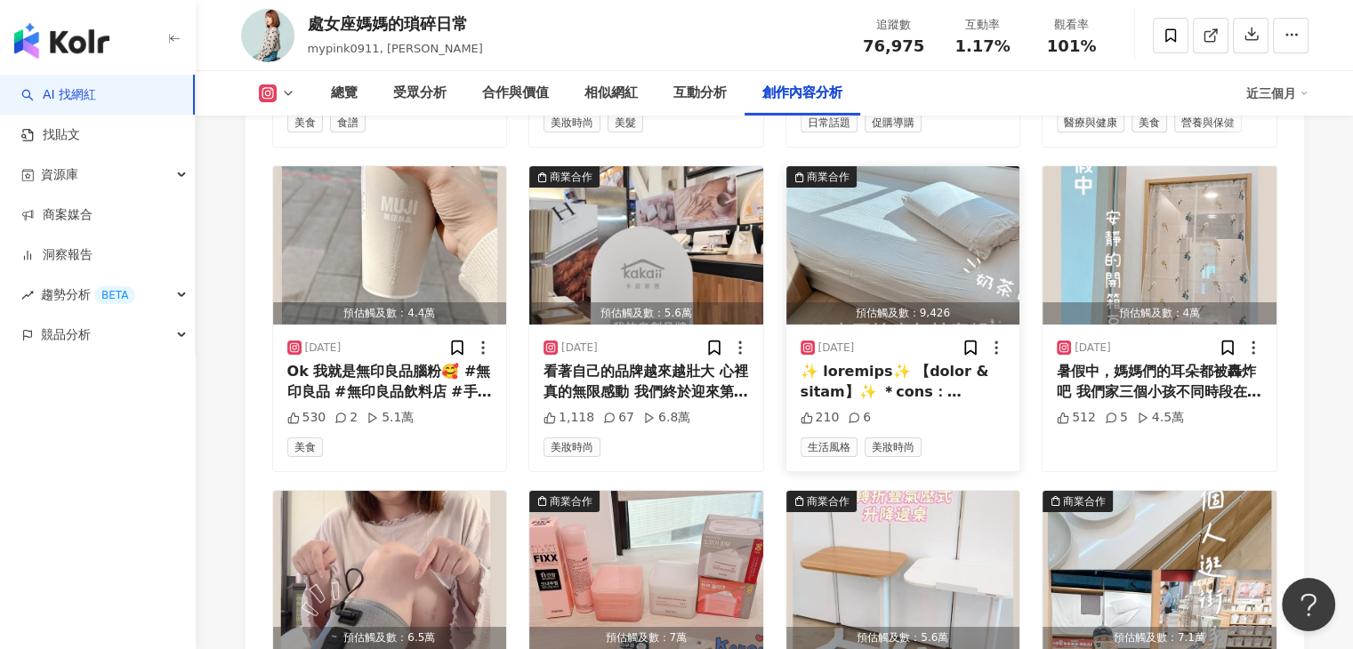
scroll to position [5871, 0]
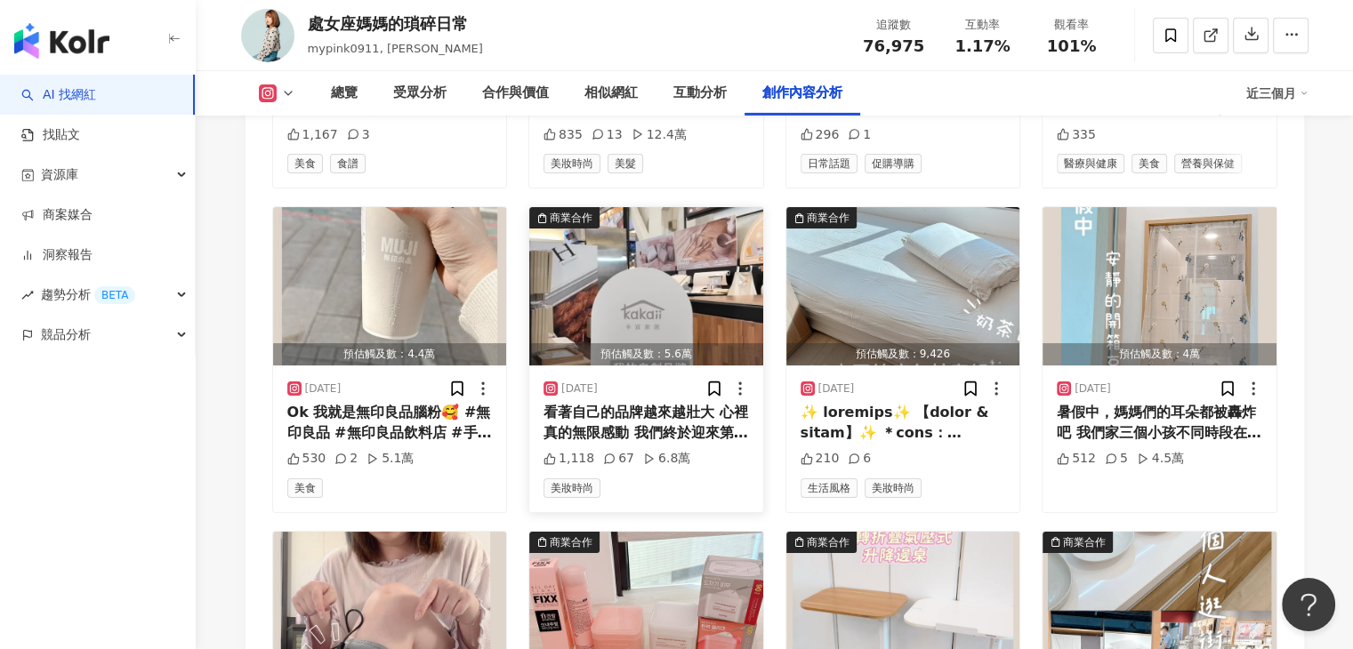
click at [715, 311] on img "button" at bounding box center [646, 286] width 234 height 158
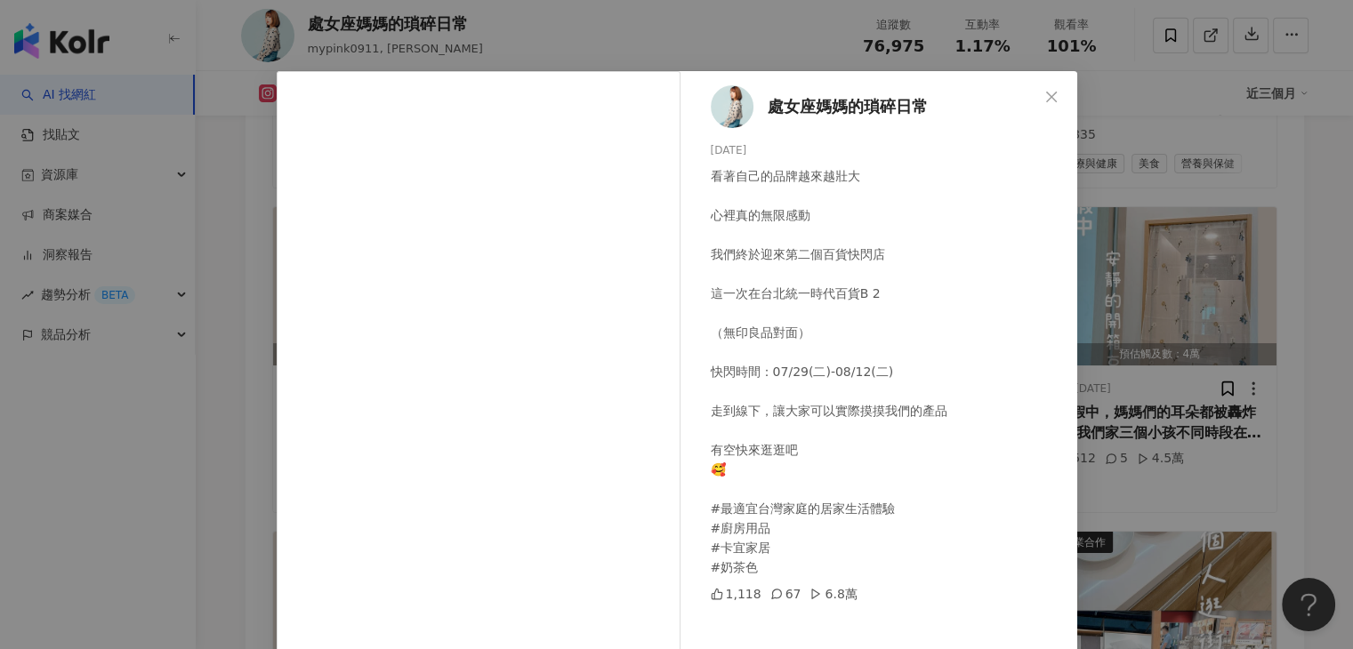
scroll to position [0, 0]
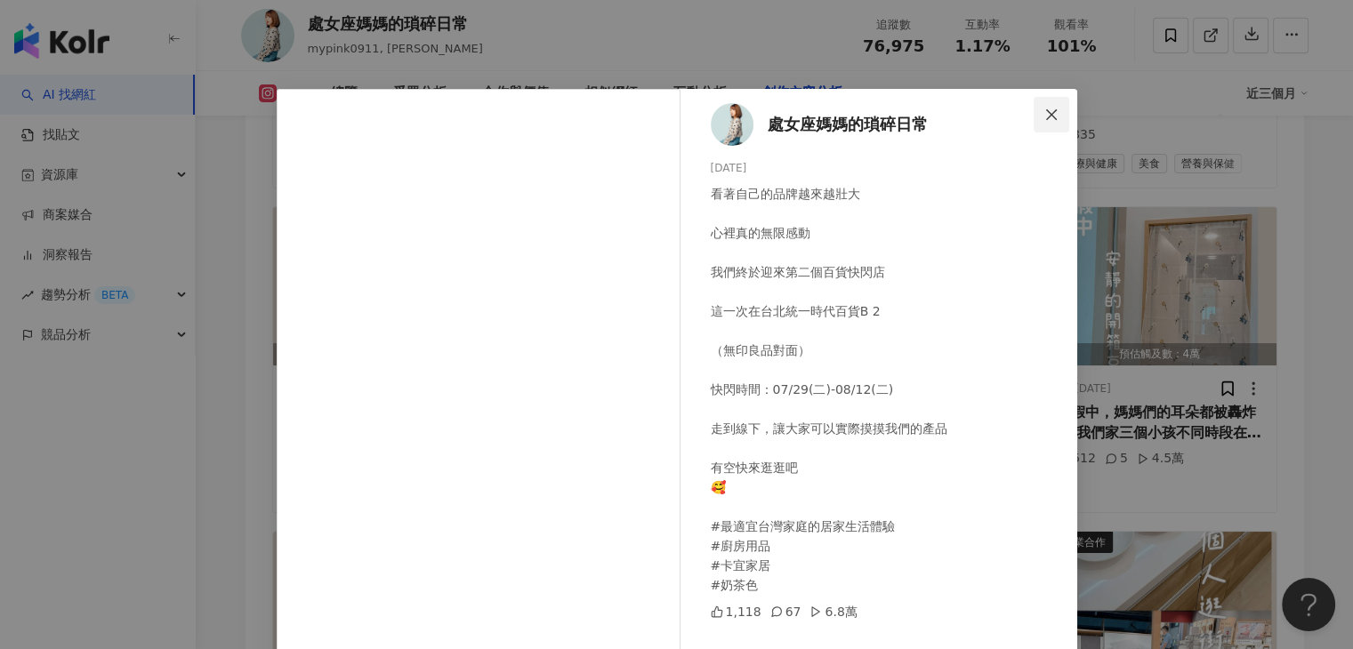
click at [1044, 112] on icon "close" at bounding box center [1051, 115] width 14 height 14
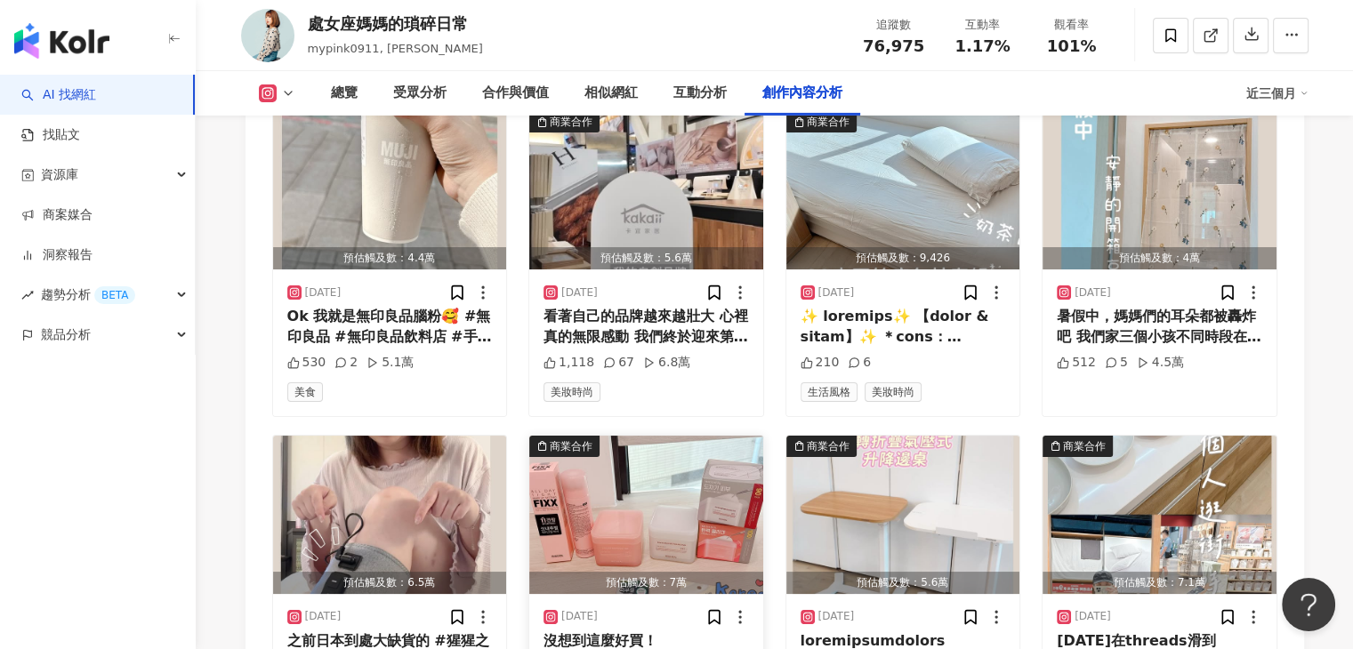
scroll to position [5960, 0]
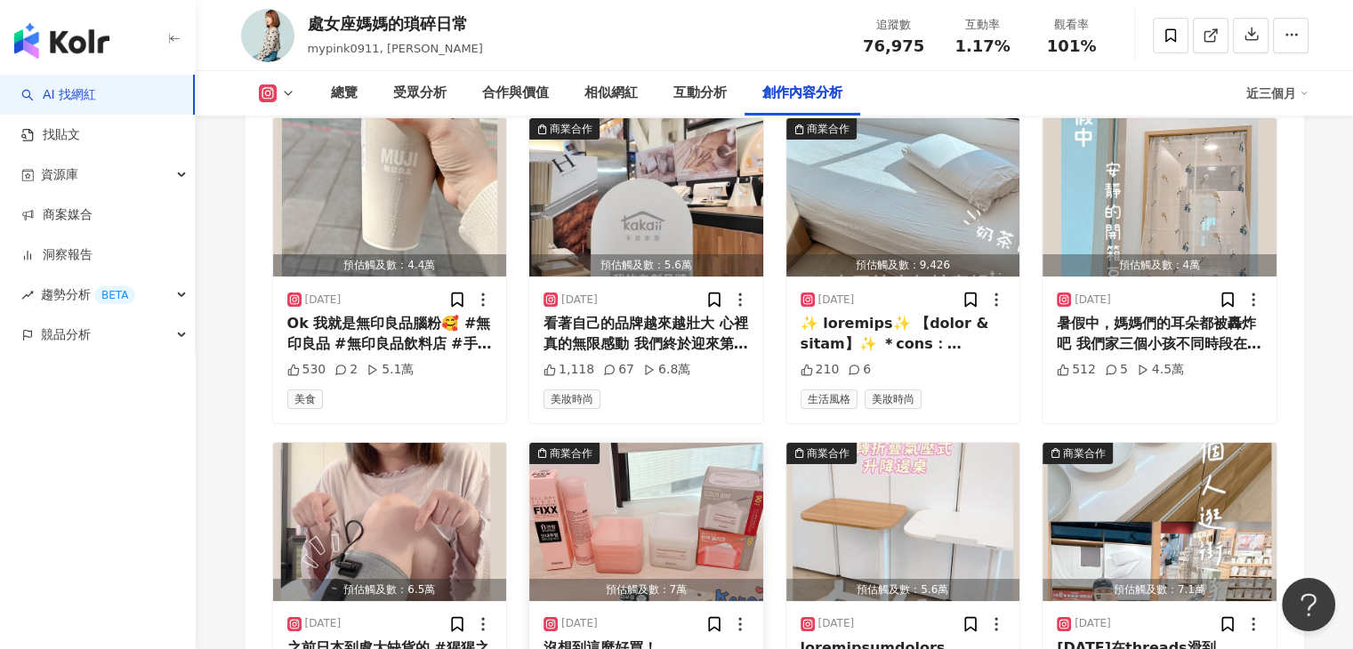
click at [700, 496] on img "button" at bounding box center [646, 522] width 234 height 158
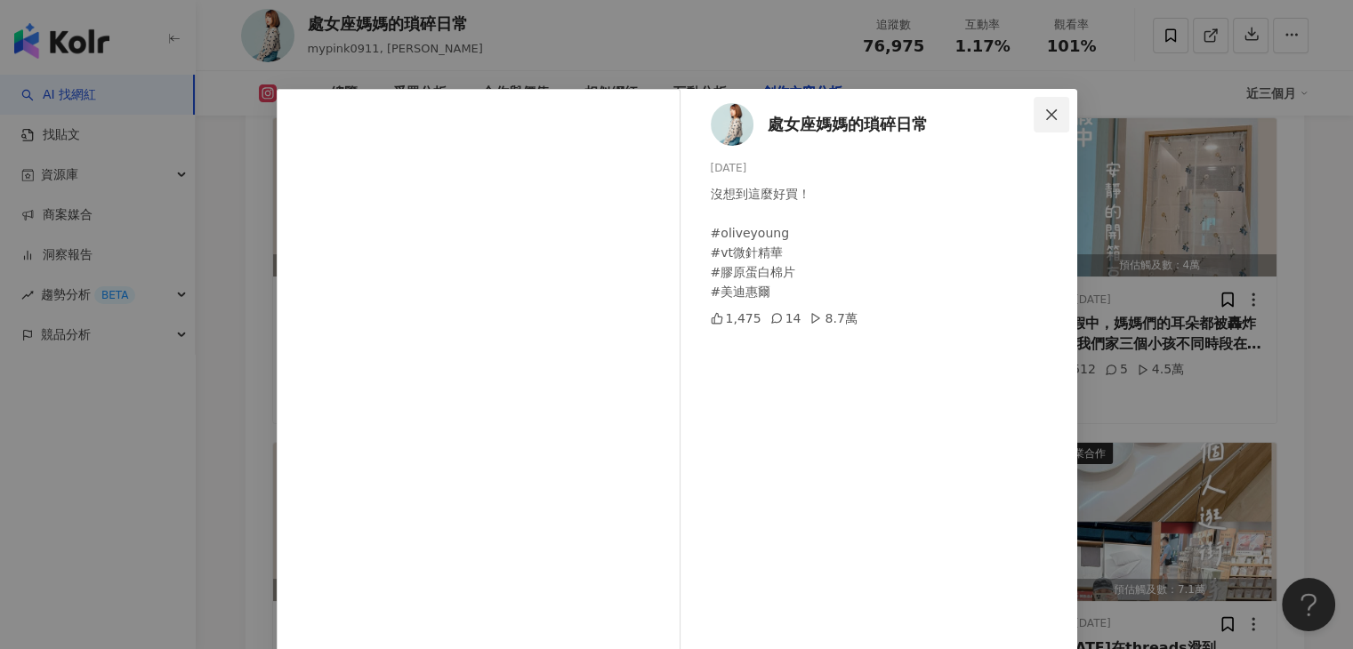
click at [1044, 105] on button "Close" at bounding box center [1052, 115] width 36 height 36
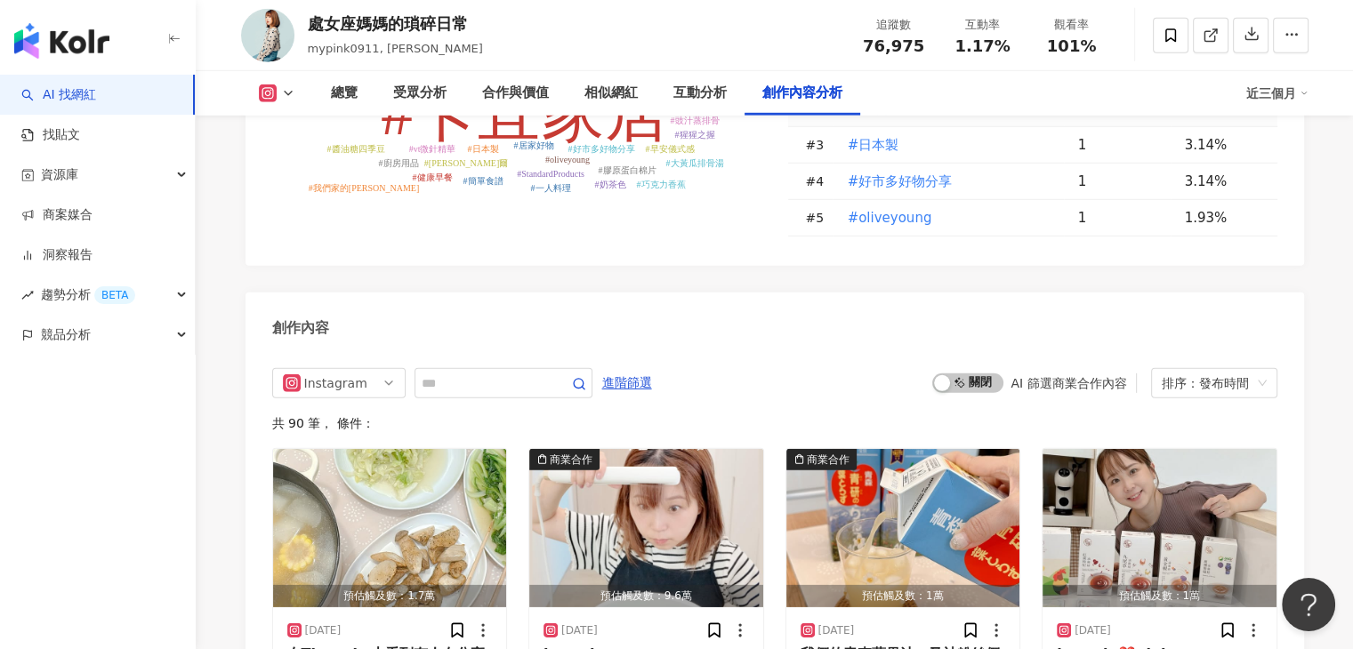
scroll to position [5444, 0]
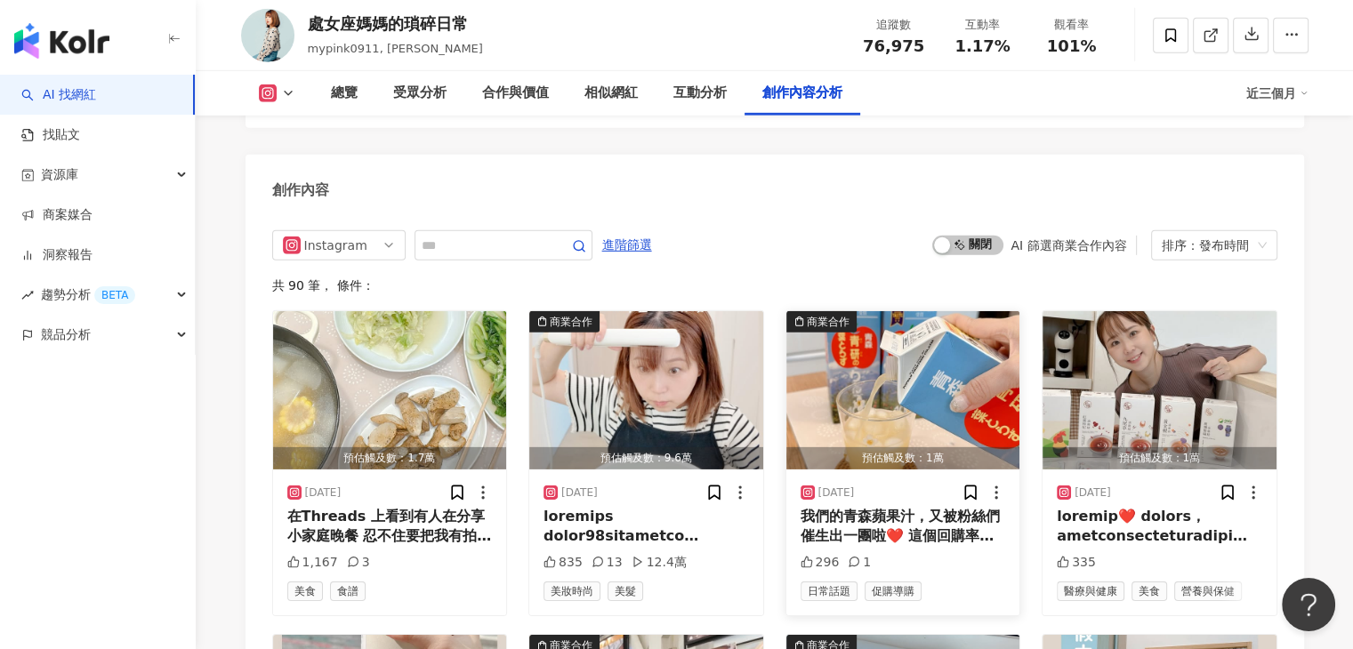
click at [902, 352] on img "button" at bounding box center [903, 390] width 234 height 158
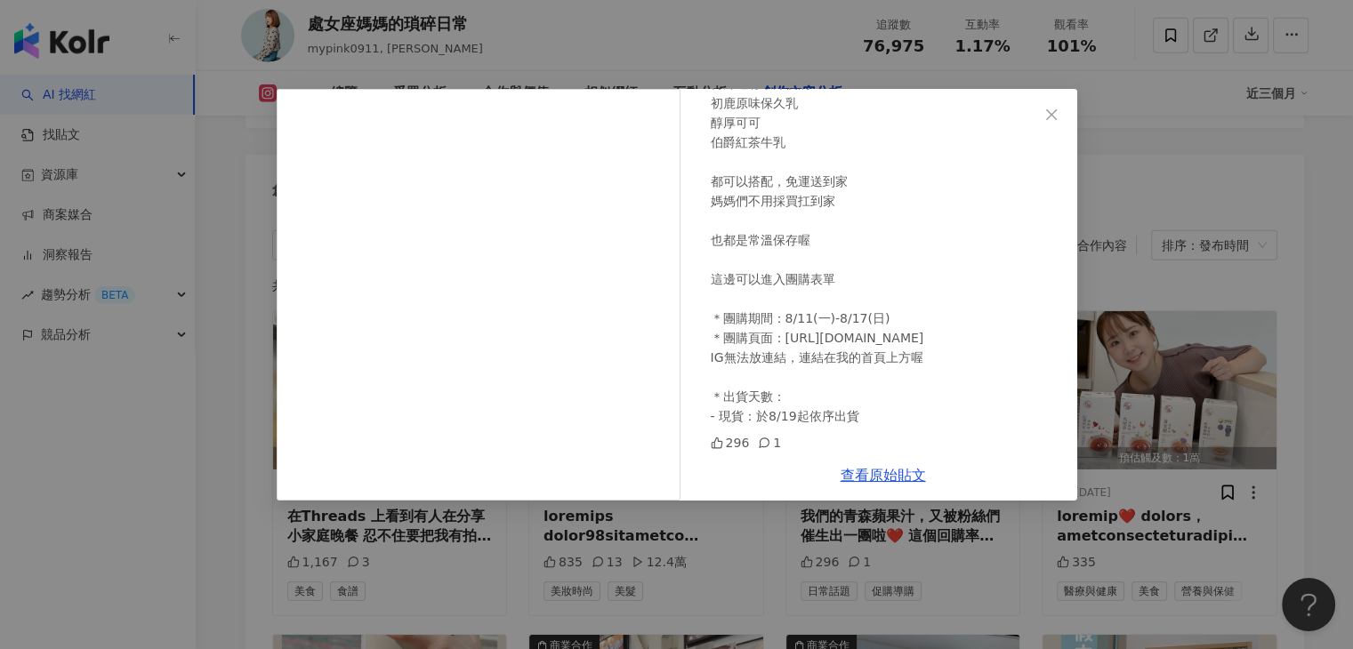
scroll to position [544, 0]
click at [1060, 116] on span "Close" at bounding box center [1052, 115] width 36 height 14
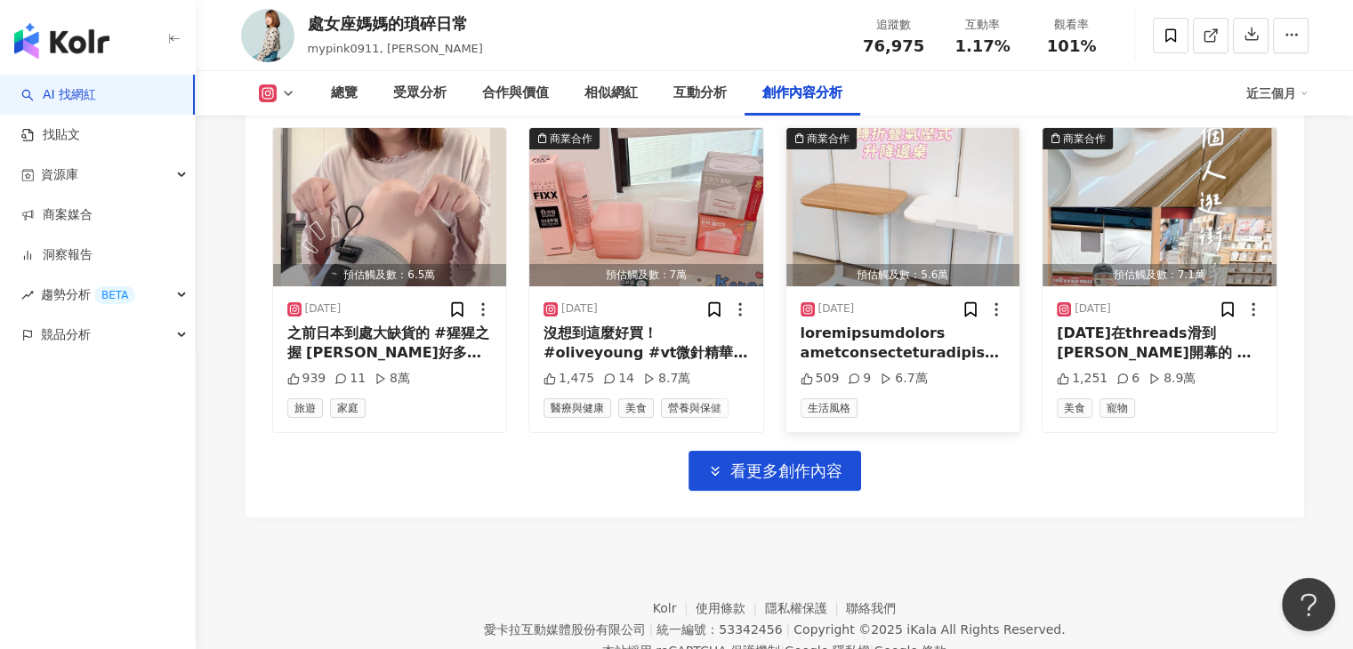
scroll to position [6244, 0]
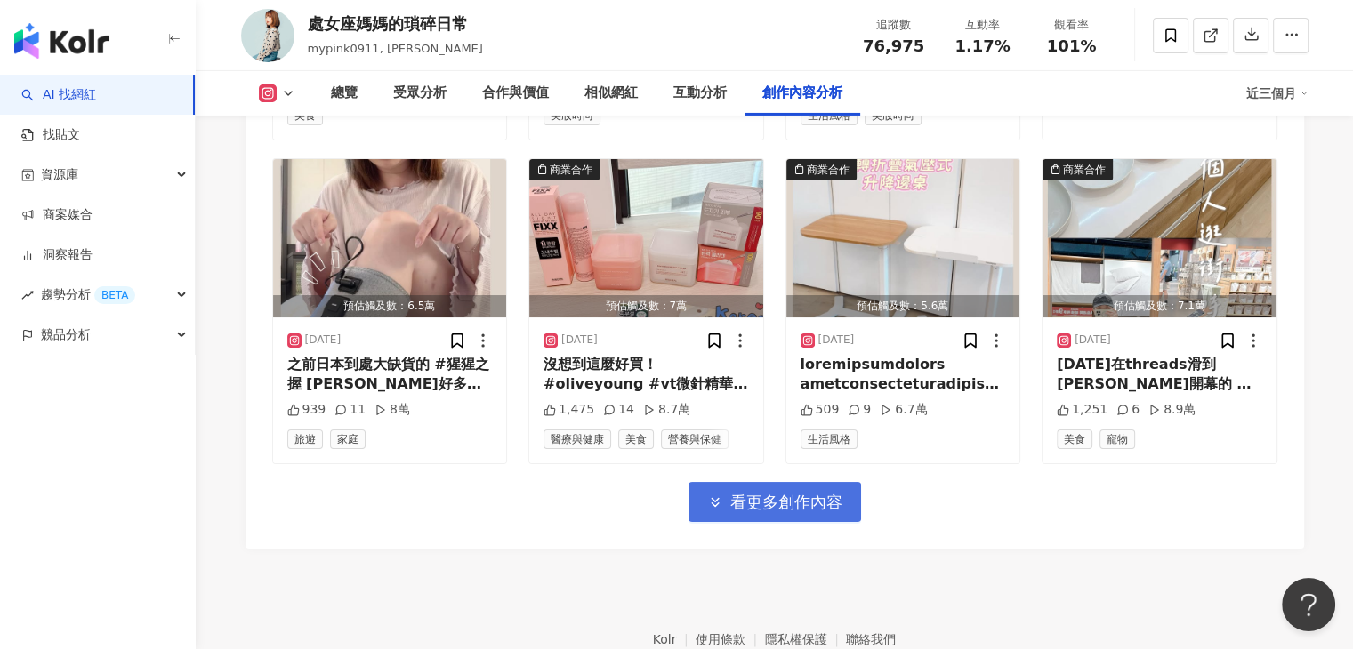
click at [815, 495] on span "看更多創作內容" at bounding box center [786, 503] width 112 height 20
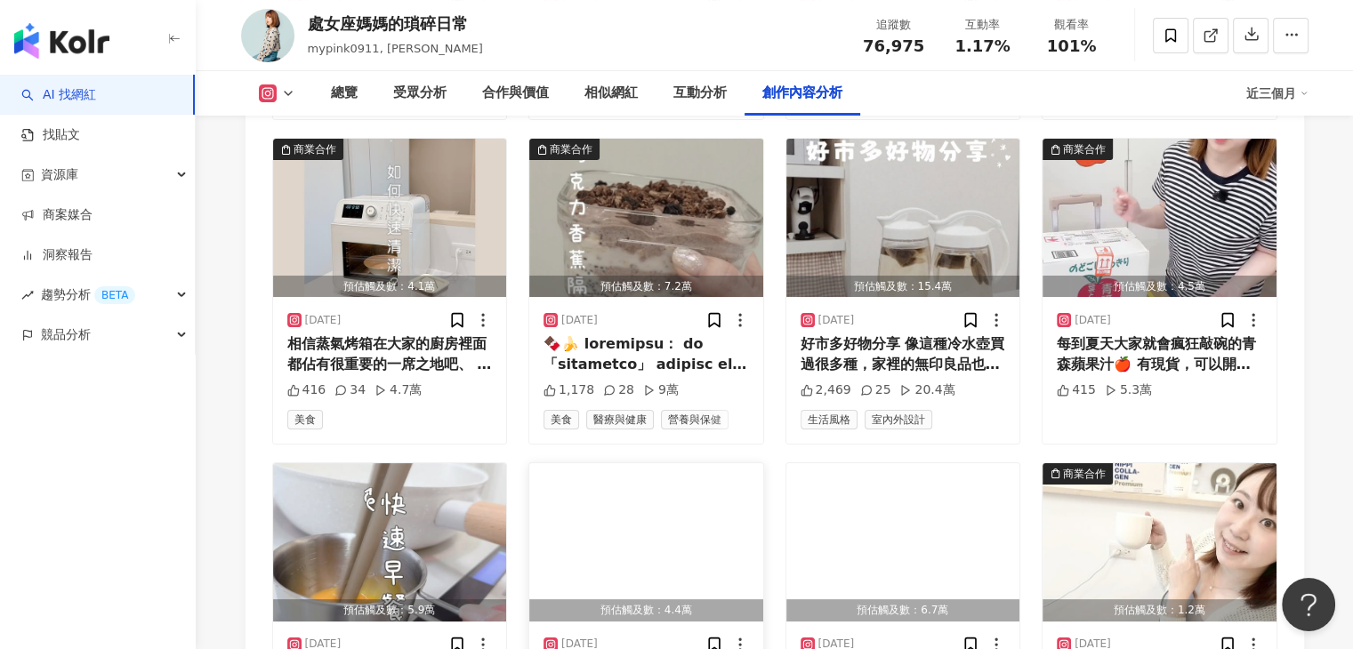
scroll to position [6681, 0]
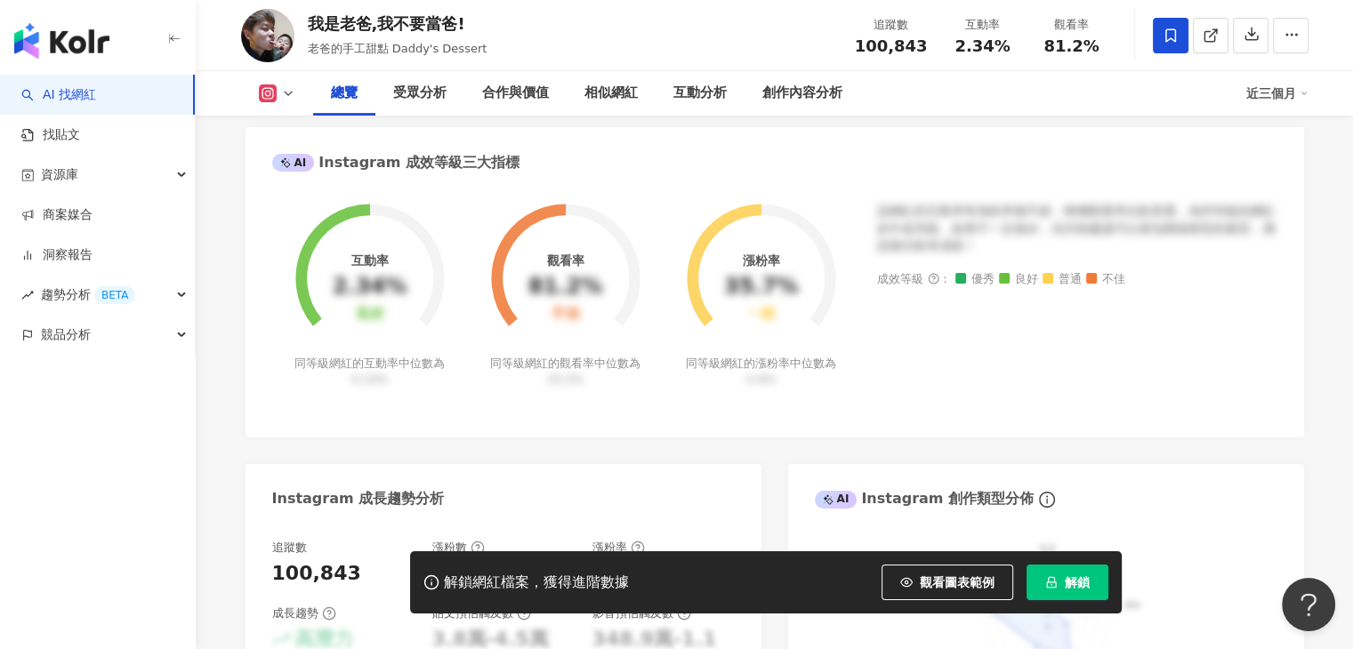
scroll to position [530, 0]
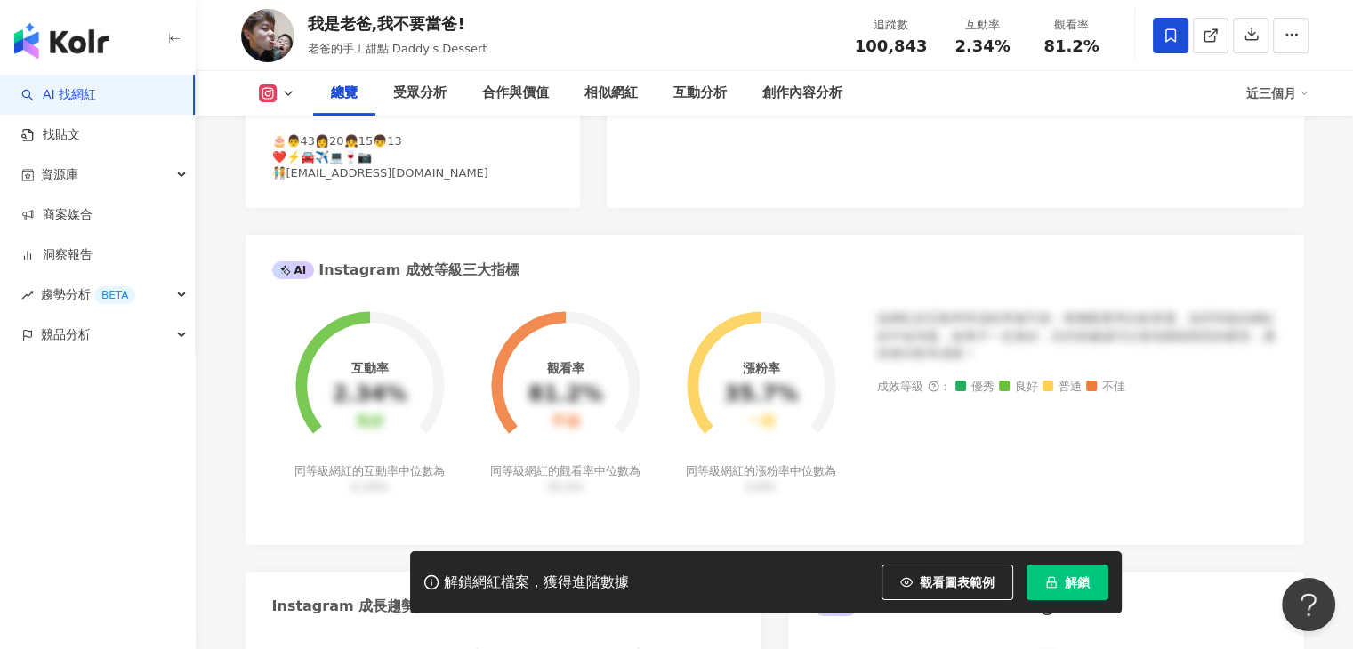
click at [285, 97] on icon at bounding box center [288, 93] width 14 height 14
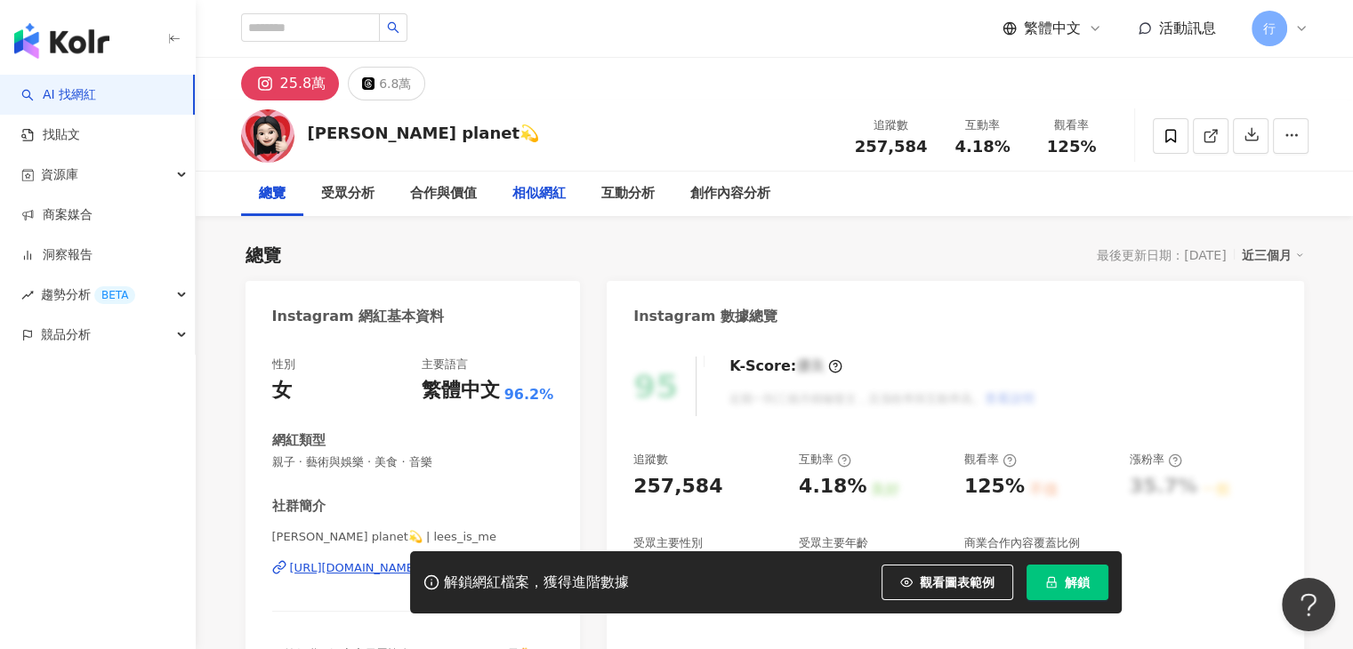
scroll to position [356, 0]
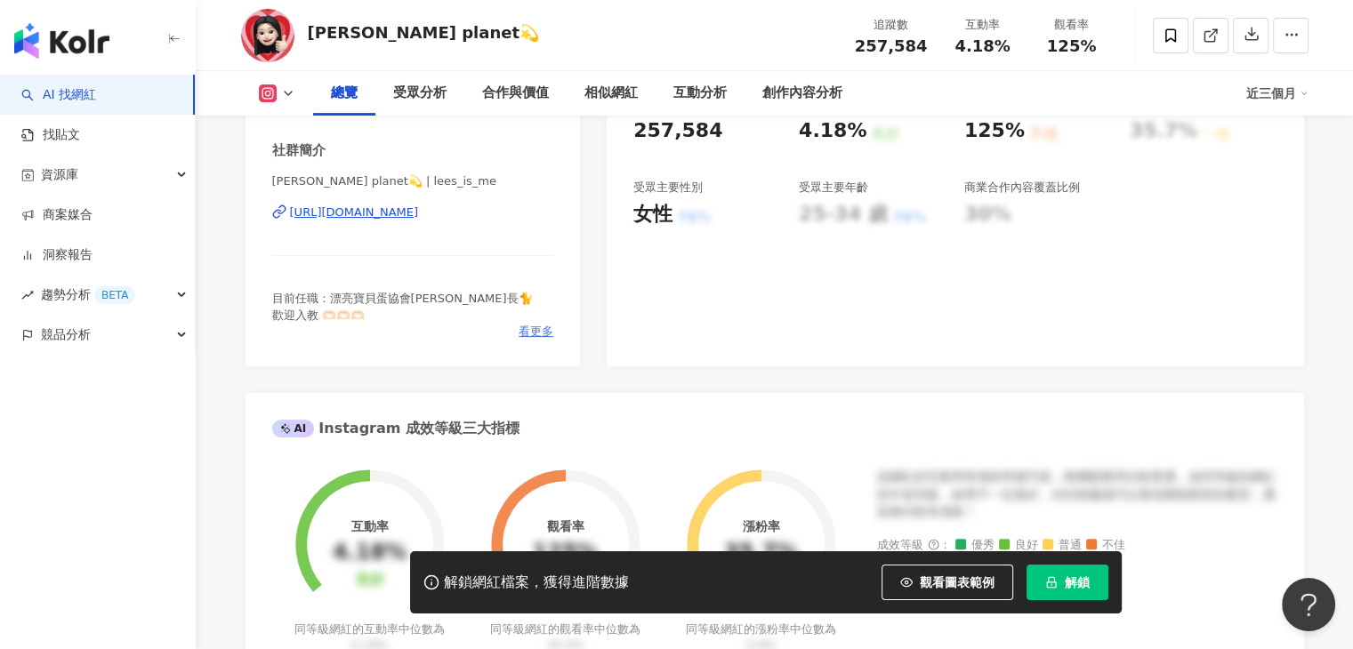
click at [537, 326] on span "看更多" at bounding box center [536, 332] width 35 height 16
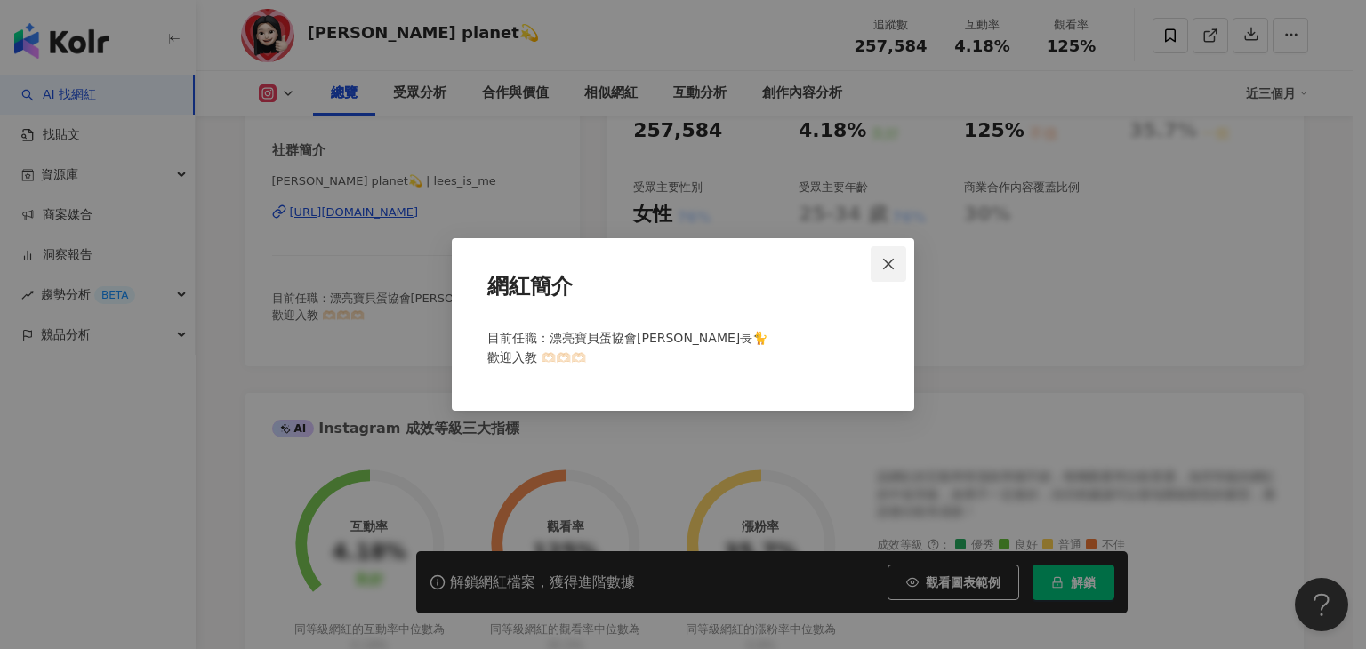
click at [895, 272] on button "Close" at bounding box center [889, 264] width 36 height 36
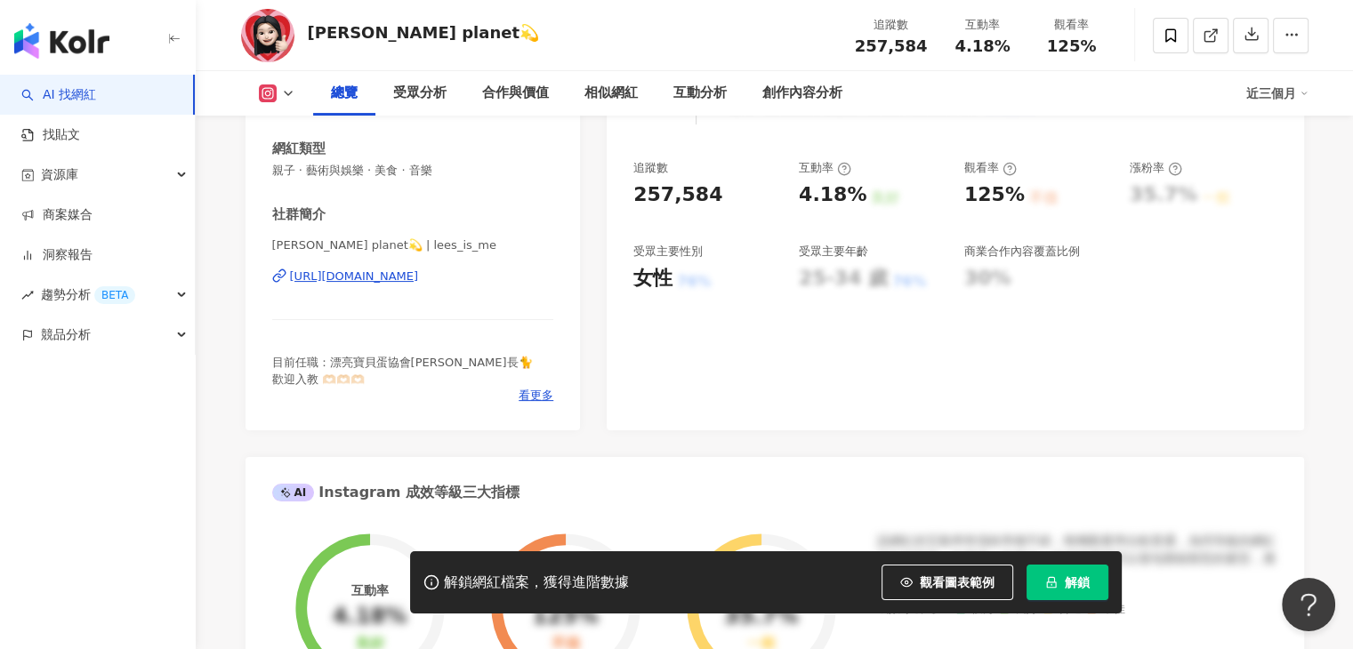
scroll to position [381, 0]
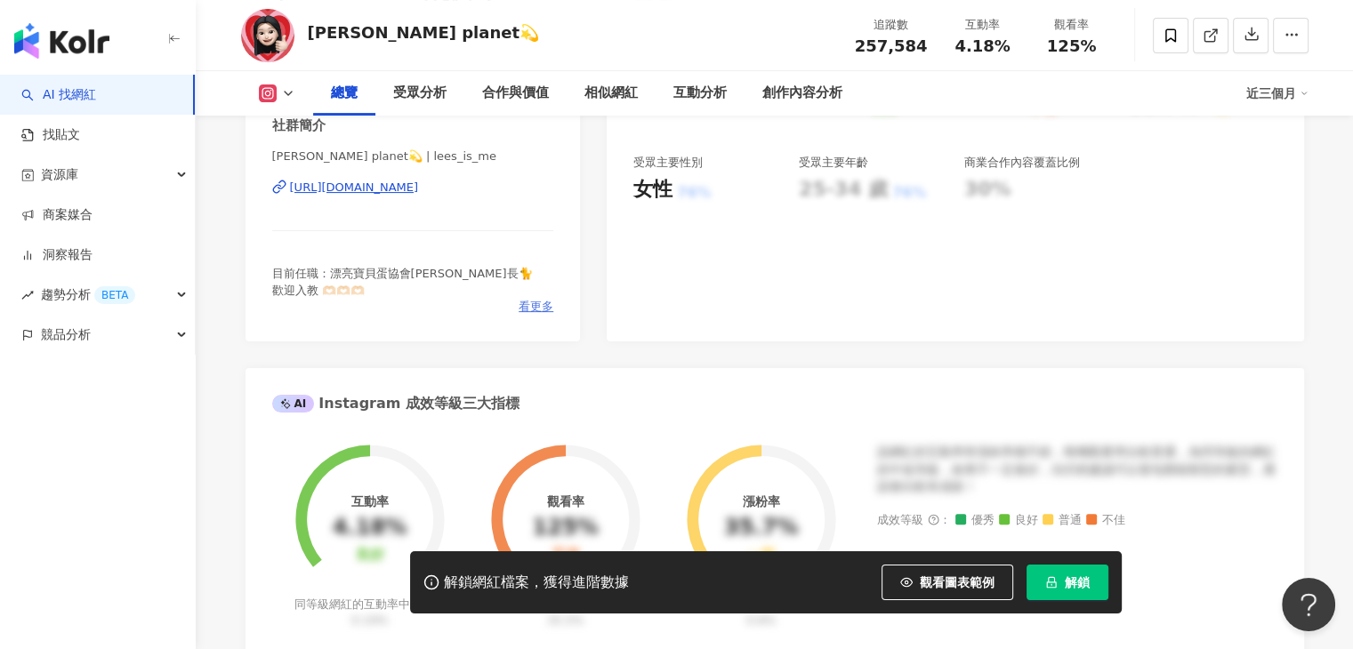
click at [520, 301] on span "看更多" at bounding box center [536, 307] width 35 height 16
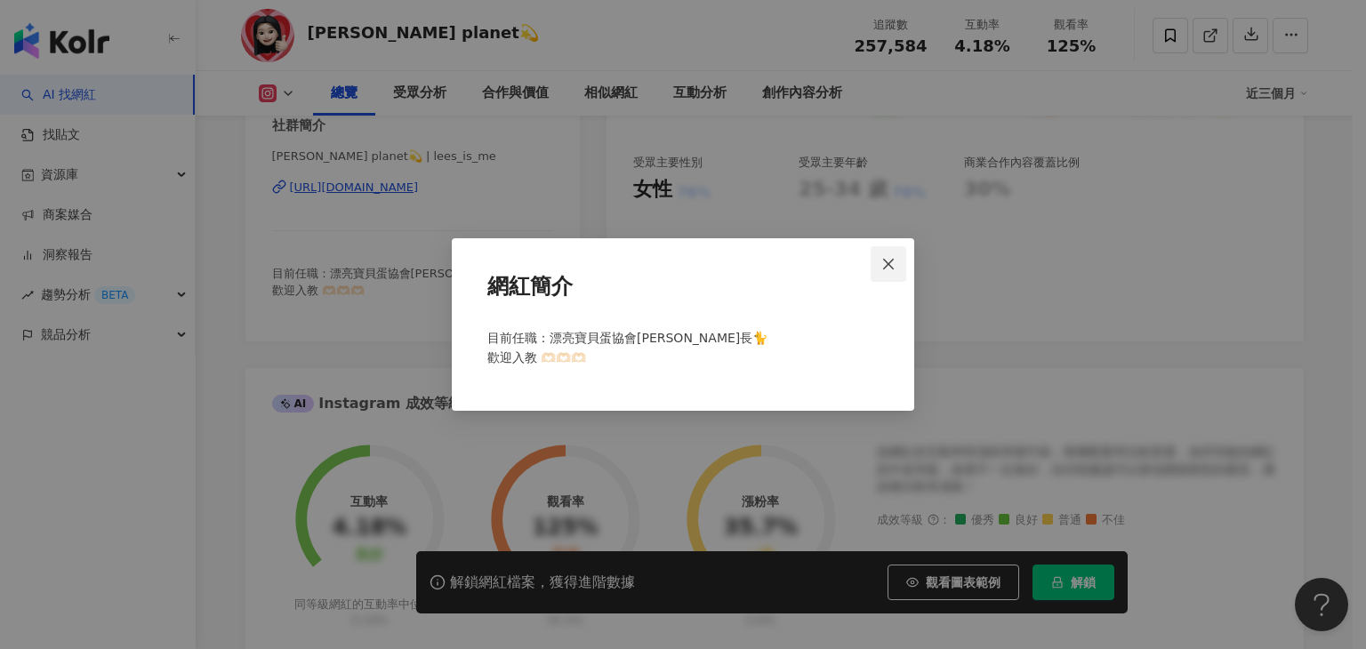
click at [889, 264] on icon "close" at bounding box center [889, 264] width 14 height 14
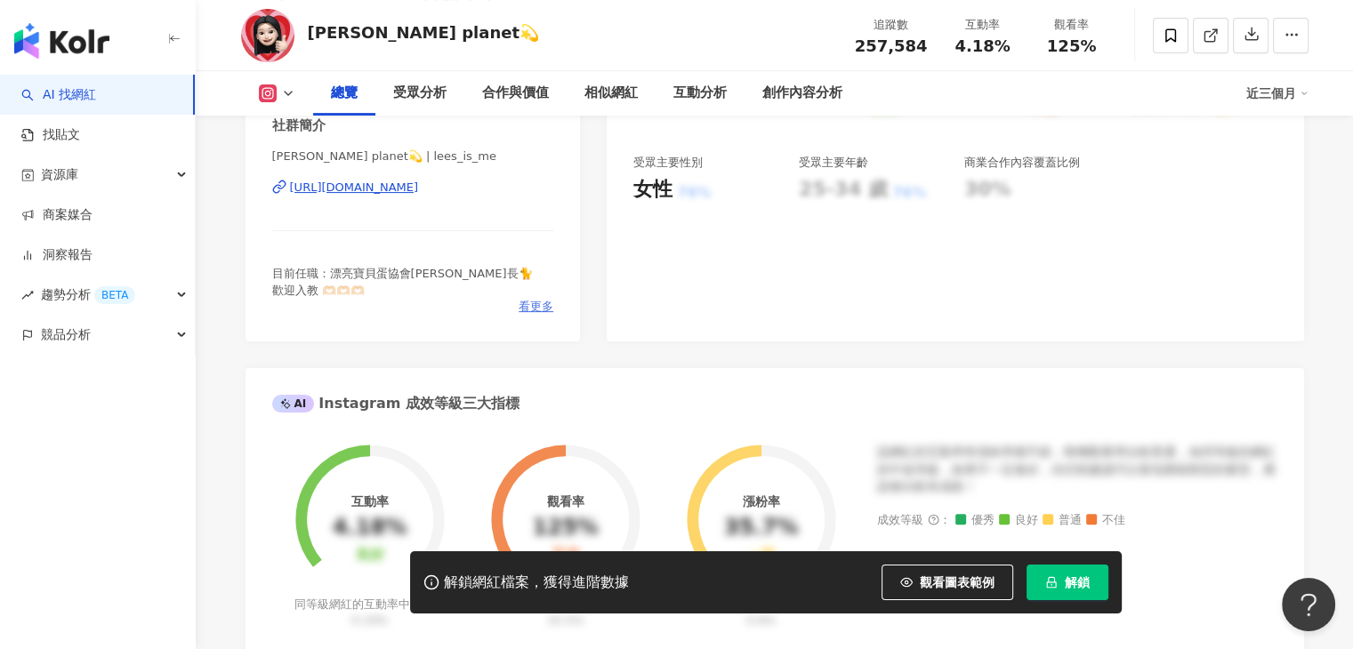
click at [523, 302] on span "看更多" at bounding box center [536, 307] width 35 height 16
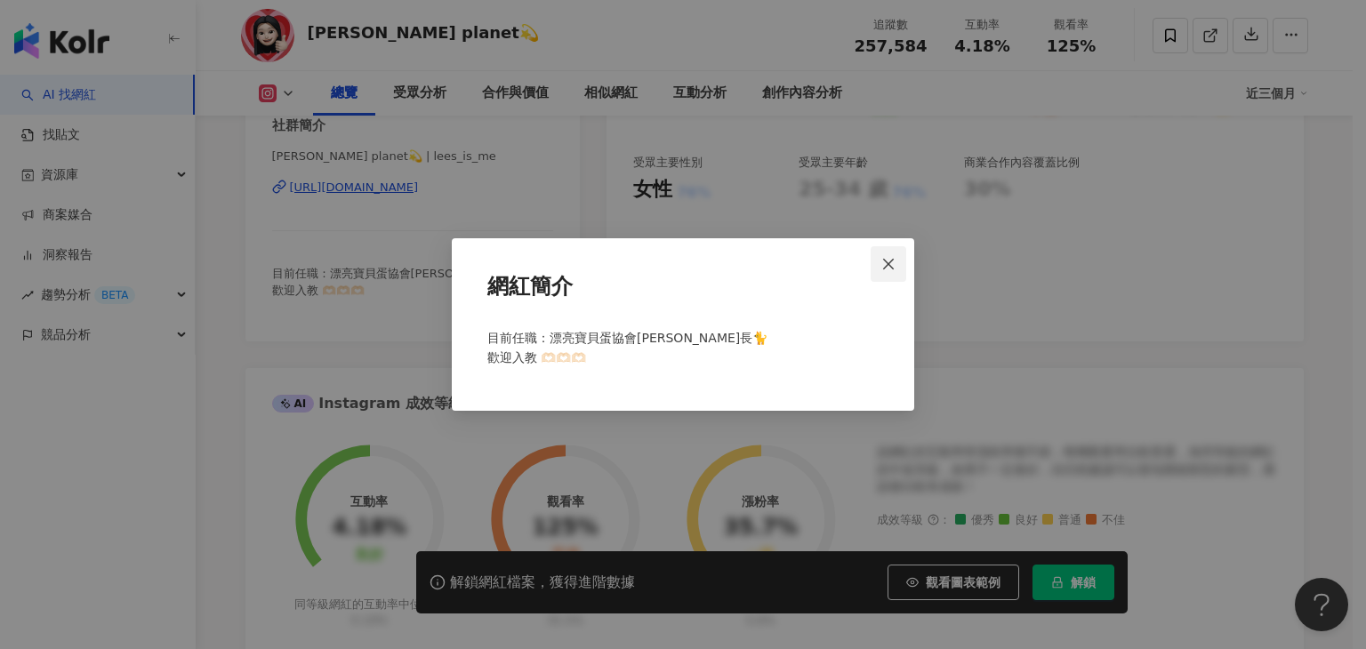
click at [890, 257] on icon "close" at bounding box center [889, 264] width 14 height 14
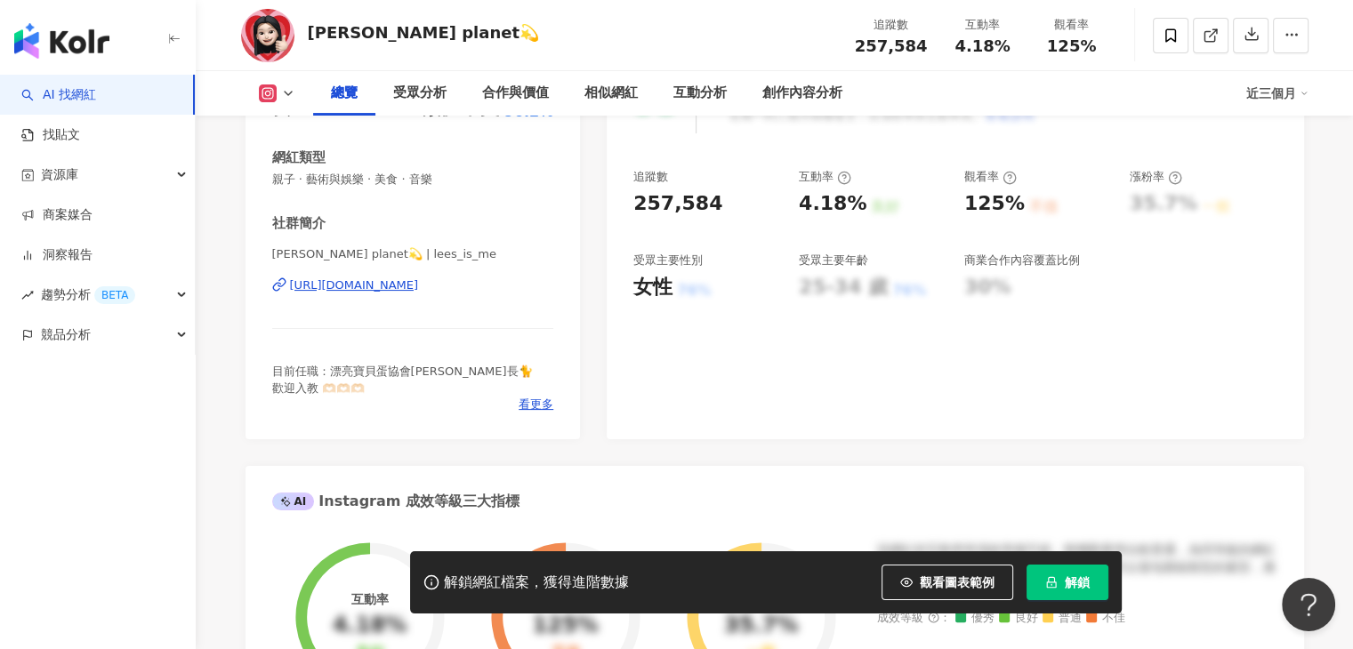
scroll to position [0, 0]
